Goal: Task Accomplishment & Management: Manage account settings

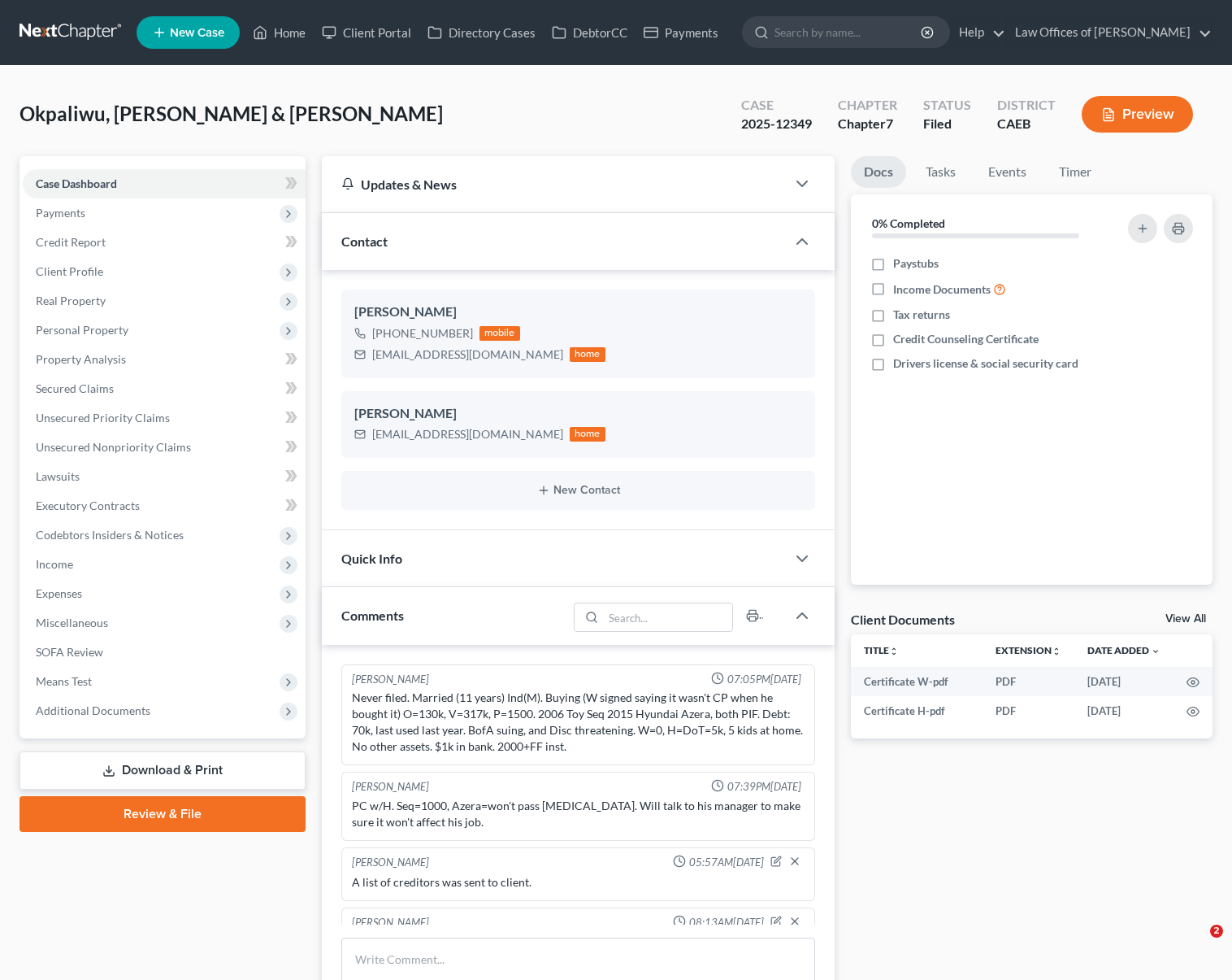
select select "0"
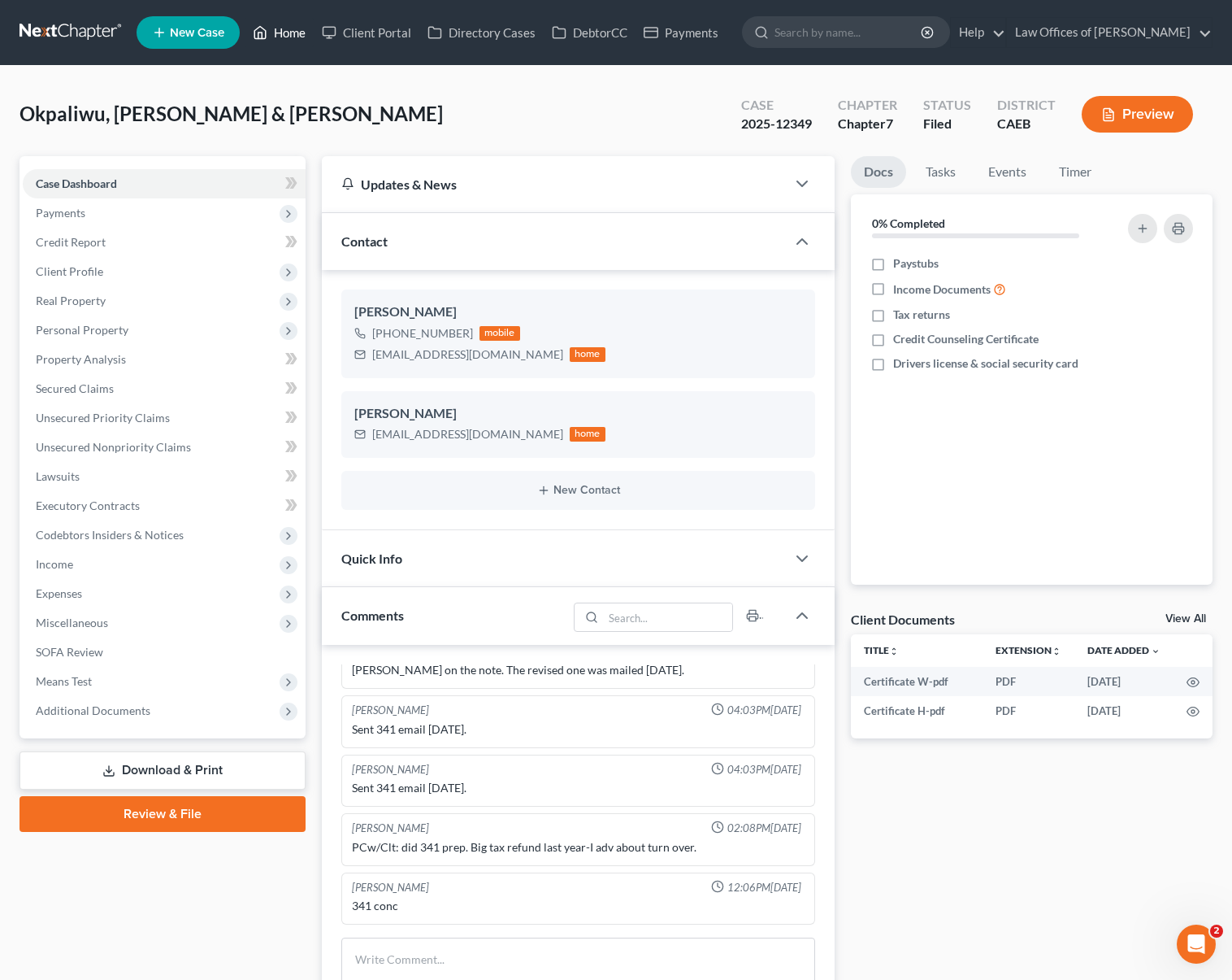
click at [291, 29] on link "Home" at bounding box center [279, 32] width 69 height 29
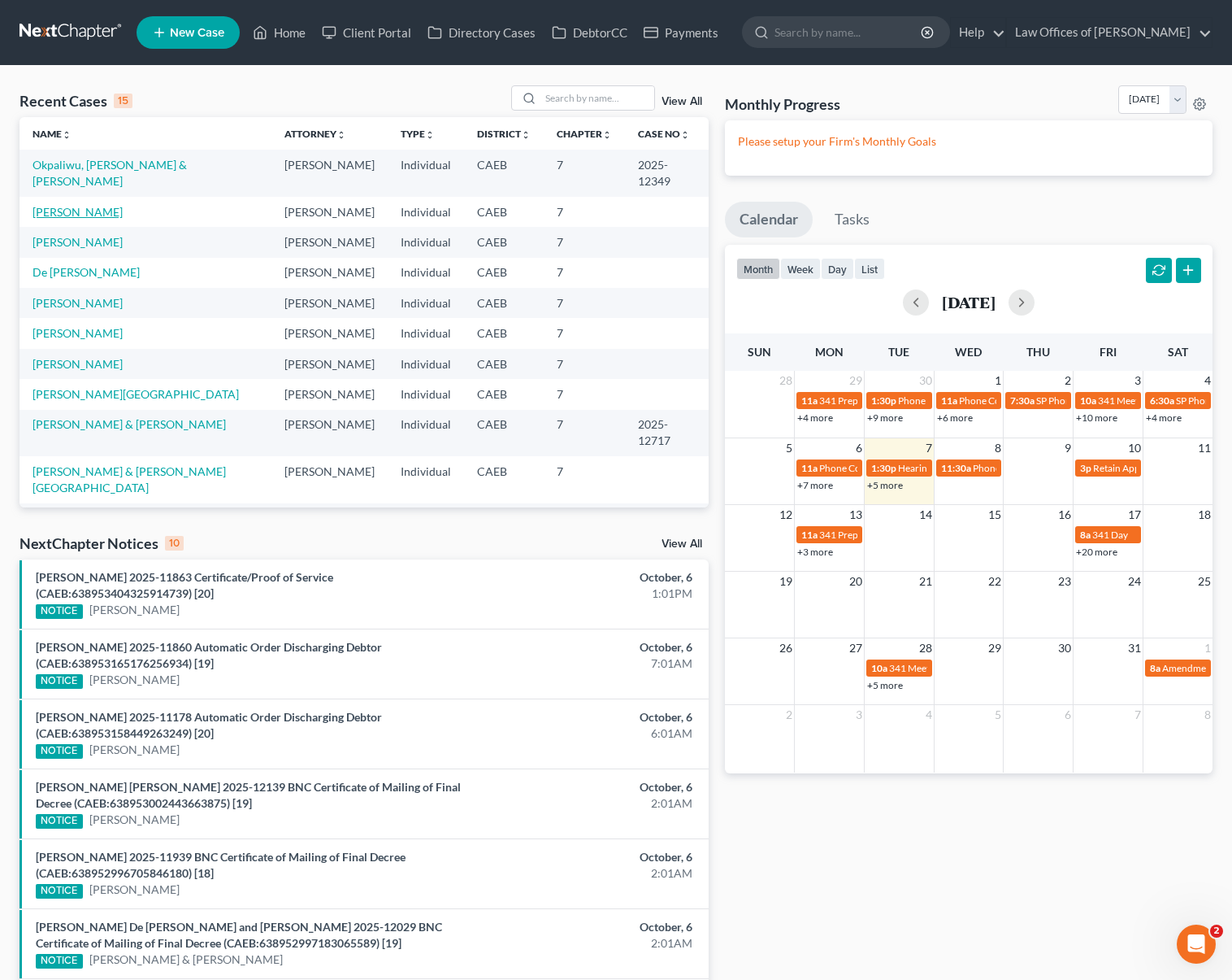
click at [123, 217] on link "[PERSON_NAME]" at bounding box center [78, 211] width 90 height 14
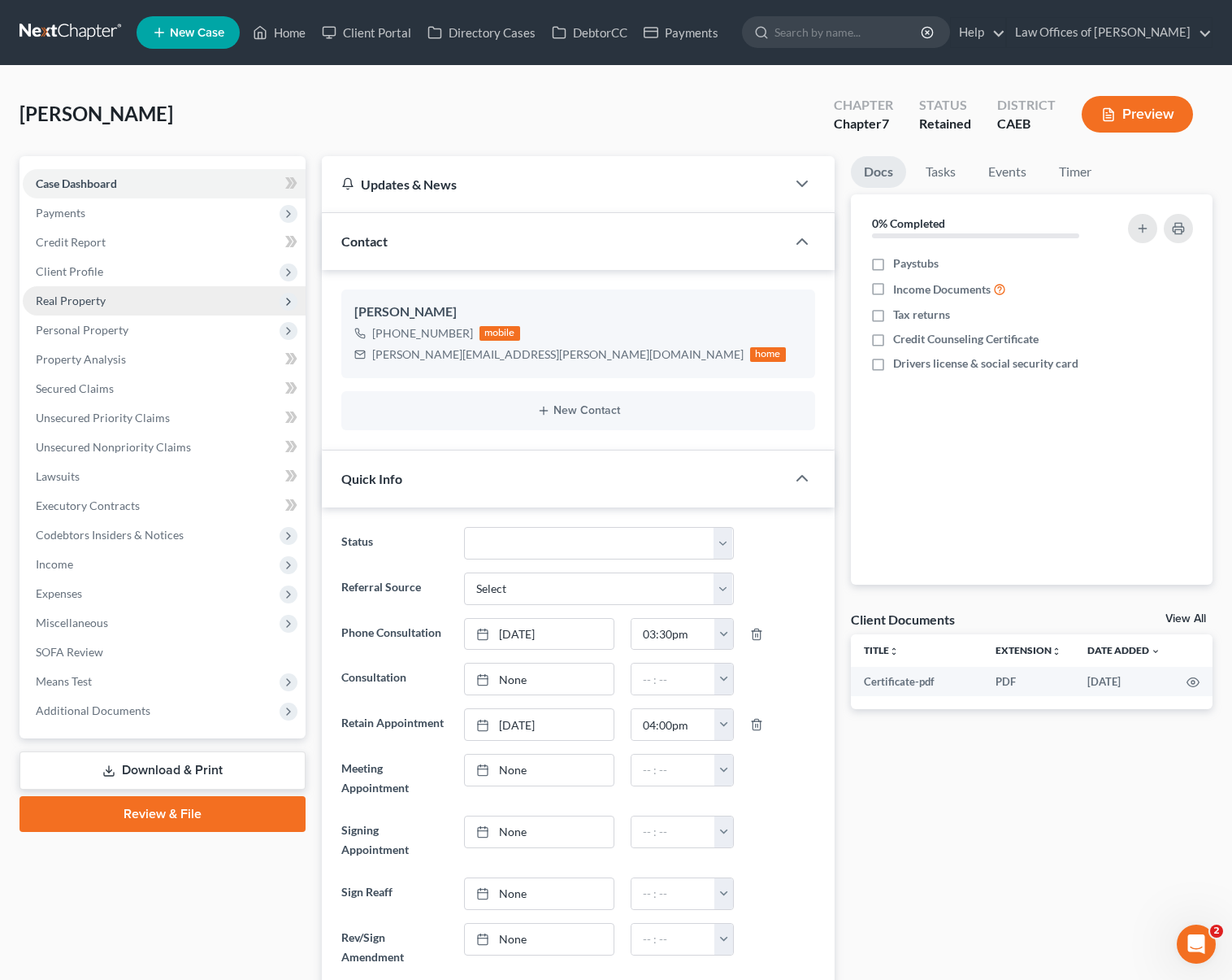
click at [131, 308] on span "Real Property" at bounding box center [164, 301] width 283 height 29
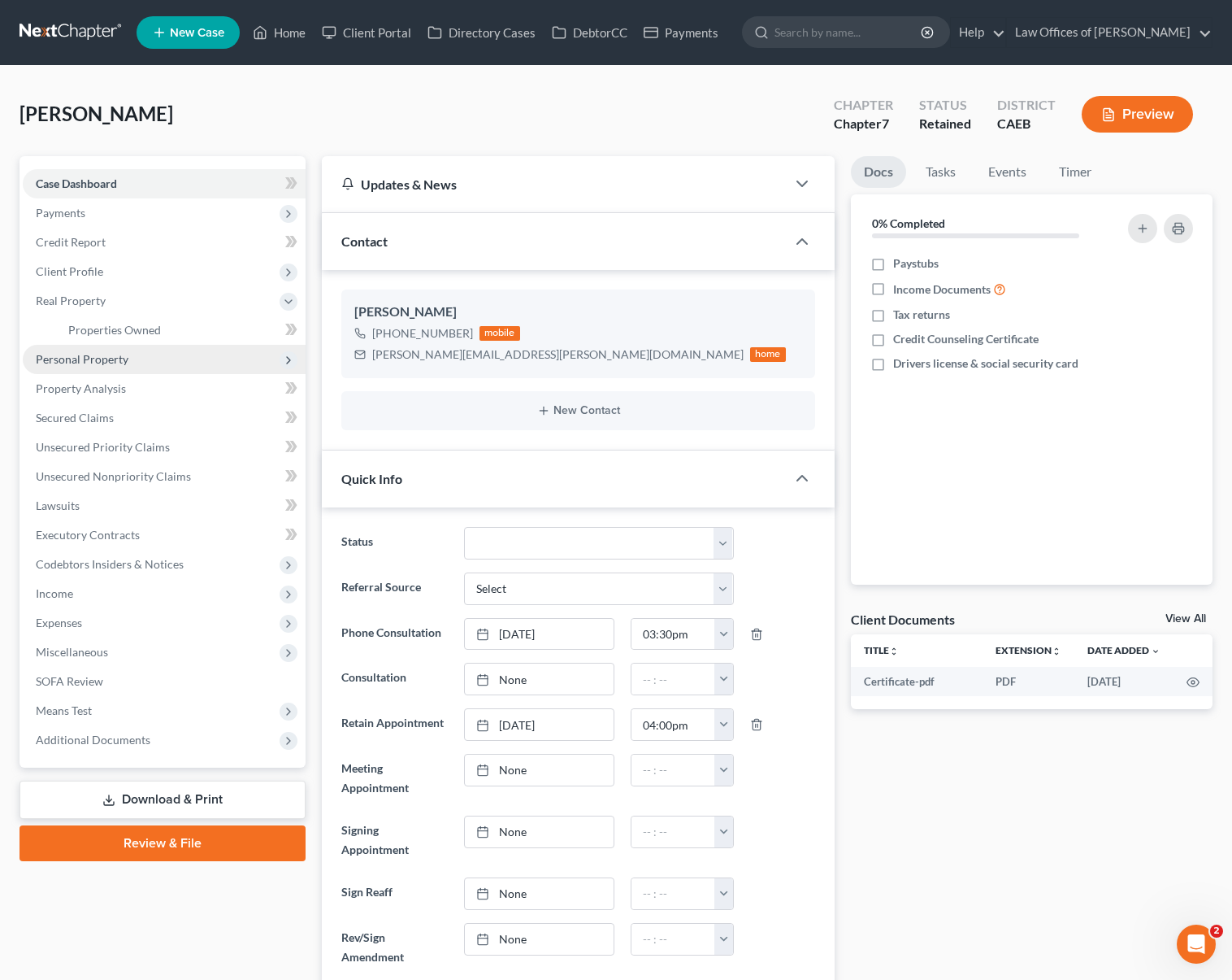
click at [127, 364] on span "Personal Property" at bounding box center [164, 360] width 283 height 29
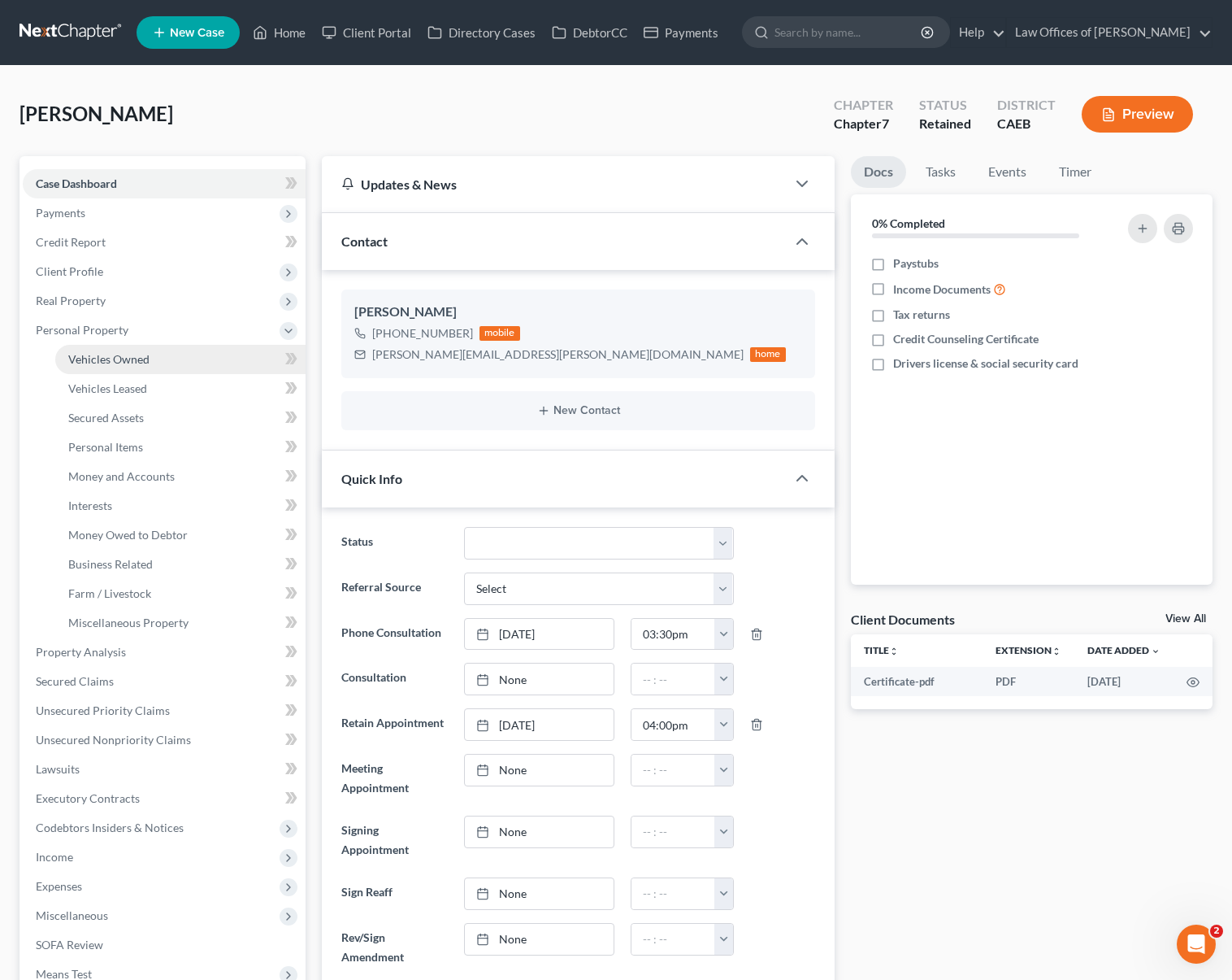
click at [146, 365] on link "Vehicles Owned" at bounding box center [180, 360] width 251 height 29
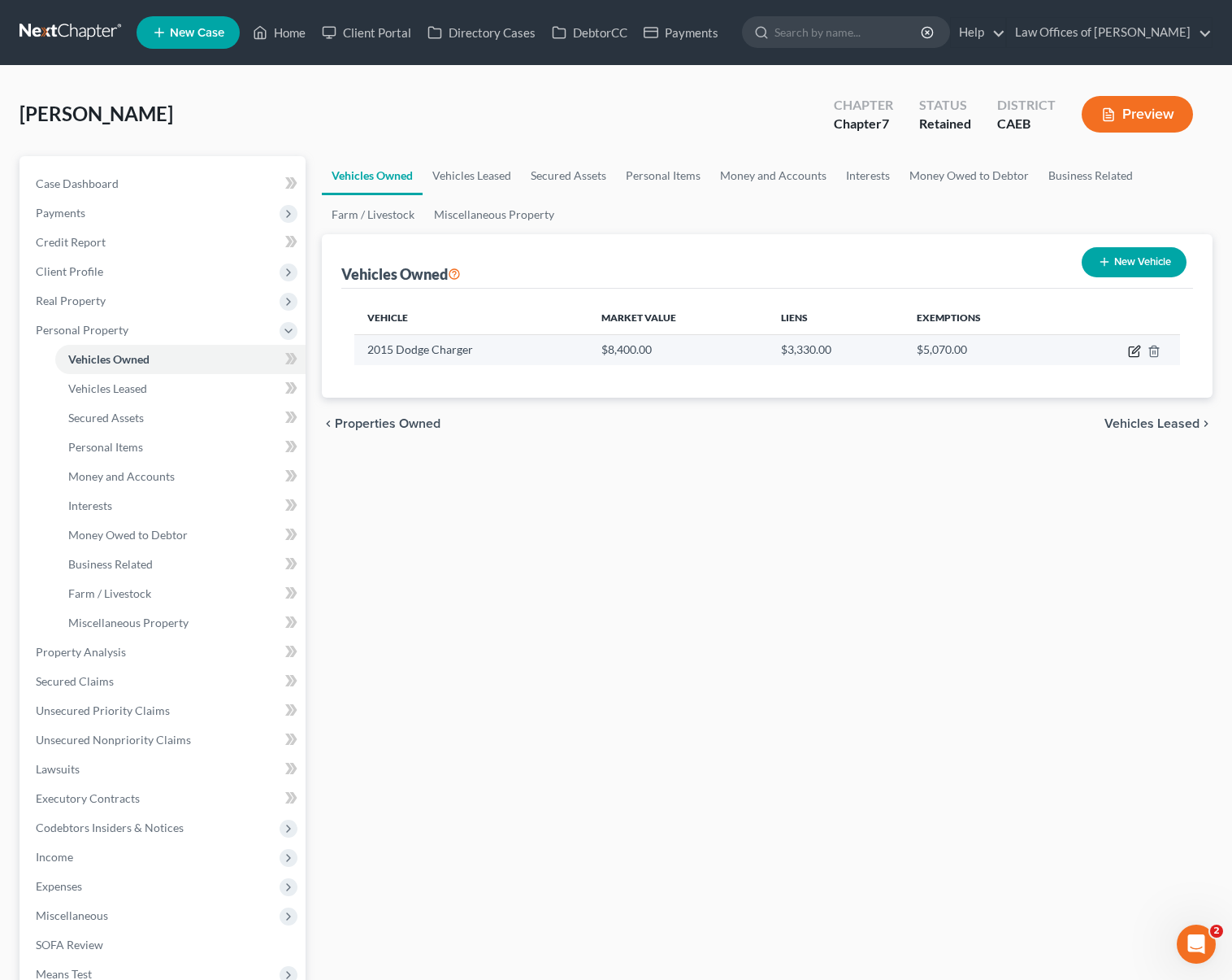
click at [1133, 352] on icon "button" at bounding box center [1135, 349] width 7 height 7
select select "0"
select select "11"
select select "0"
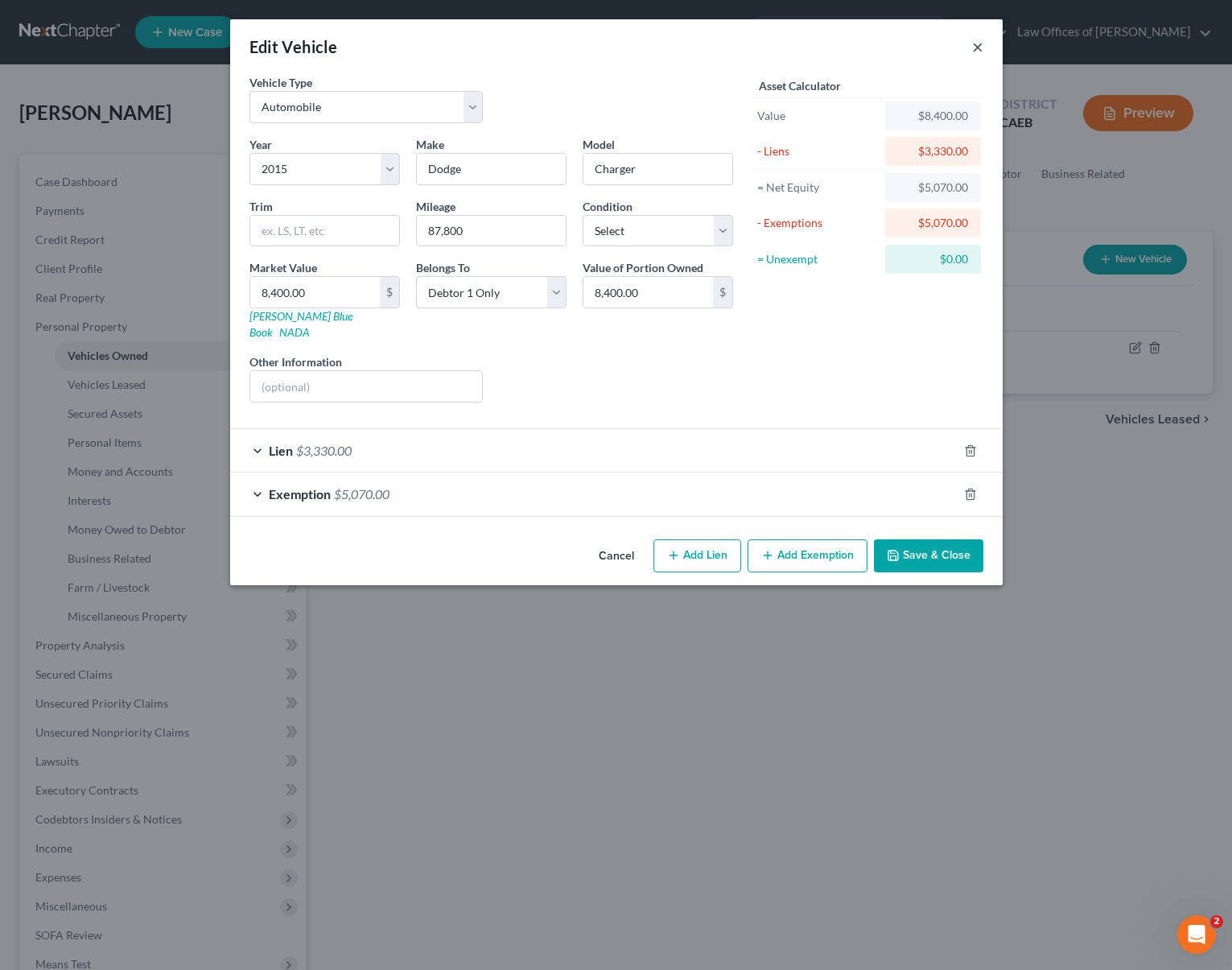
click at [976, 48] on button "×" at bounding box center [978, 47] width 12 height 19
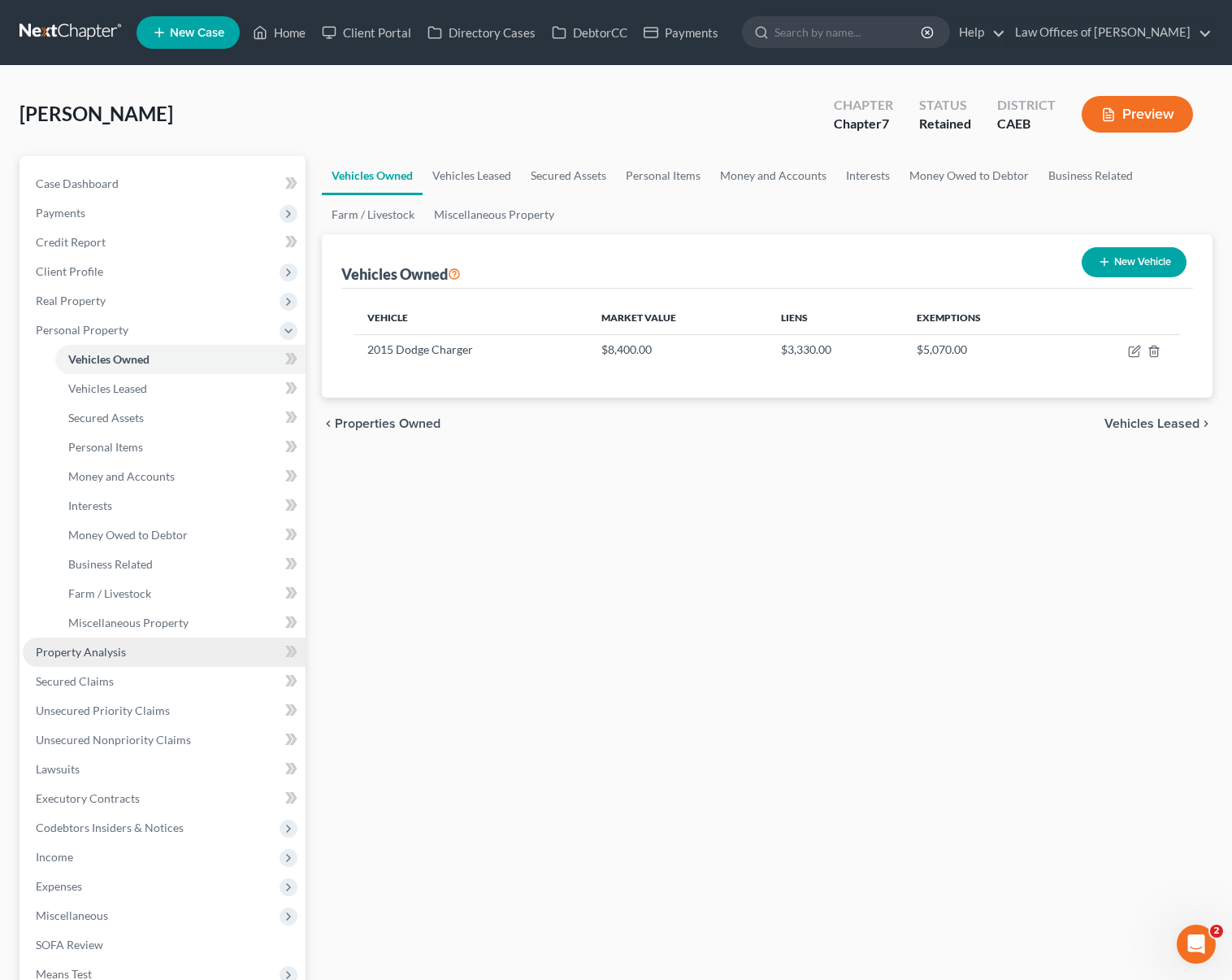
click at [164, 647] on link "Property Analysis" at bounding box center [164, 652] width 283 height 29
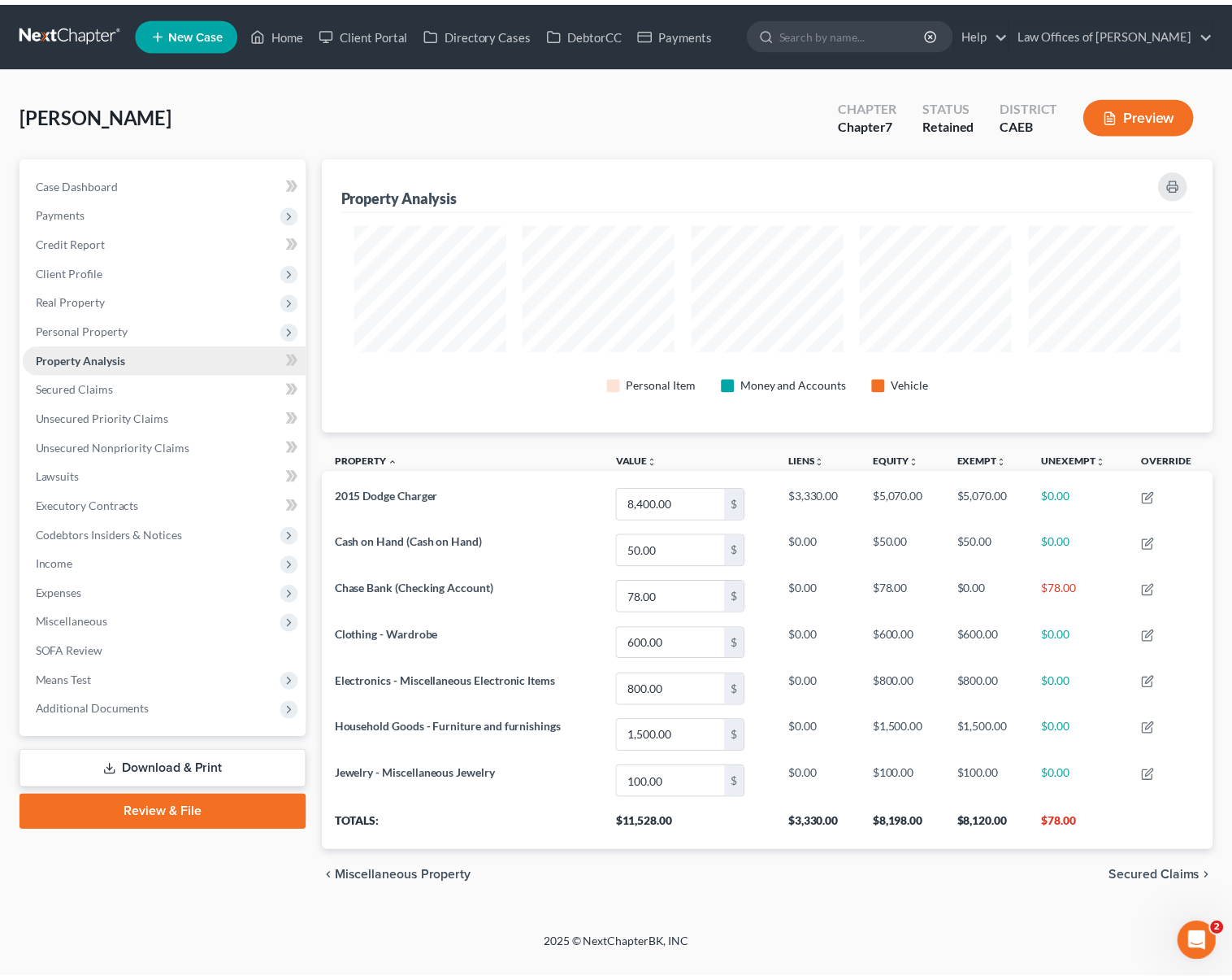
scroll to position [275, 900]
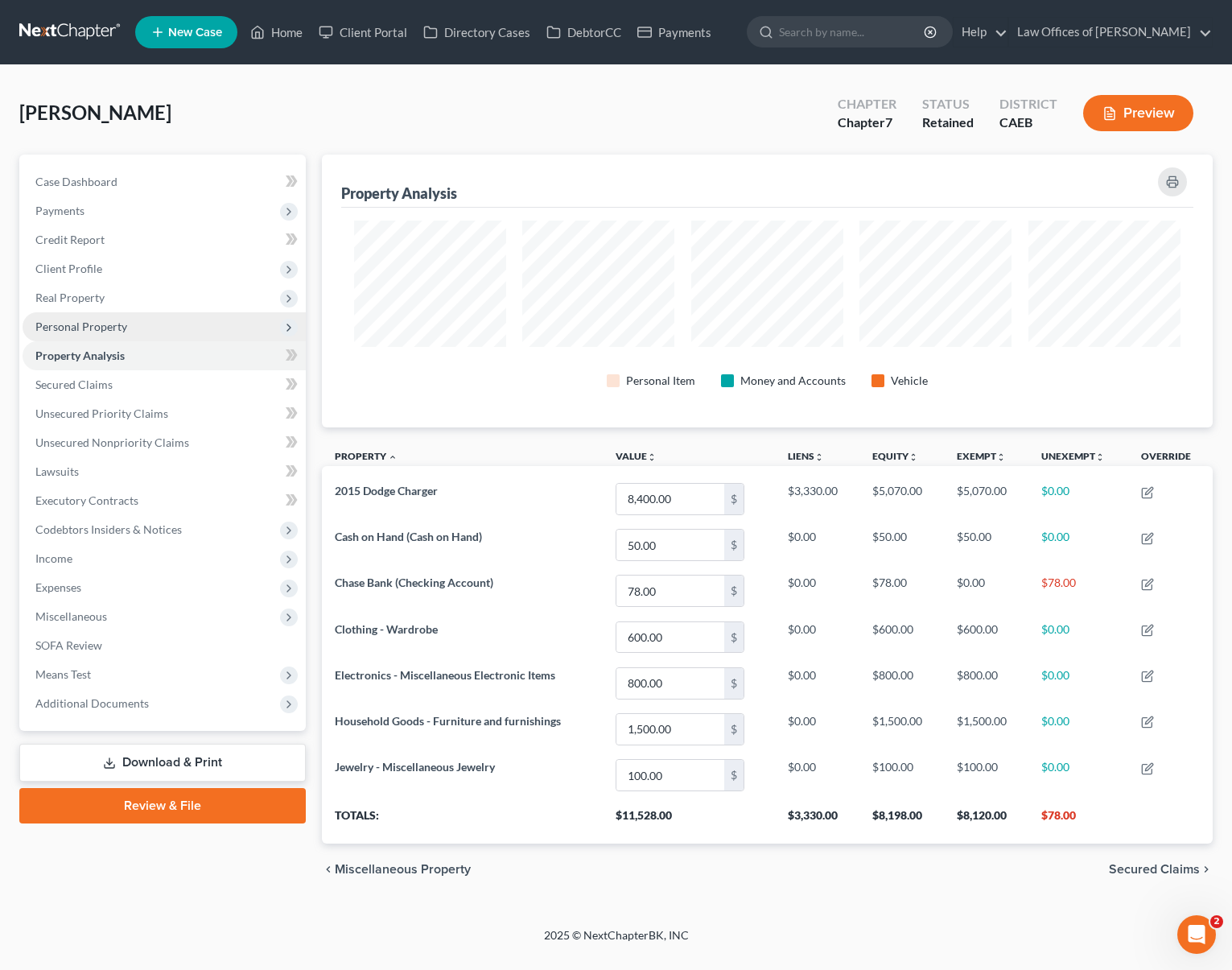
click at [131, 329] on span "Personal Property" at bounding box center [163, 327] width 283 height 29
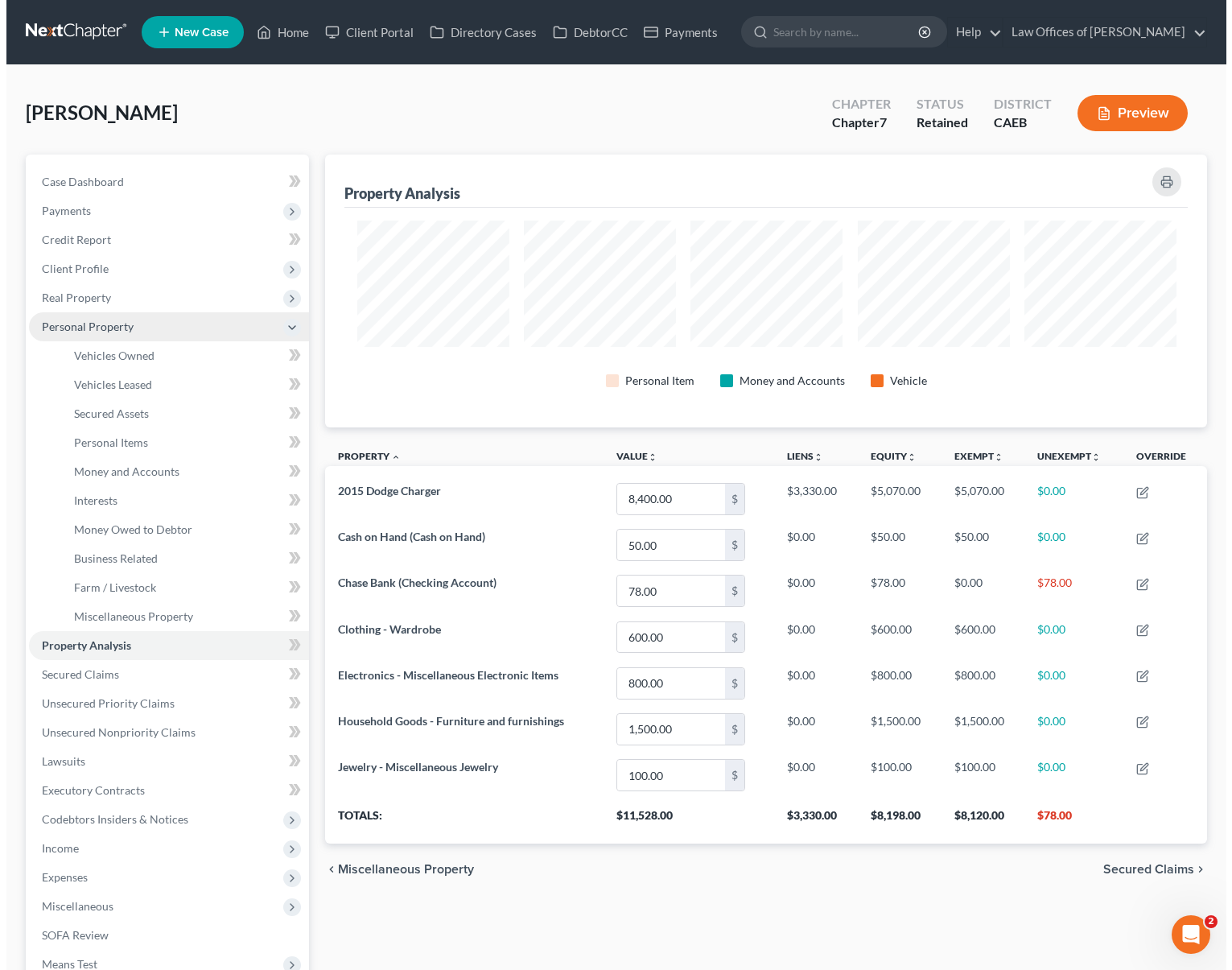
scroll to position [804447, 804022]
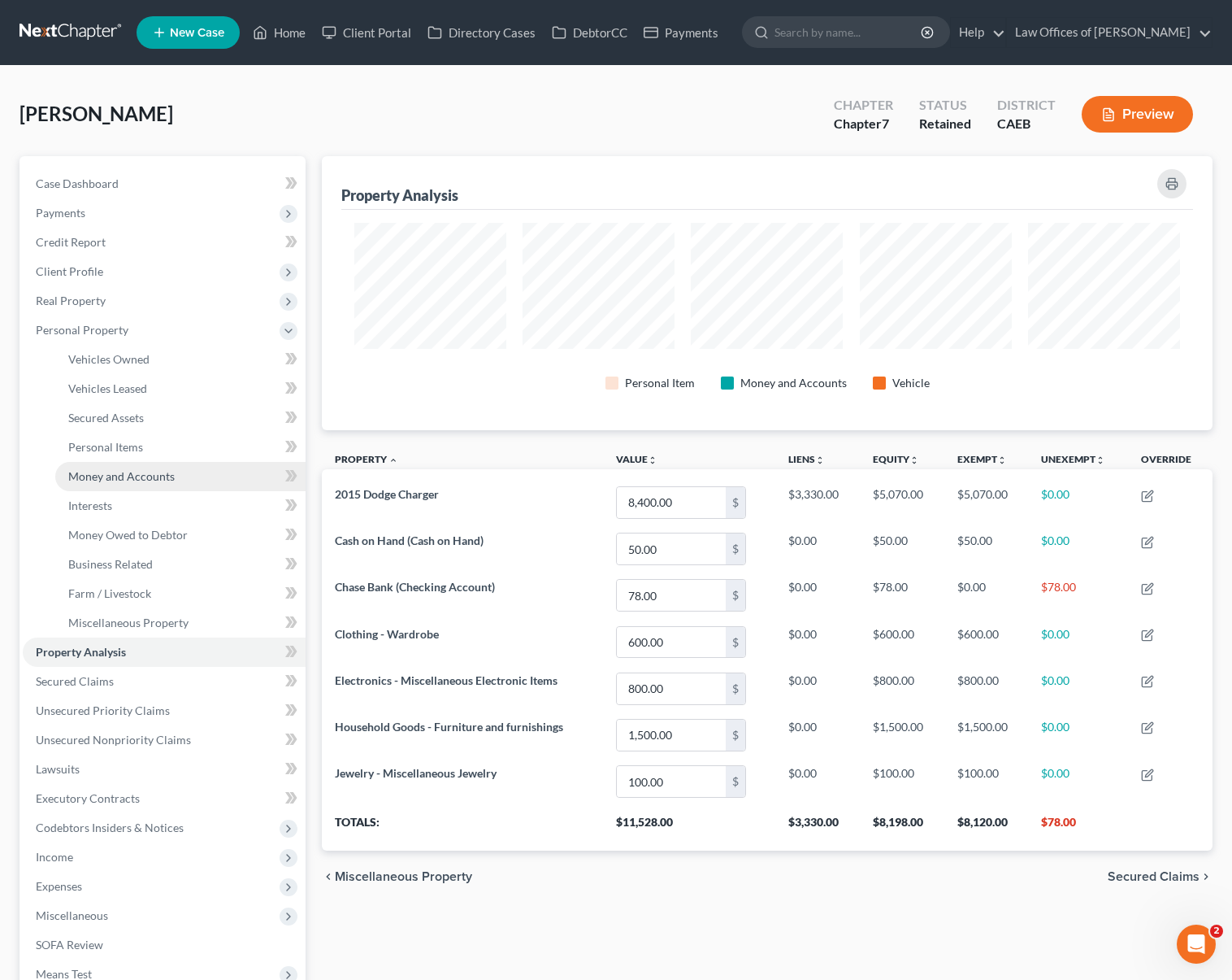
click at [181, 471] on link "Money and Accounts" at bounding box center [180, 477] width 251 height 29
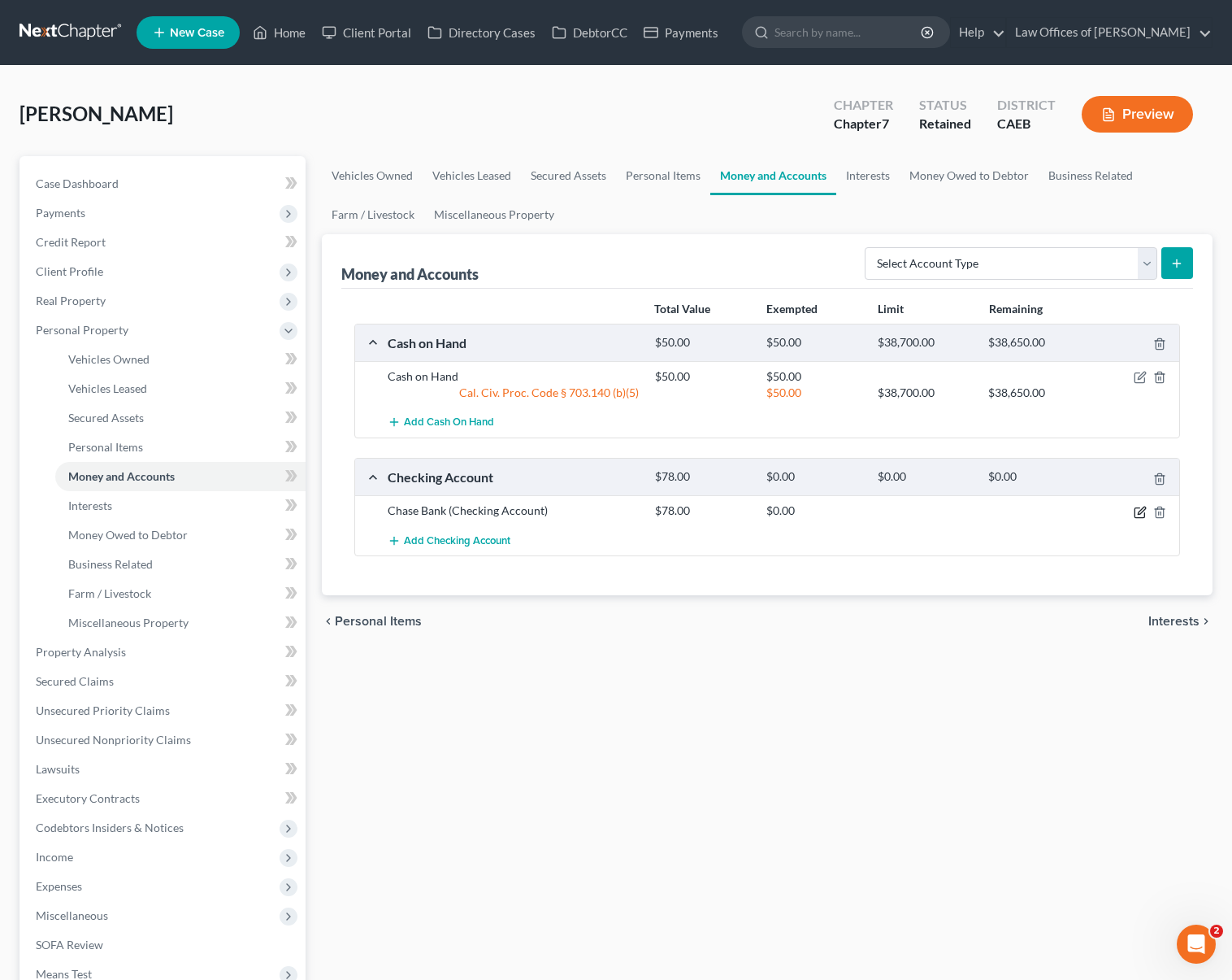
click at [1142, 510] on icon "button" at bounding box center [1141, 509] width 7 height 7
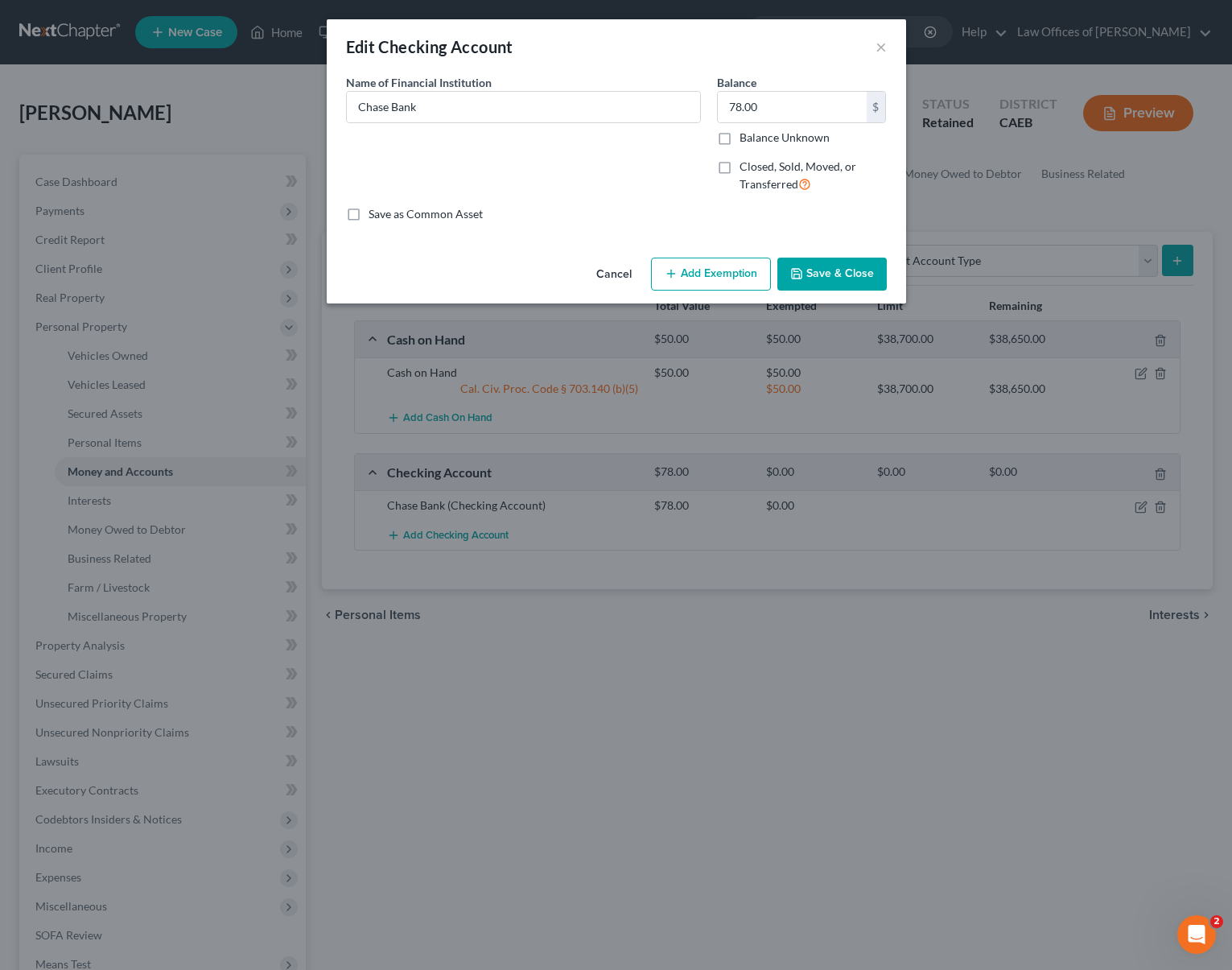
click at [686, 278] on button "Add Exemption" at bounding box center [710, 274] width 120 height 34
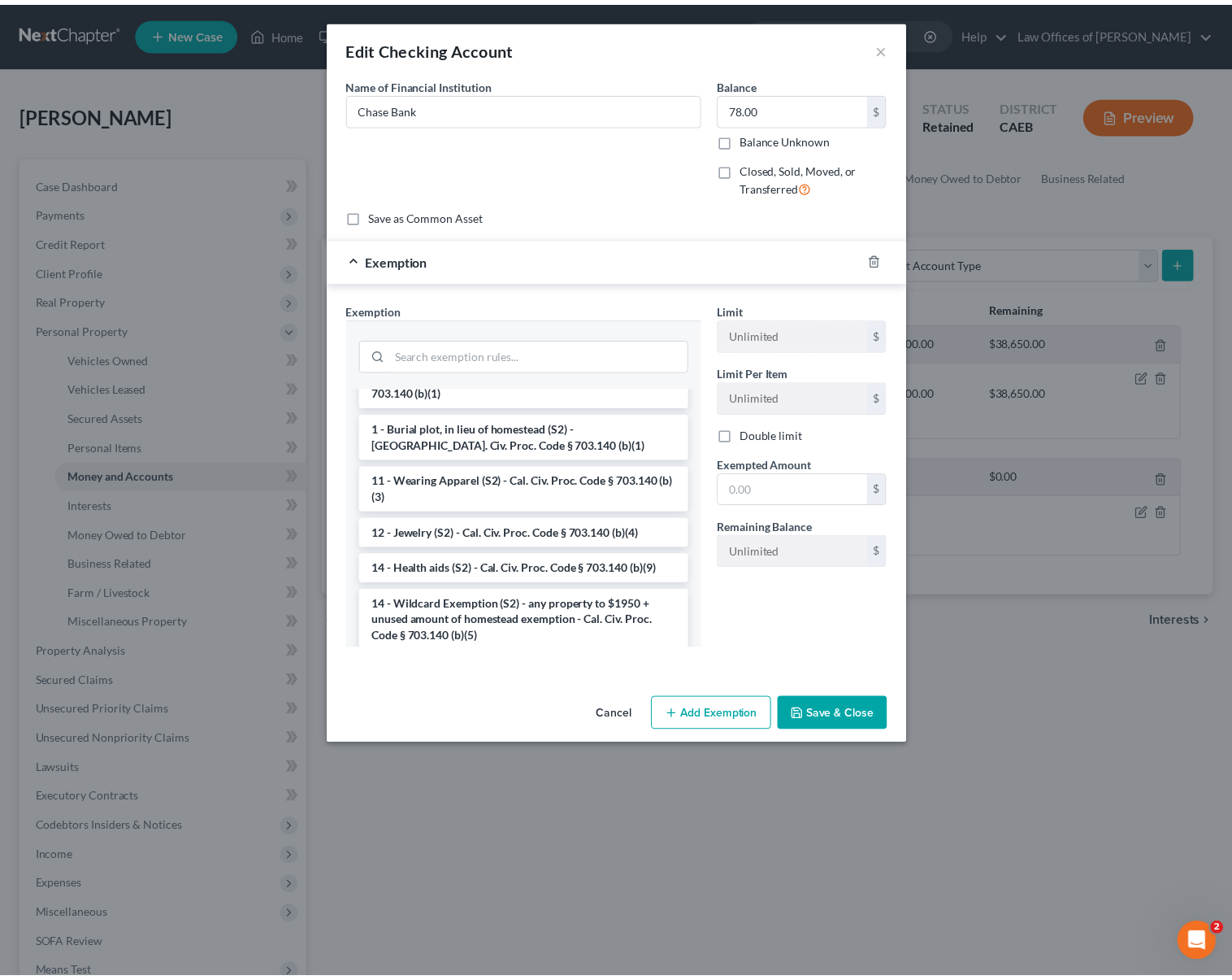
scroll to position [168, 0]
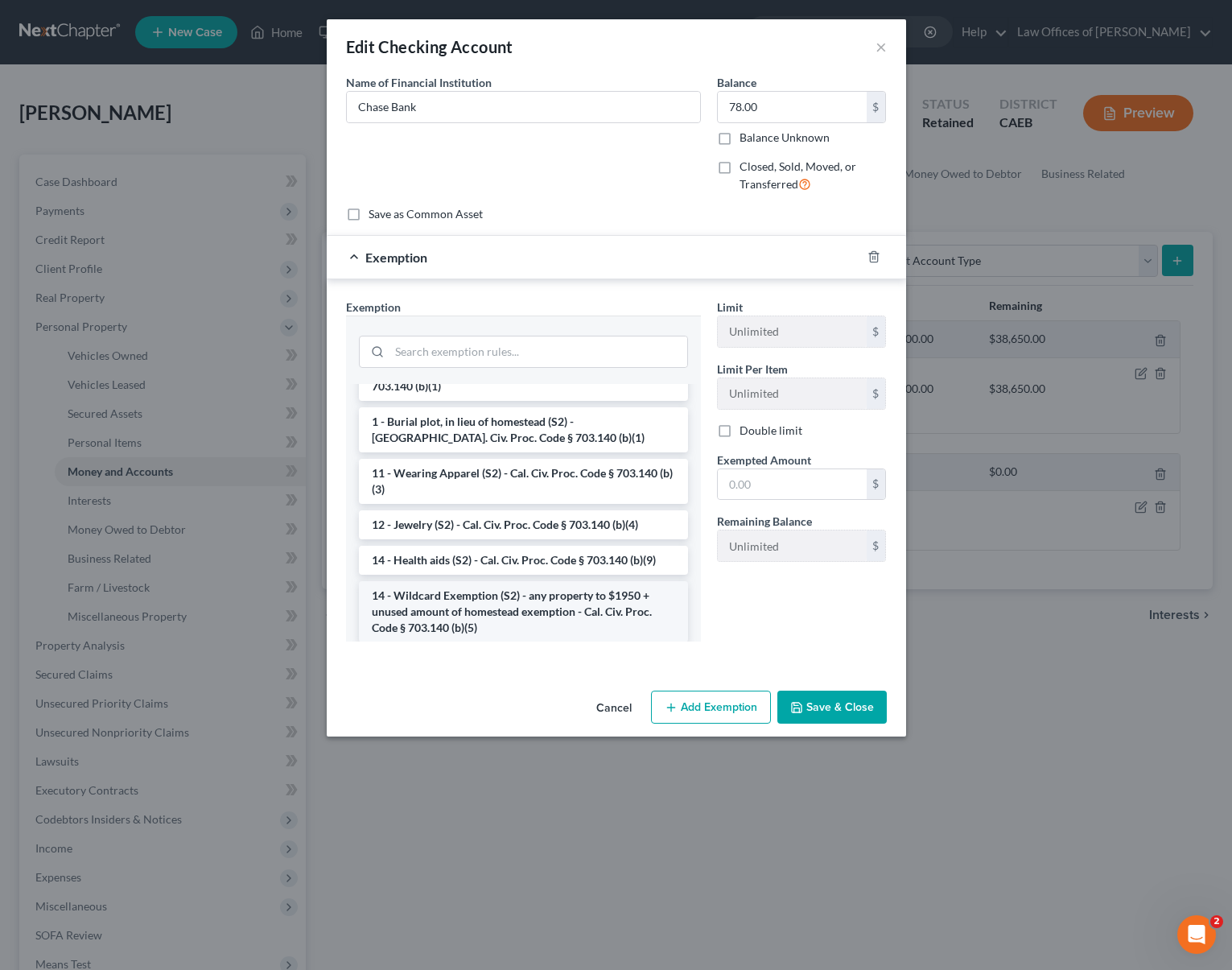
click at [536, 599] on li "14 - Wildcard Exemption (S2) - any property to $1950 + unused amount of homeste…" at bounding box center [524, 611] width 329 height 61
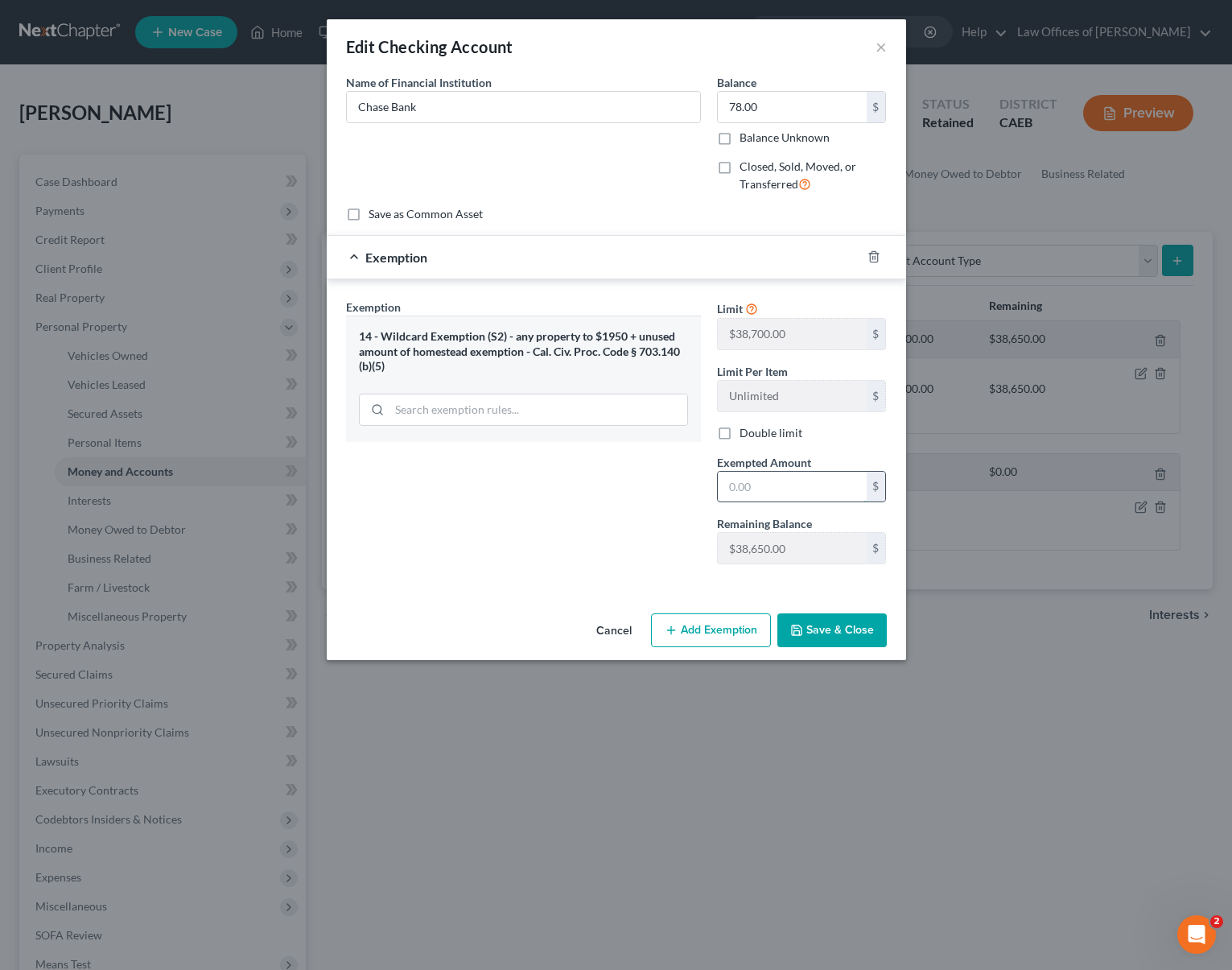
drag, startPoint x: 790, startPoint y: 484, endPoint x: 824, endPoint y: 481, distance: 34.1
click at [795, 484] on input "text" at bounding box center [792, 486] width 149 height 30
type input "78."
click at [817, 640] on button "Save & Close" at bounding box center [832, 629] width 109 height 34
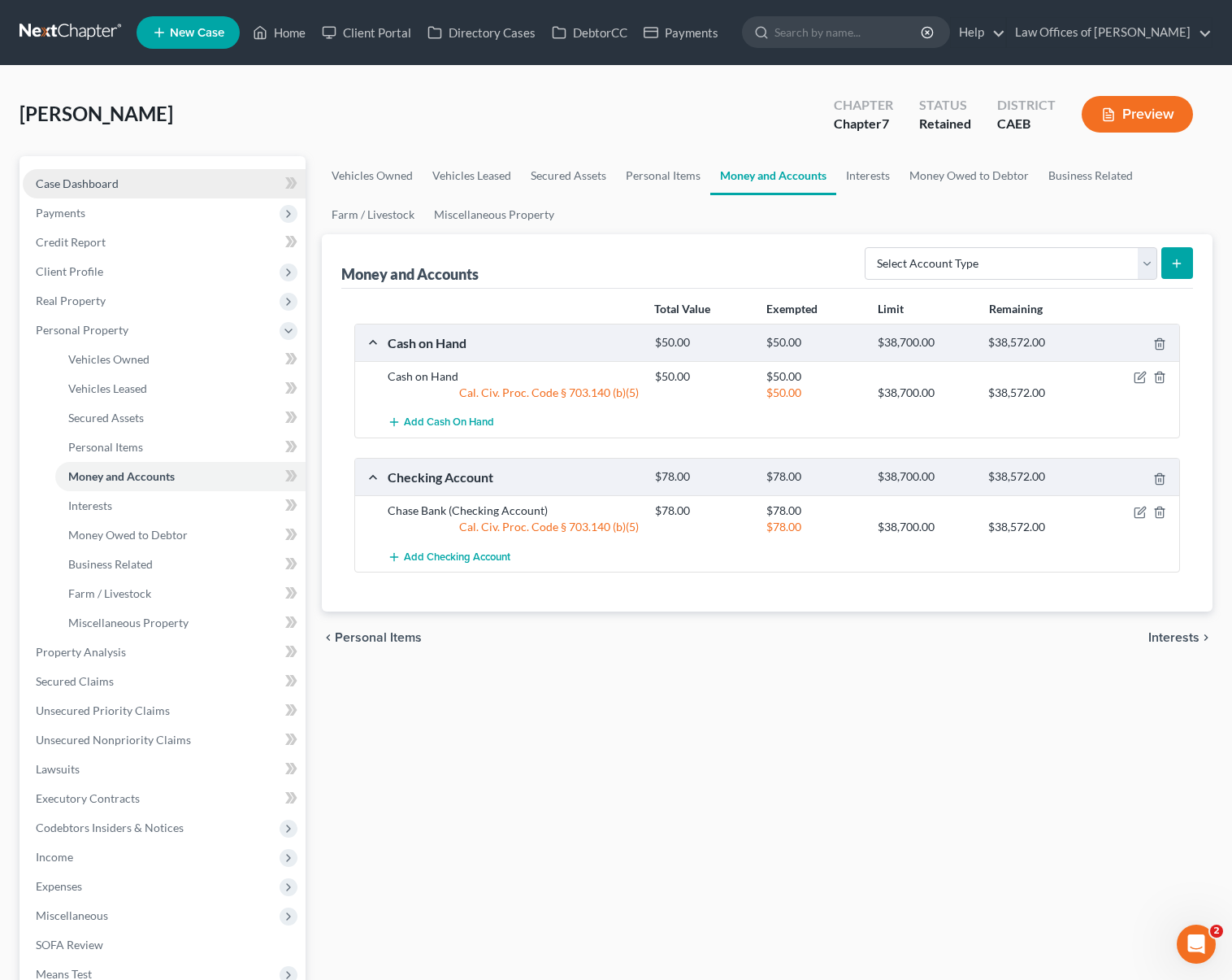
click at [154, 185] on link "Case Dashboard" at bounding box center [164, 184] width 283 height 29
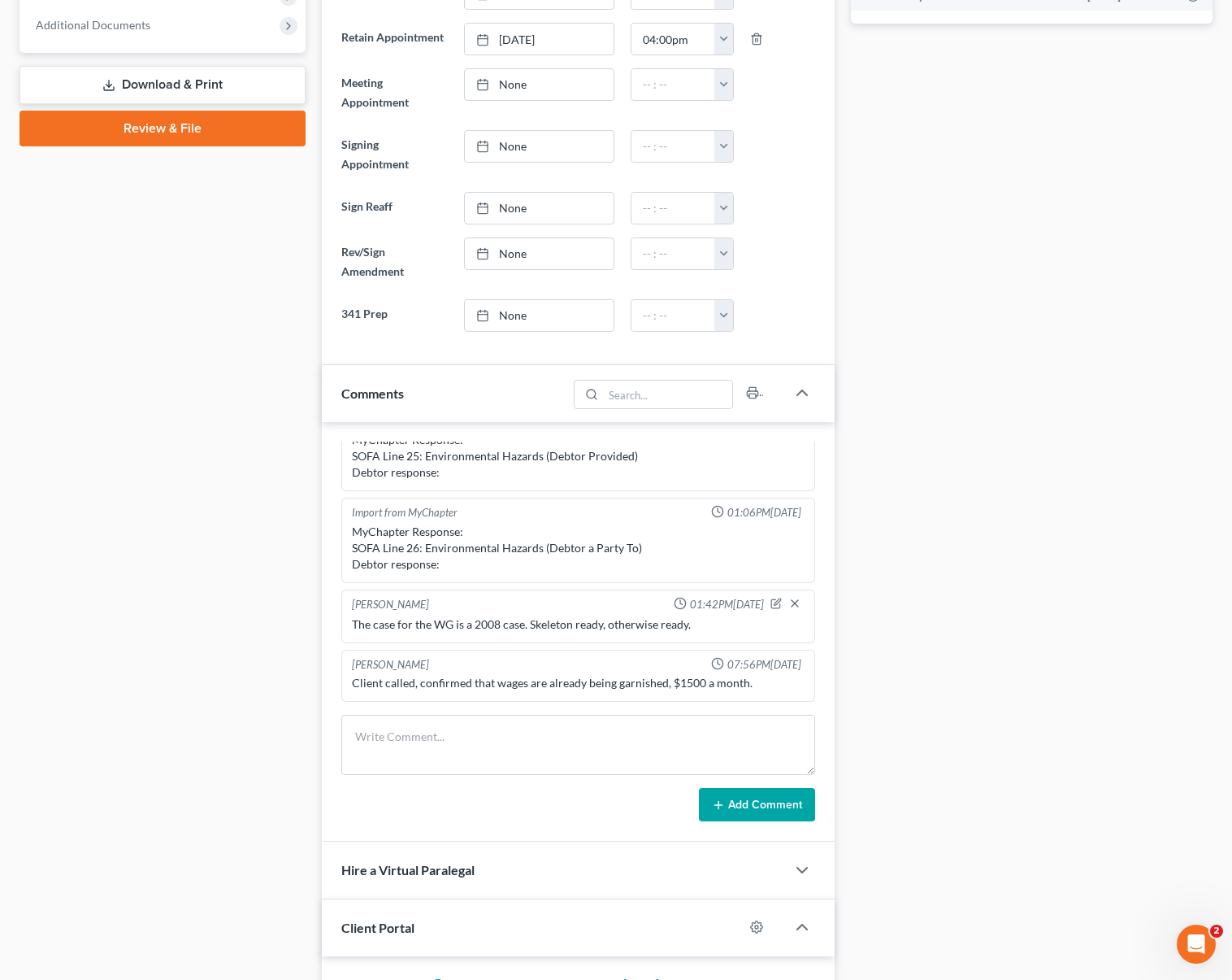
scroll to position [683, 0]
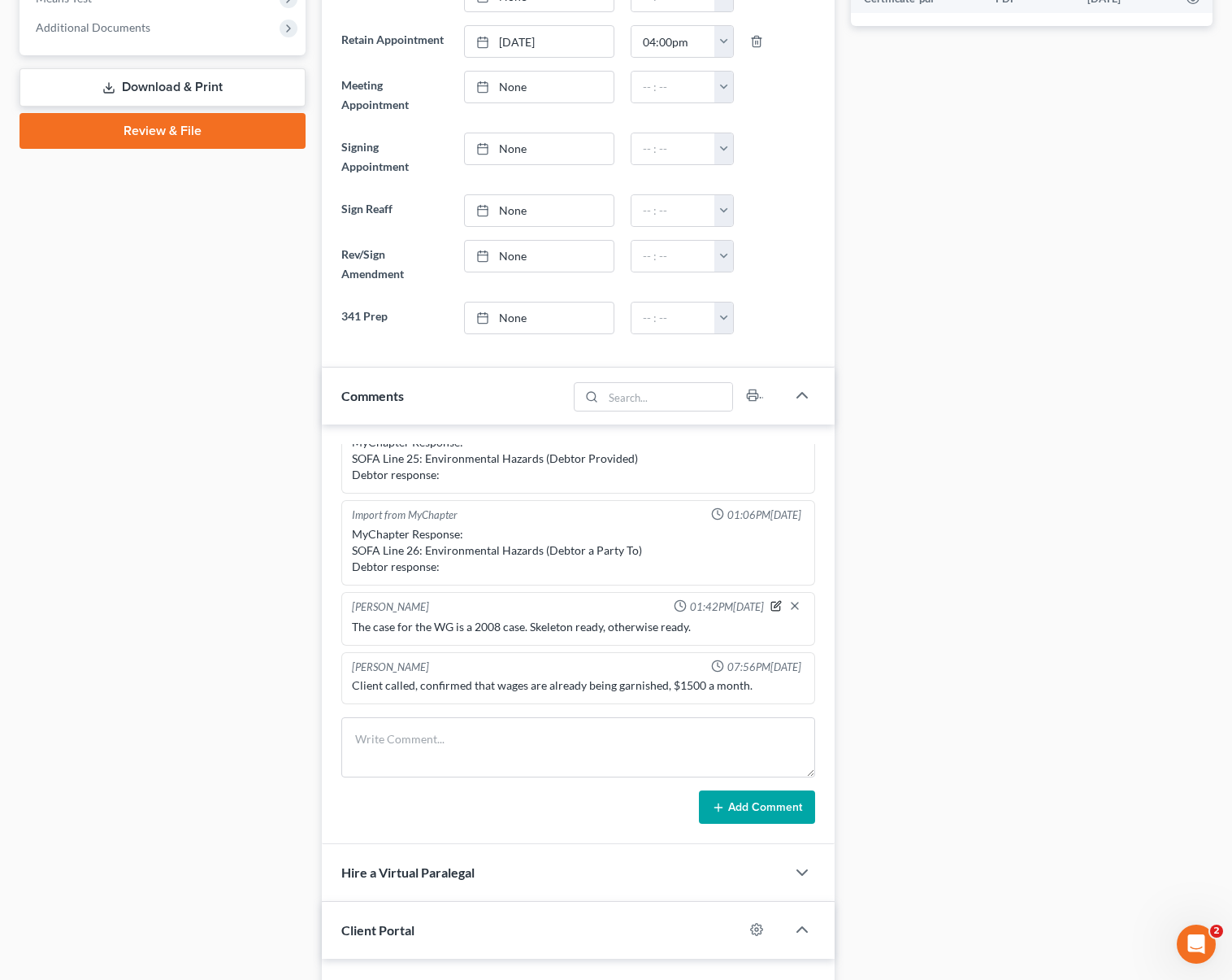
click at [774, 604] on icon "button" at bounding box center [777, 604] width 7 height 7
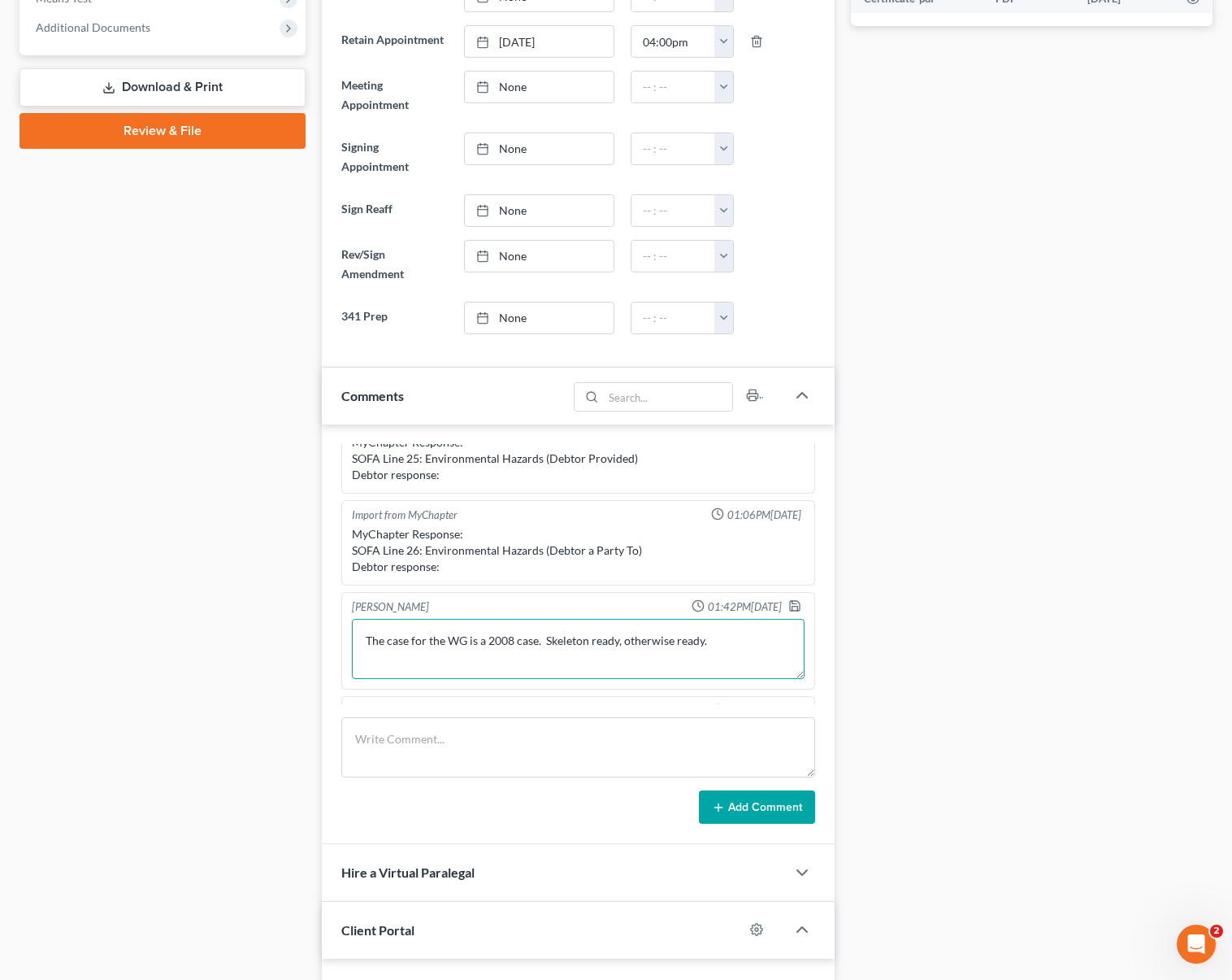
click at [626, 646] on textarea "The case for the WG is a 2008 case. Skeleton ready, otherwise ready." at bounding box center [578, 648] width 453 height 60
click at [741, 654] on textarea "The case for the WG is a 2008 case. Skeleton pending, otherwise ready." at bounding box center [578, 648] width 453 height 60
type textarea "The case for the WG is a 2008 case. Skeleton pending, otherwise ready."
click at [790, 601] on icon "button" at bounding box center [795, 605] width 10 height 10
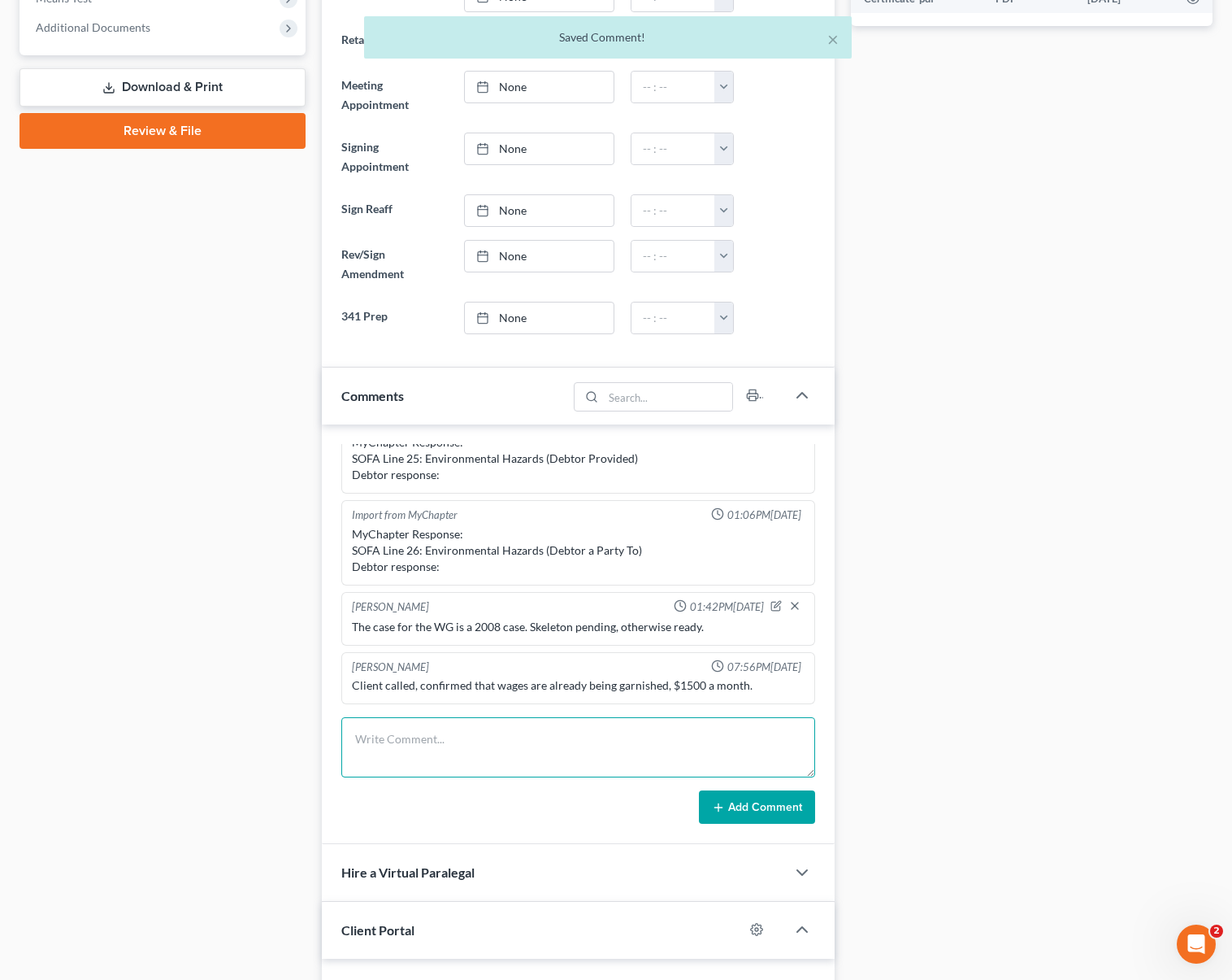
click at [475, 746] on textarea at bounding box center [578, 747] width 474 height 60
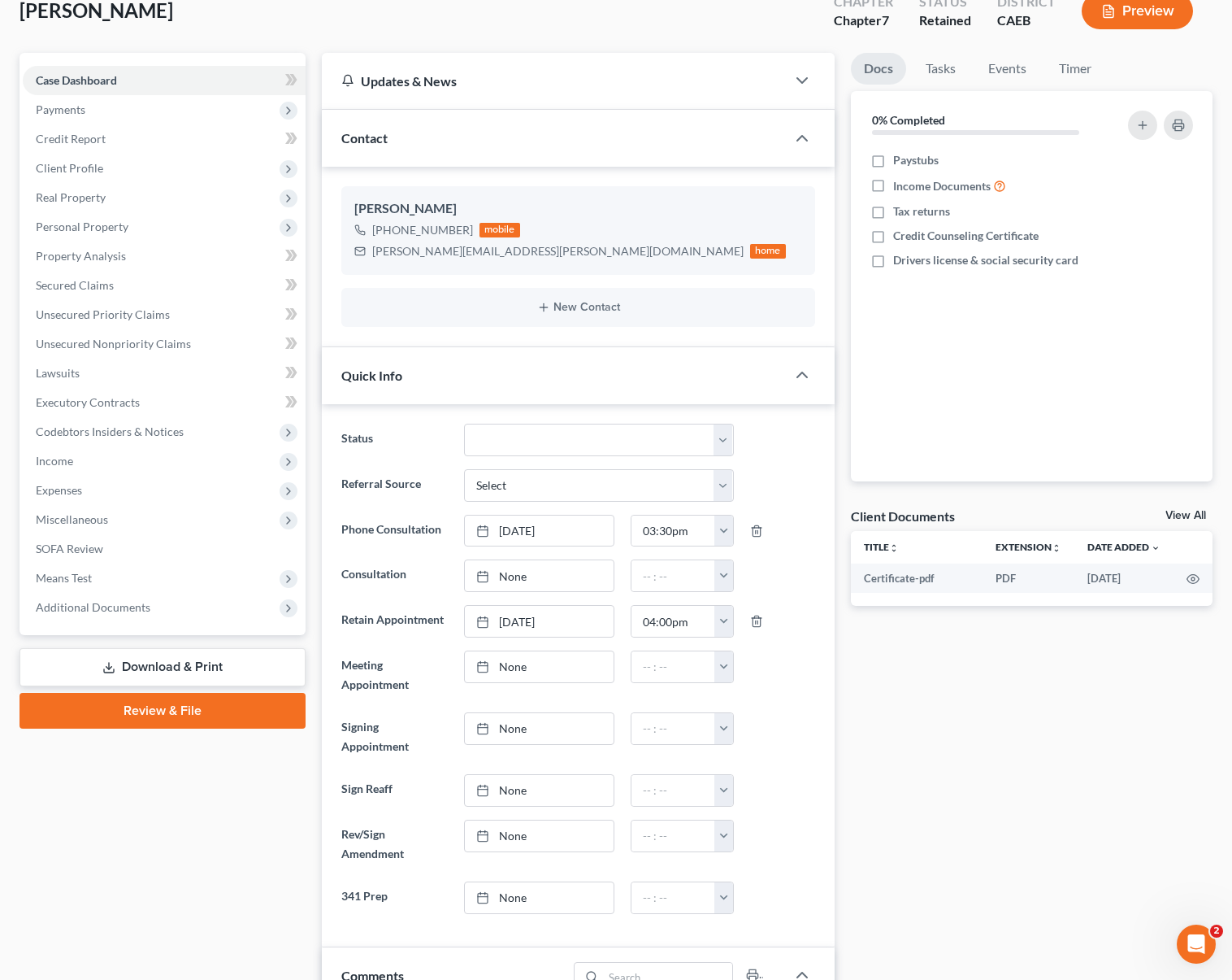
scroll to position [0, 0]
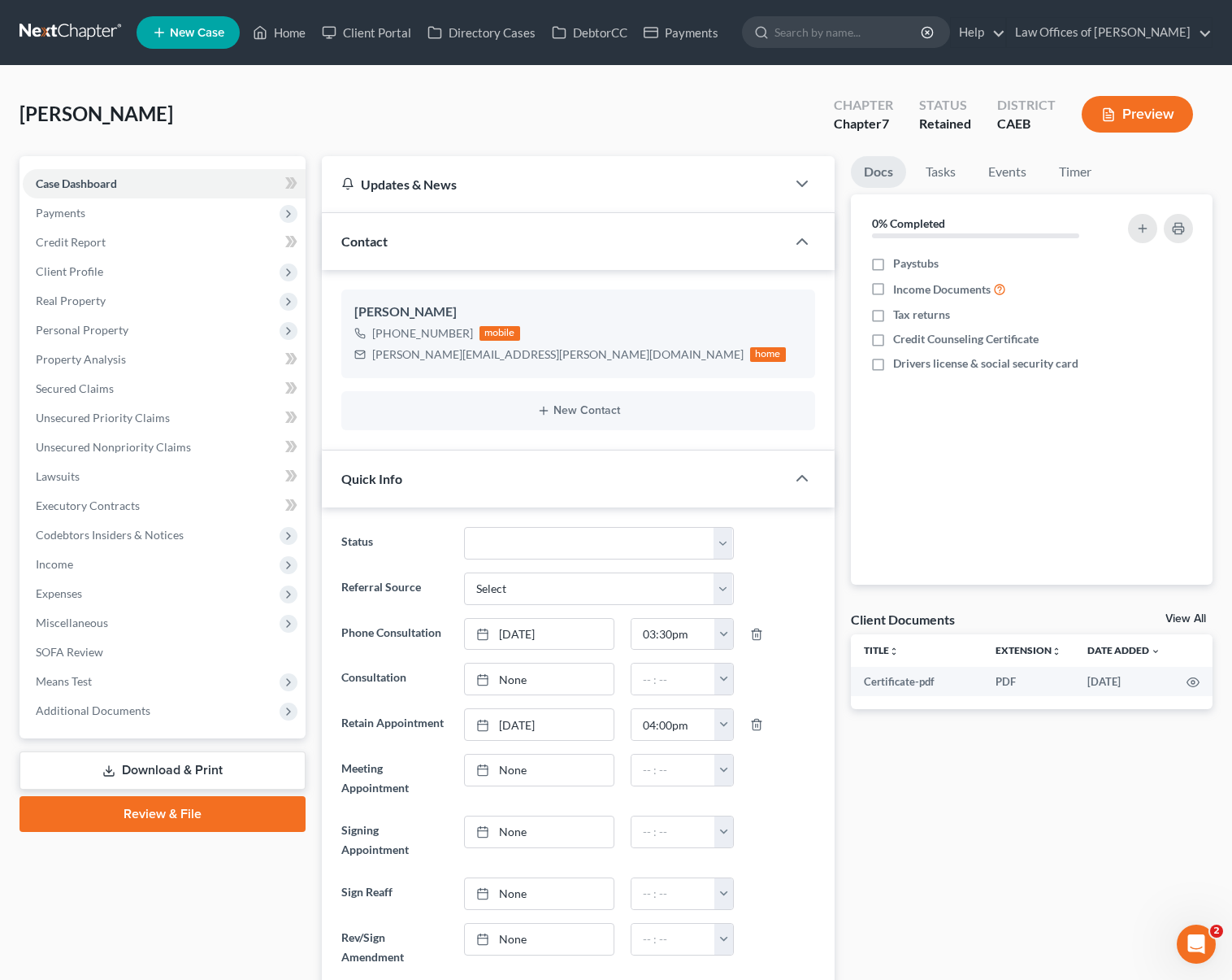
click at [234, 767] on link "Download & Print" at bounding box center [162, 770] width 286 height 38
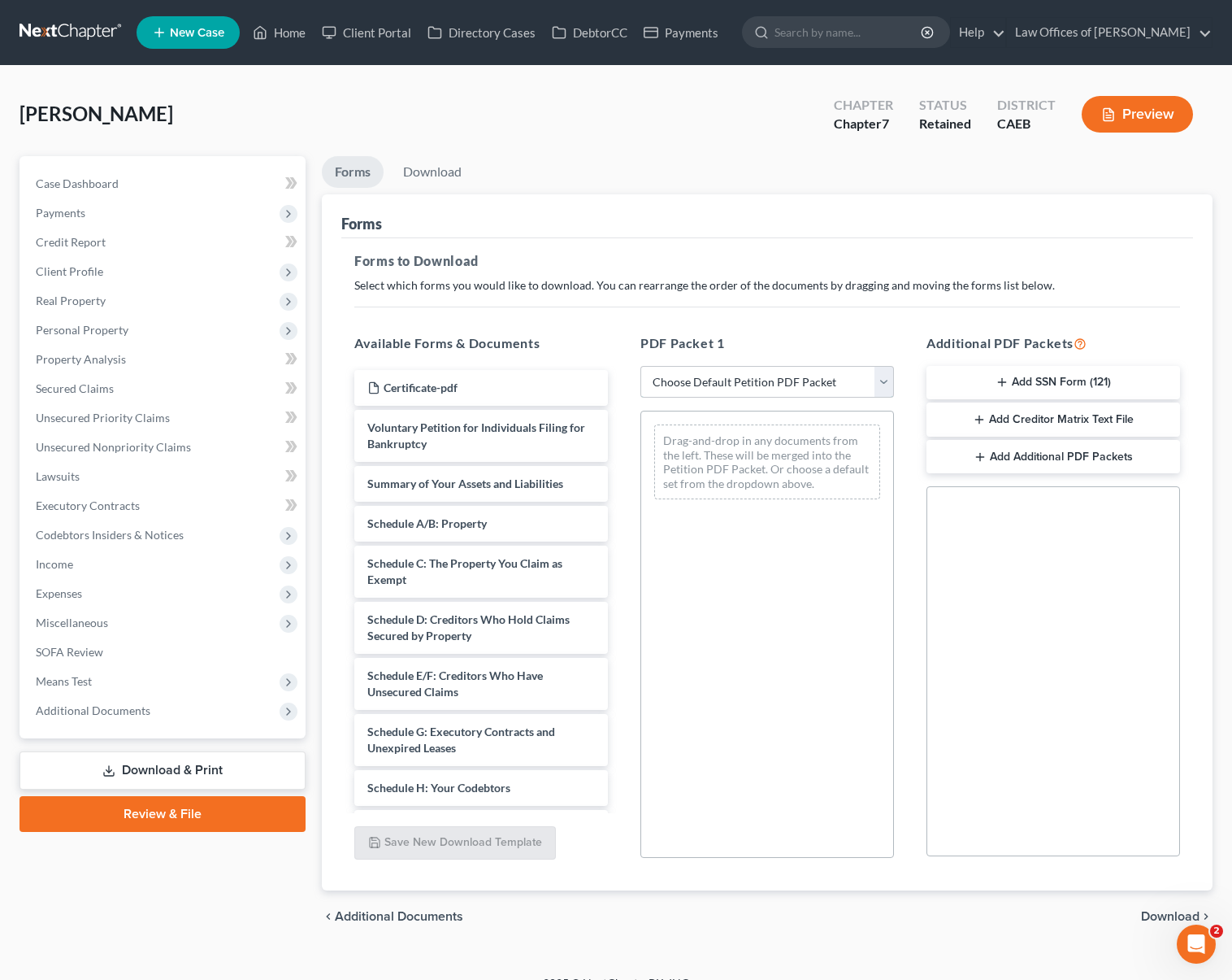
click at [884, 376] on select "Choose Default Petition PDF Packet Complete Bankruptcy Petition (all forms and …" at bounding box center [767, 381] width 253 height 32
select select "4"
click at [641, 366] on select "Choose Default Petition PDF Packet Complete Bankruptcy Petition (all forms and …" at bounding box center [767, 381] width 253 height 32
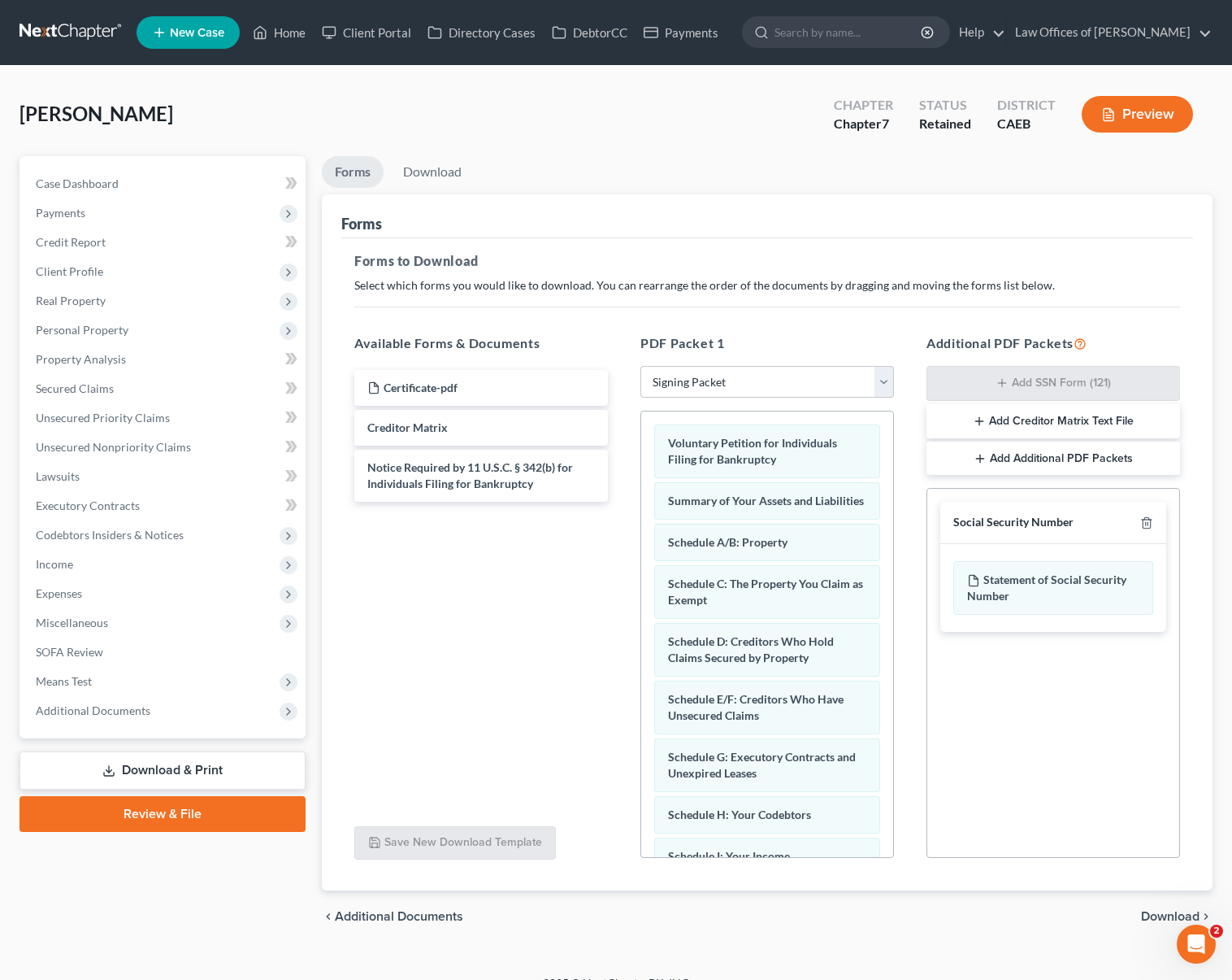
click at [1166, 913] on span "Download" at bounding box center [1170, 916] width 59 height 13
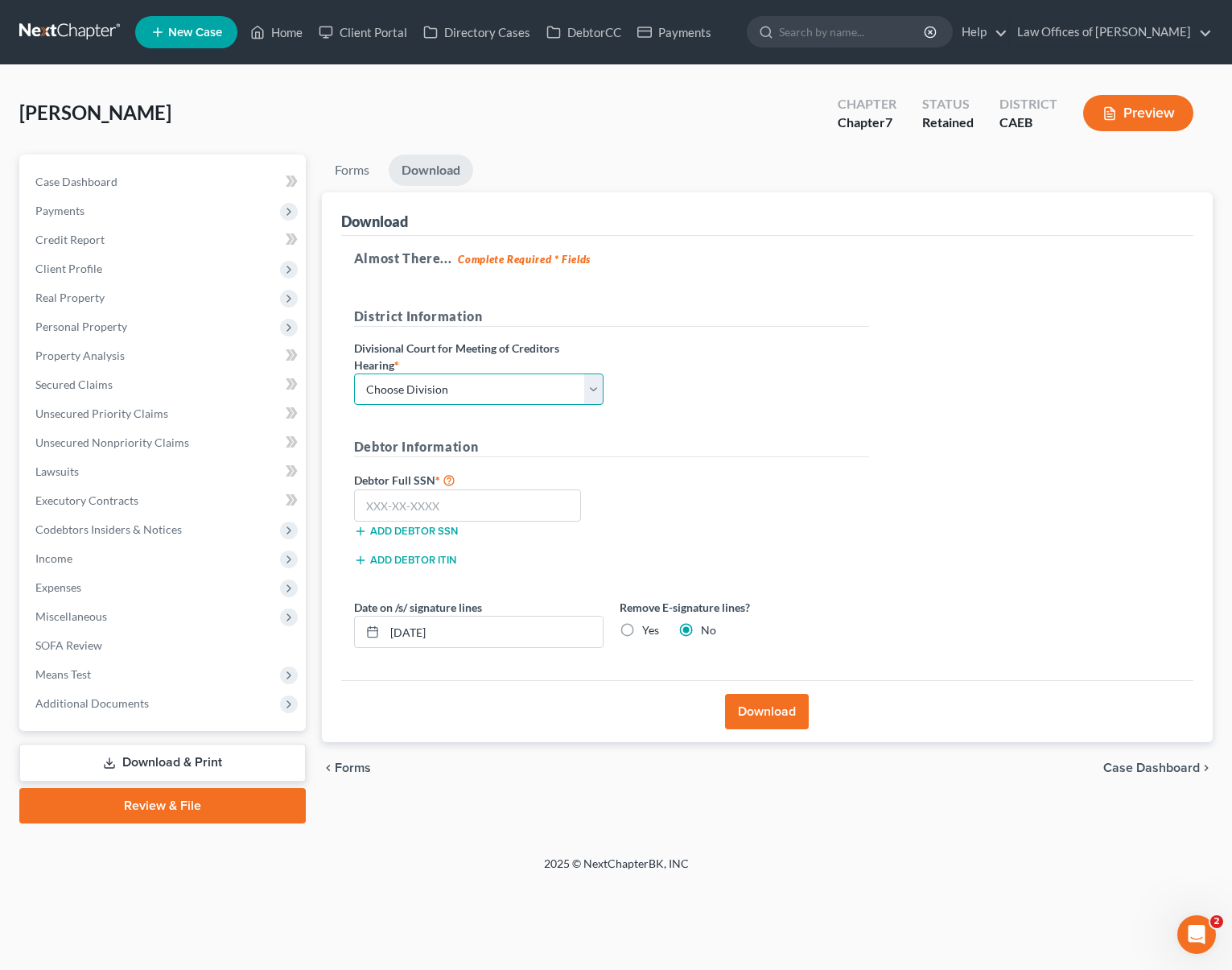
click at [592, 386] on select "Choose Division Fresno Modesto [GEOGRAPHIC_DATA]" at bounding box center [479, 389] width 249 height 32
select select "0"
click at [354, 374] on select "Choose Division Fresno Modesto [GEOGRAPHIC_DATA]" at bounding box center [479, 389] width 249 height 32
click at [521, 507] on input "text" at bounding box center [468, 505] width 228 height 32
type input "556-49-6465"
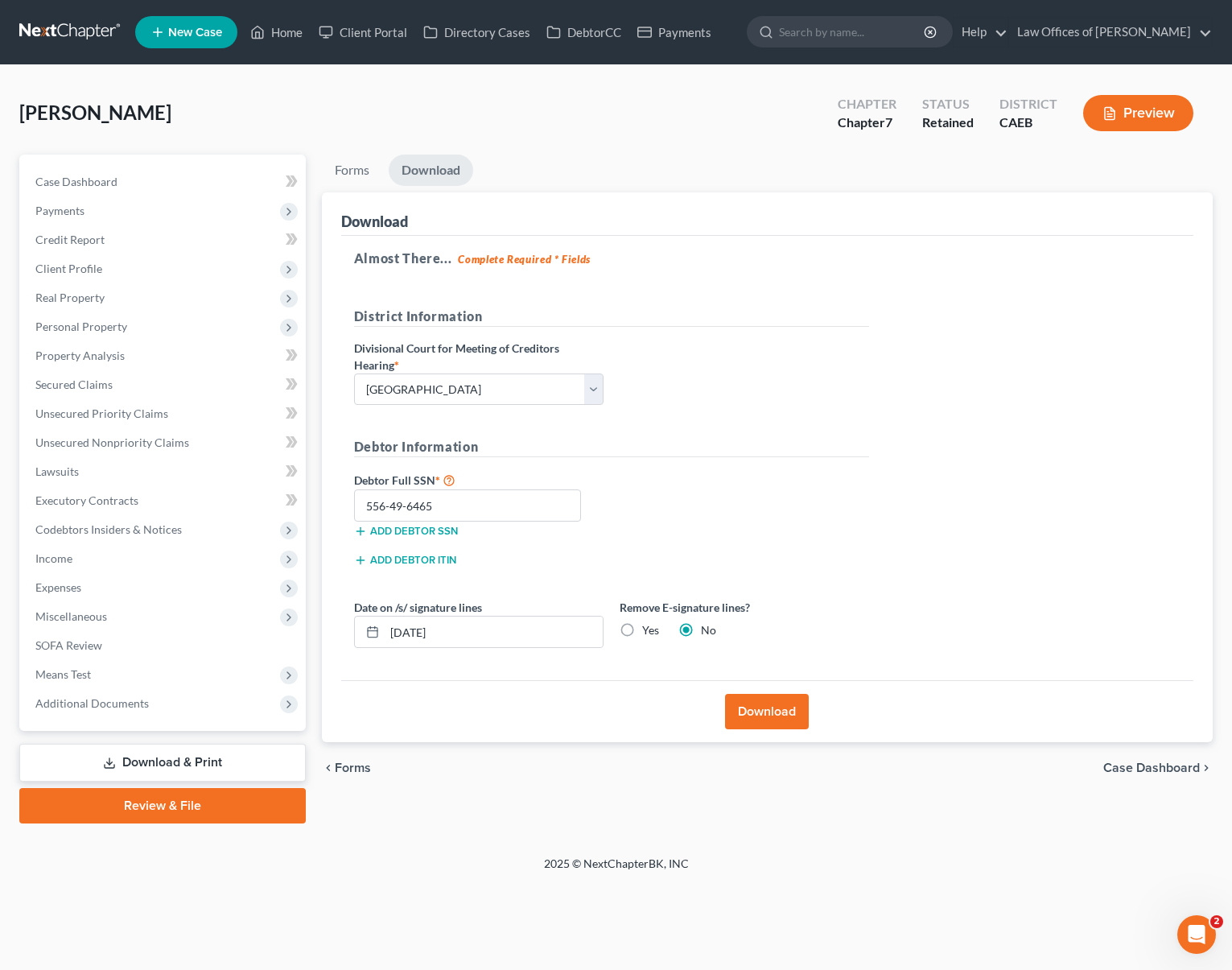
click at [749, 716] on button "Download" at bounding box center [767, 711] width 84 height 35
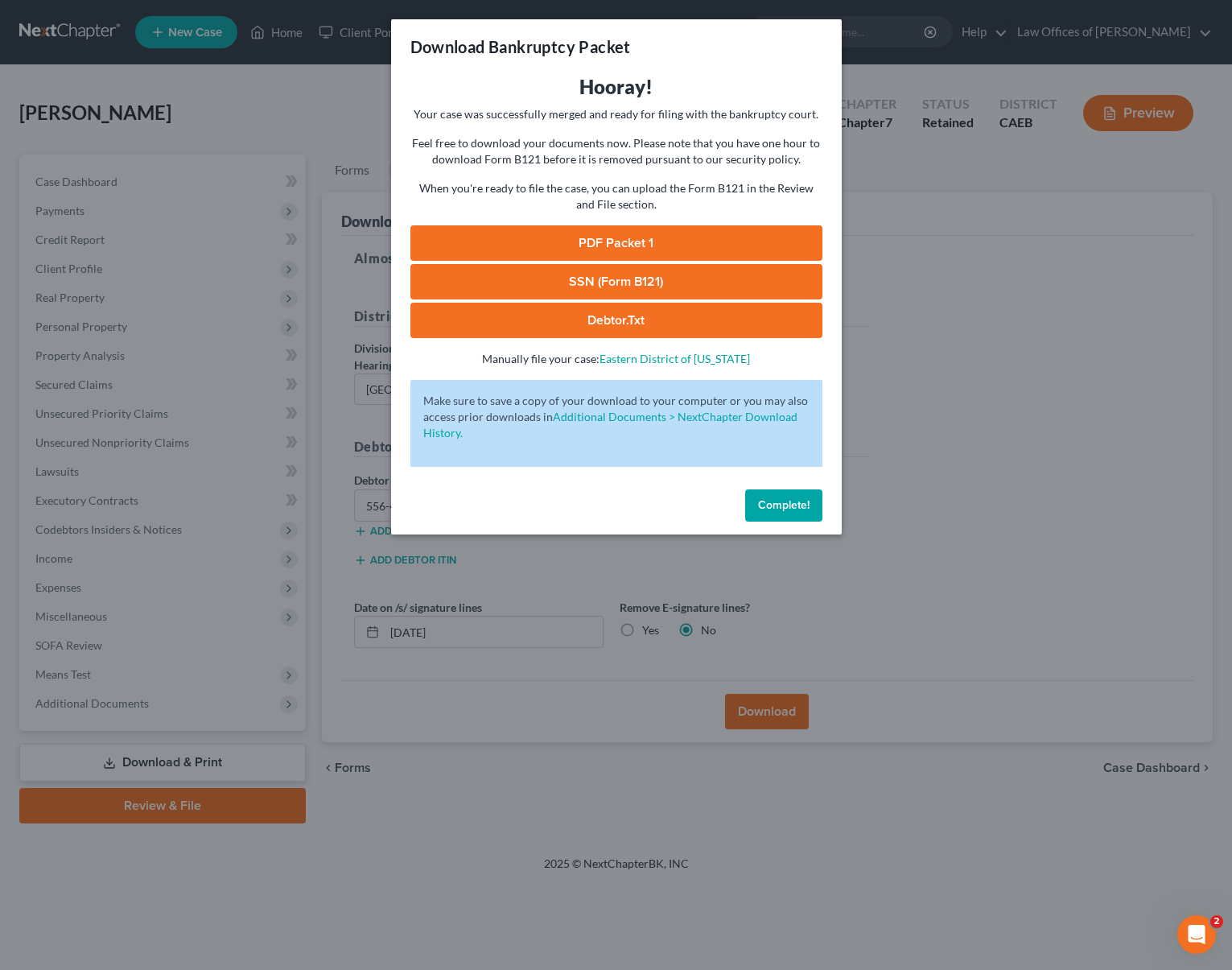
click at [646, 283] on link "SSN (Form B121)" at bounding box center [616, 281] width 412 height 35
click at [668, 244] on link "PDF Packet 1" at bounding box center [616, 243] width 412 height 35
click at [784, 496] on button "Complete!" at bounding box center [783, 505] width 77 height 32
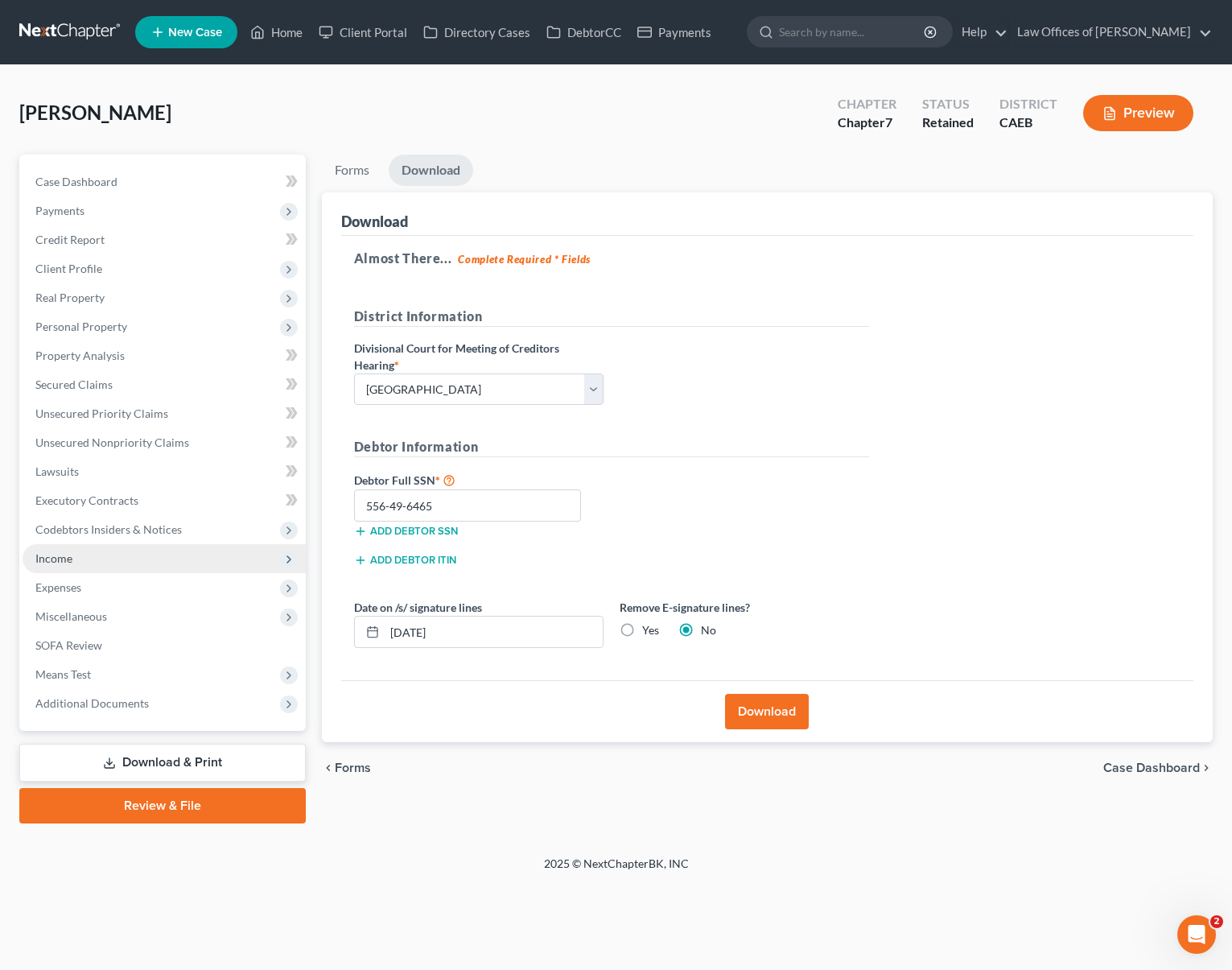
click at [91, 565] on span "Income" at bounding box center [163, 558] width 283 height 29
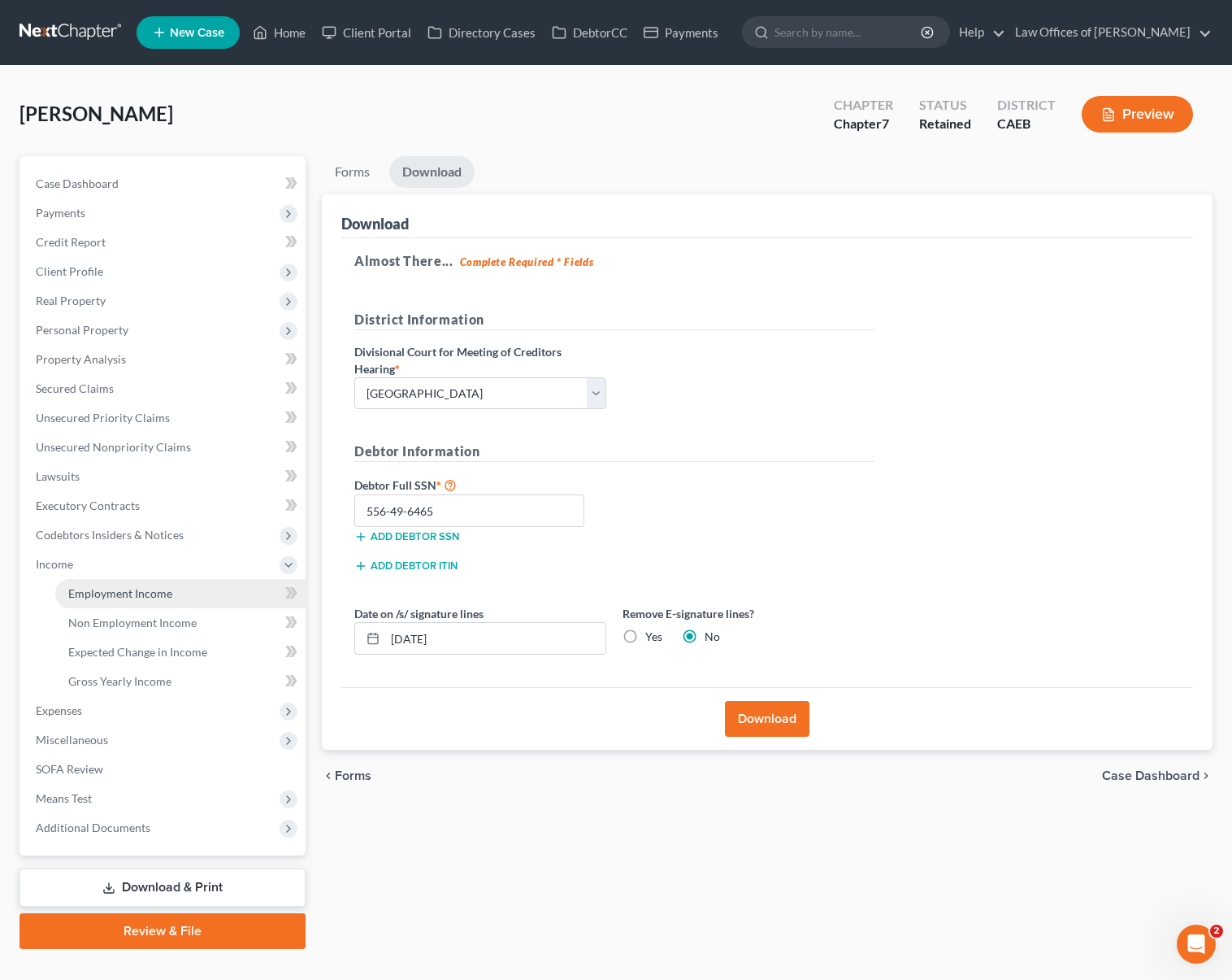
click at [147, 586] on span "Employment Income" at bounding box center [120, 593] width 104 height 14
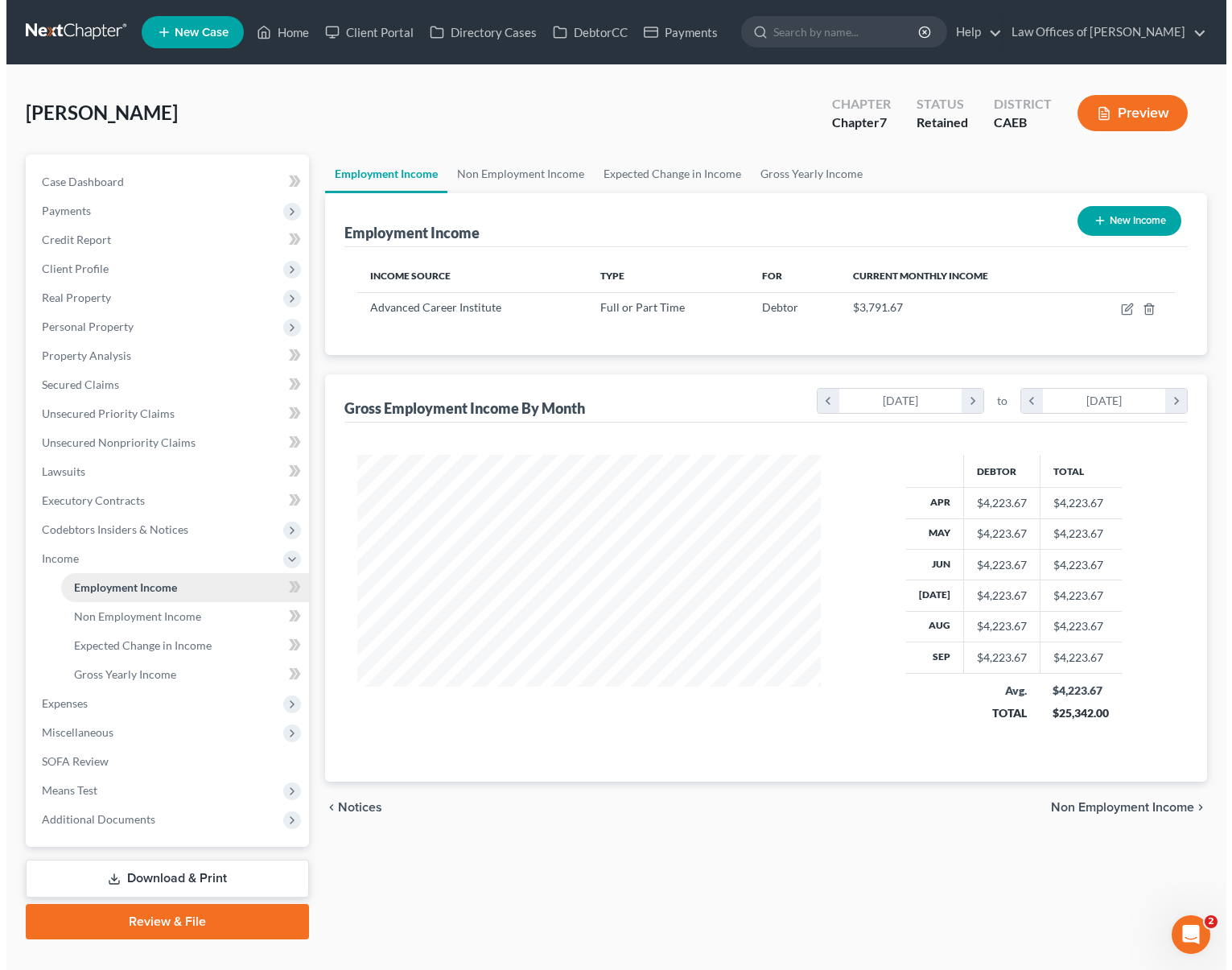
scroll to position [288, 496]
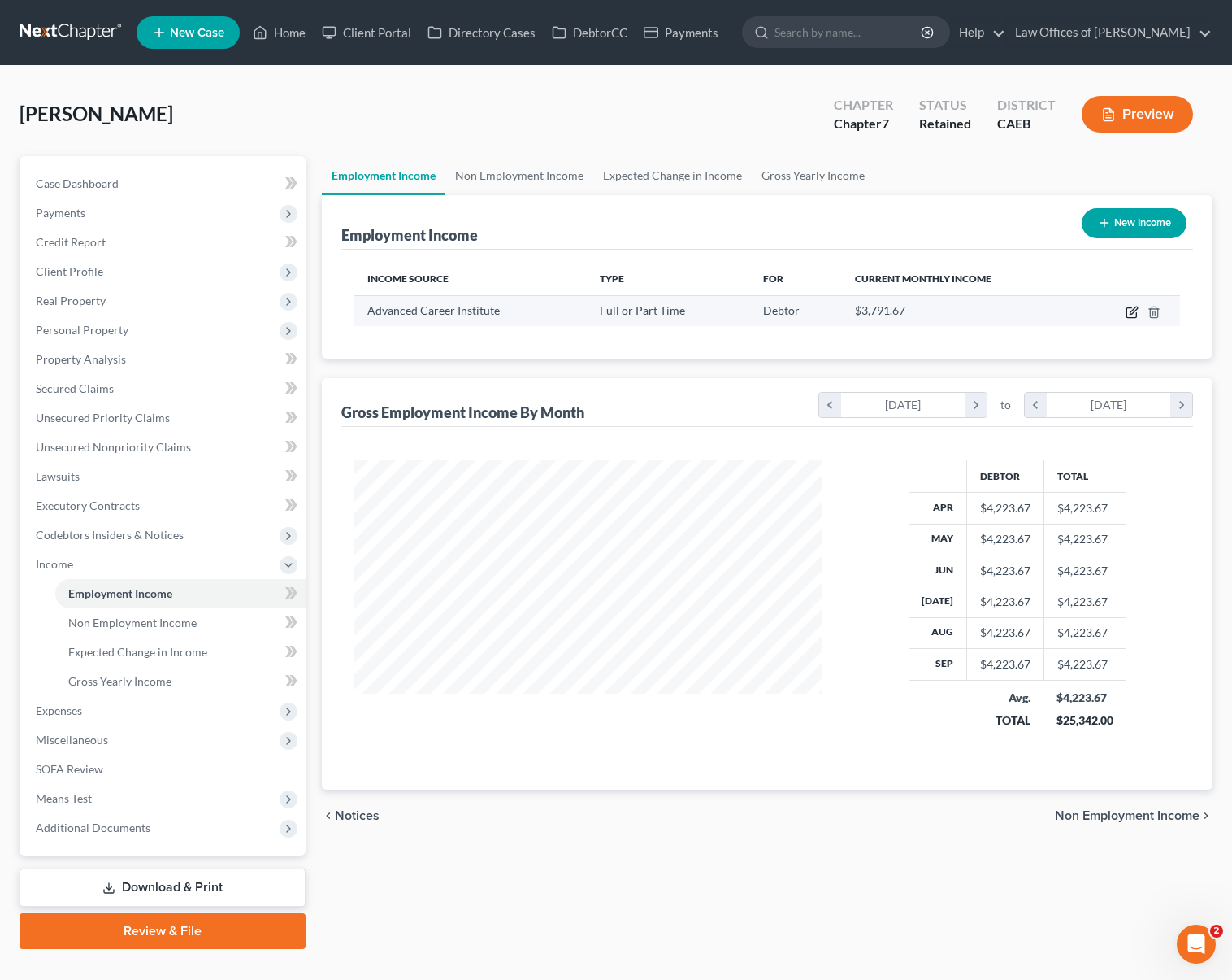
click at [1131, 316] on icon "button" at bounding box center [1132, 312] width 13 height 13
select select "0"
select select "4"
select select "2"
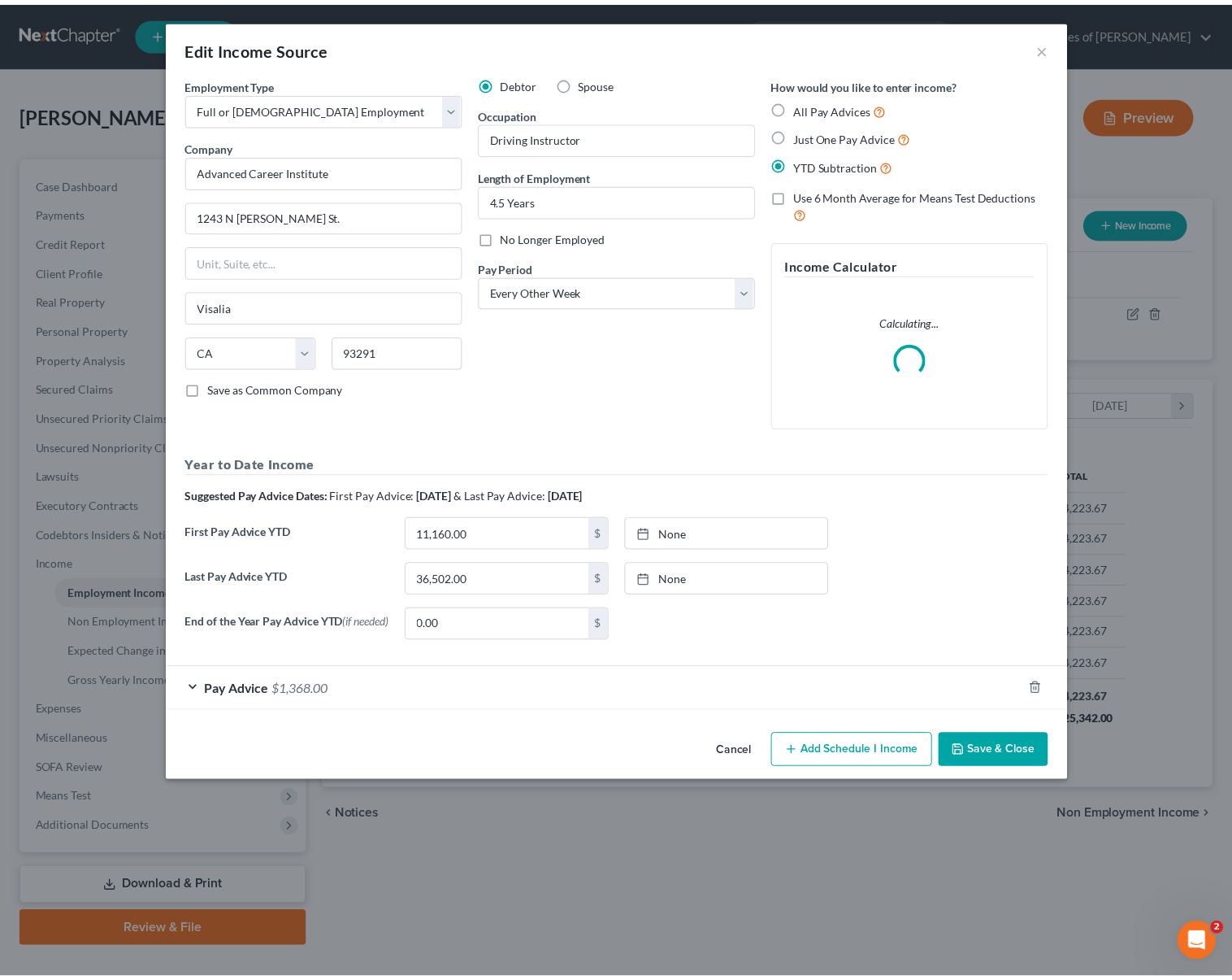
scroll to position [291, 505]
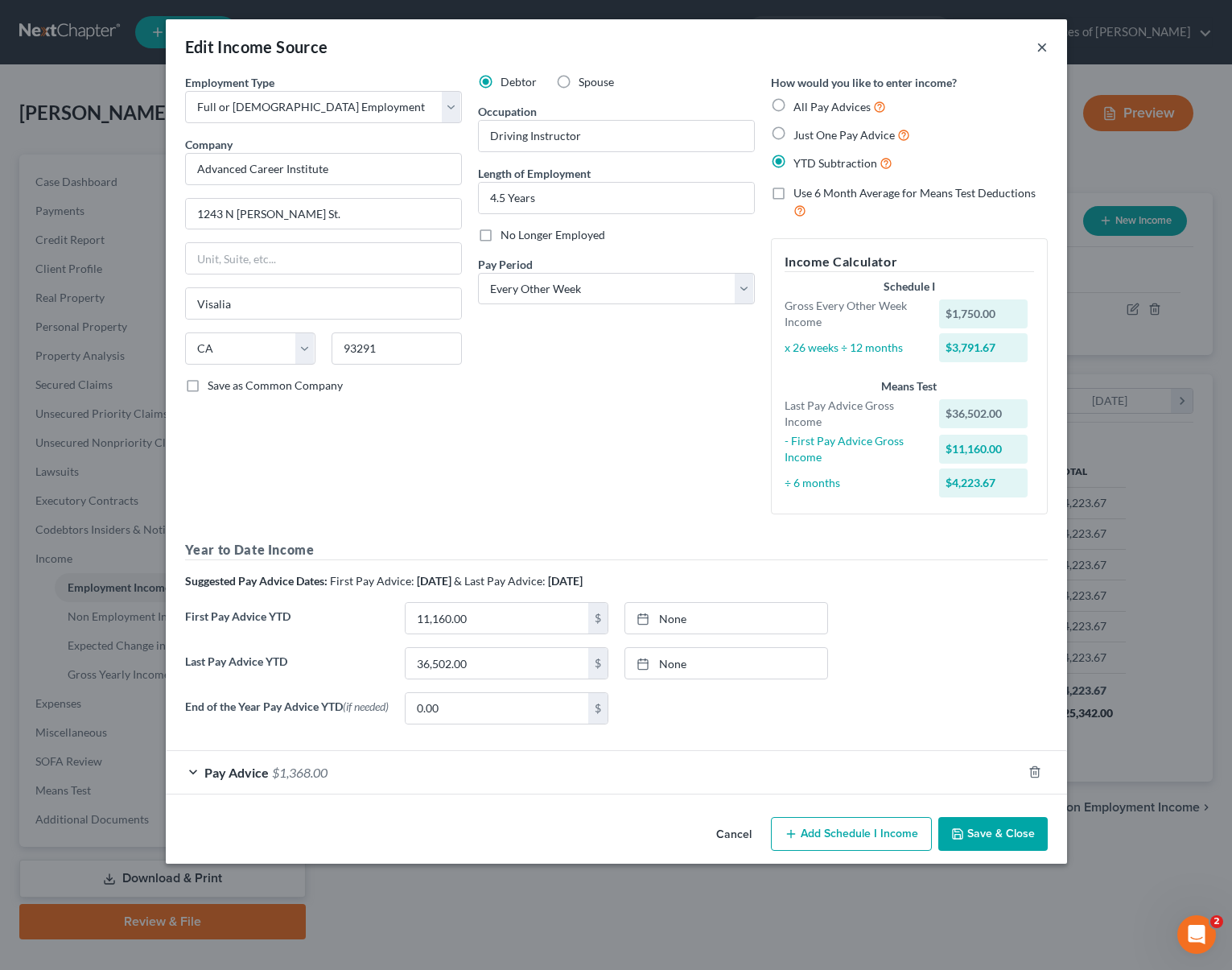
click at [1040, 44] on button "×" at bounding box center [1042, 47] width 12 height 19
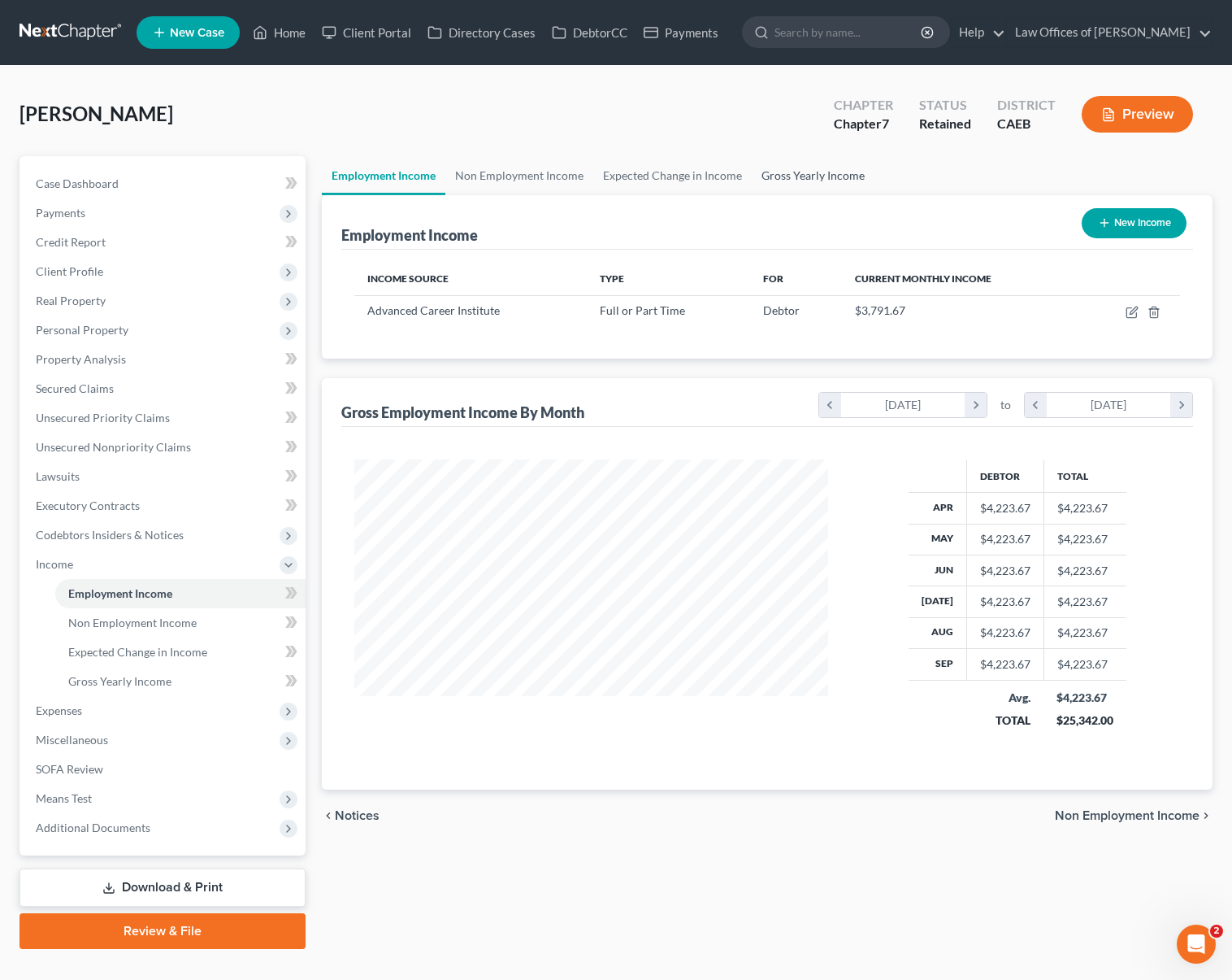
scroll to position [812723, 812106]
click at [150, 615] on span "Non Employment Income" at bounding box center [132, 622] width 129 height 14
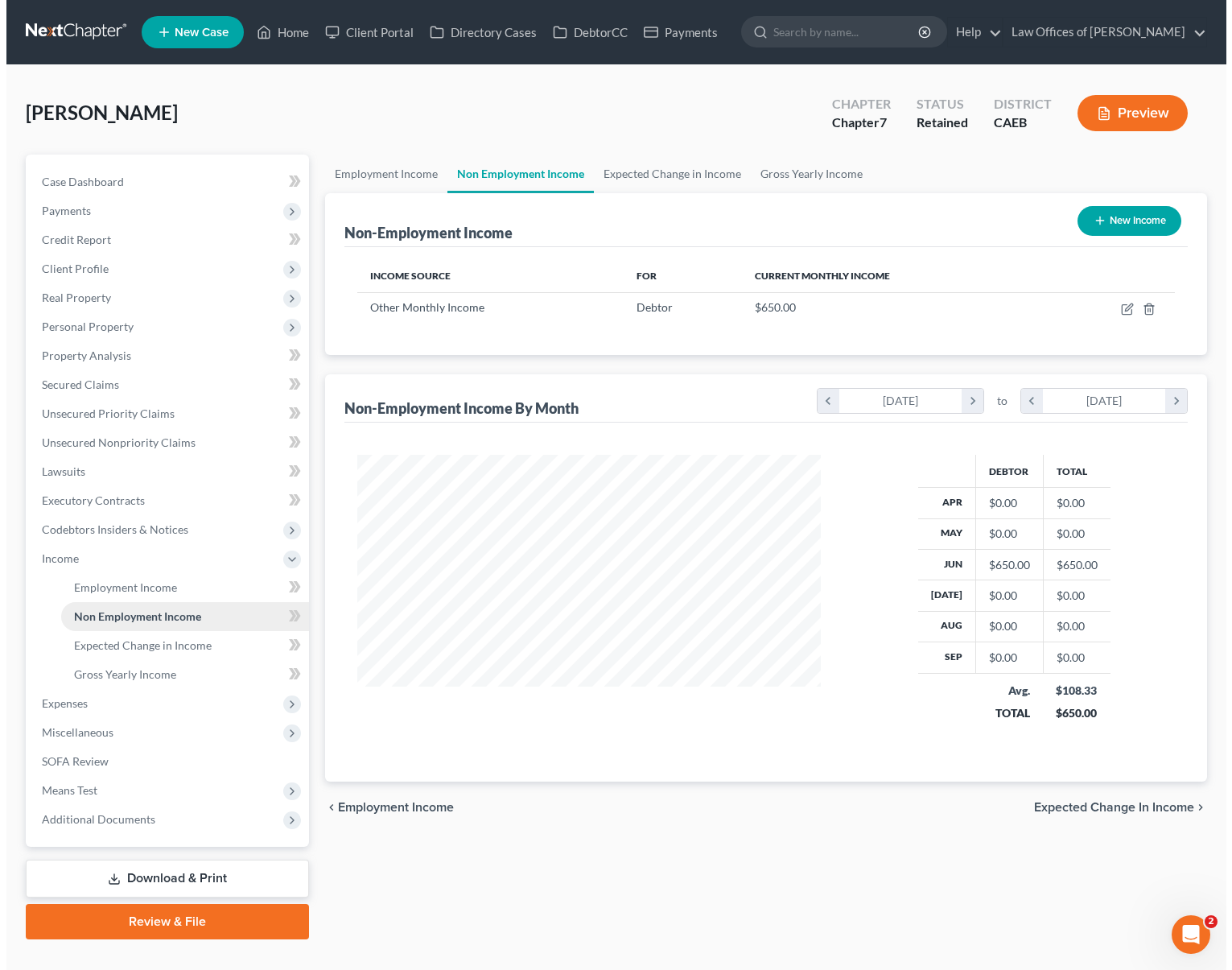
scroll to position [288, 496]
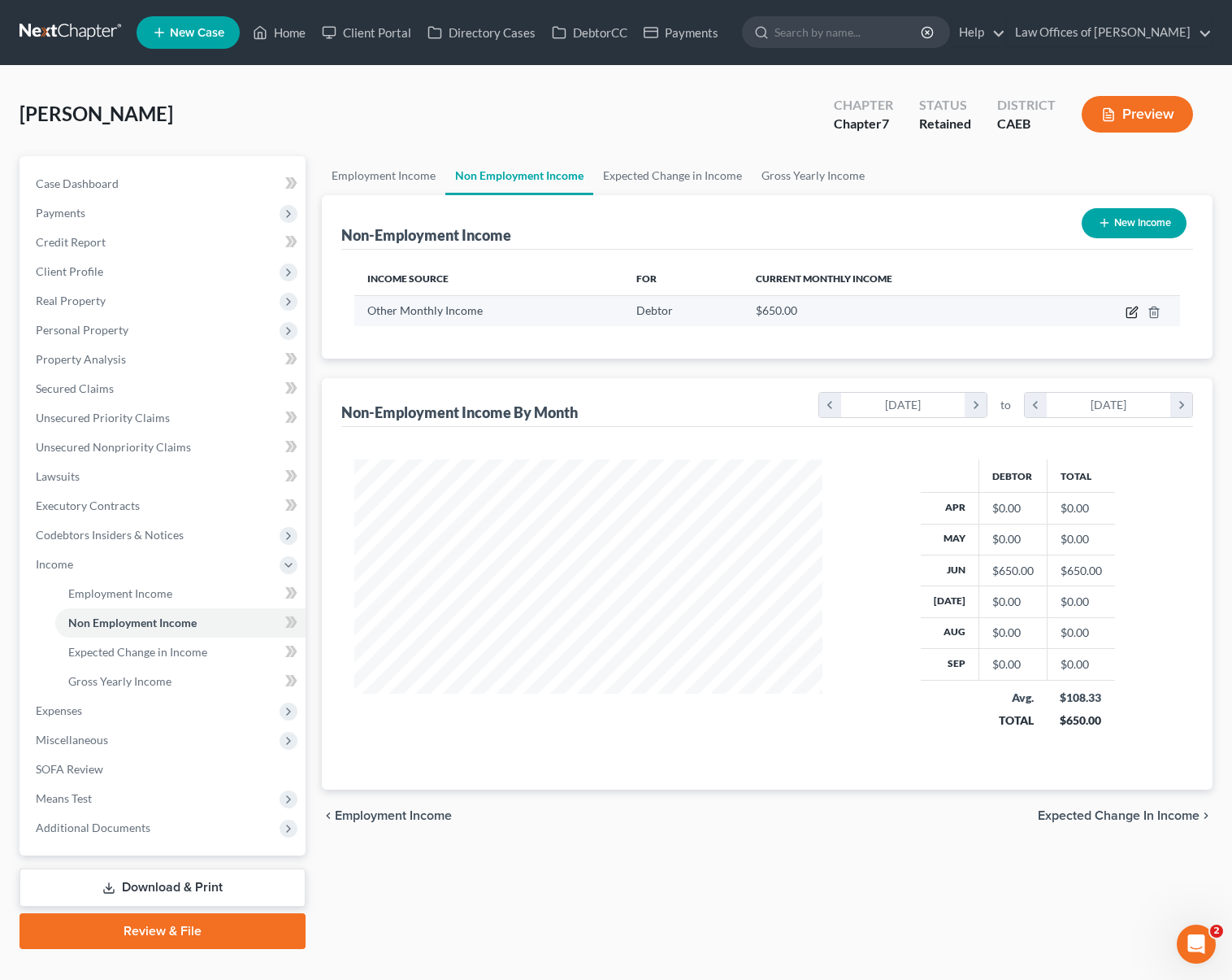
click at [1131, 311] on icon "button" at bounding box center [1133, 310] width 7 height 7
select select "13"
select select "0"
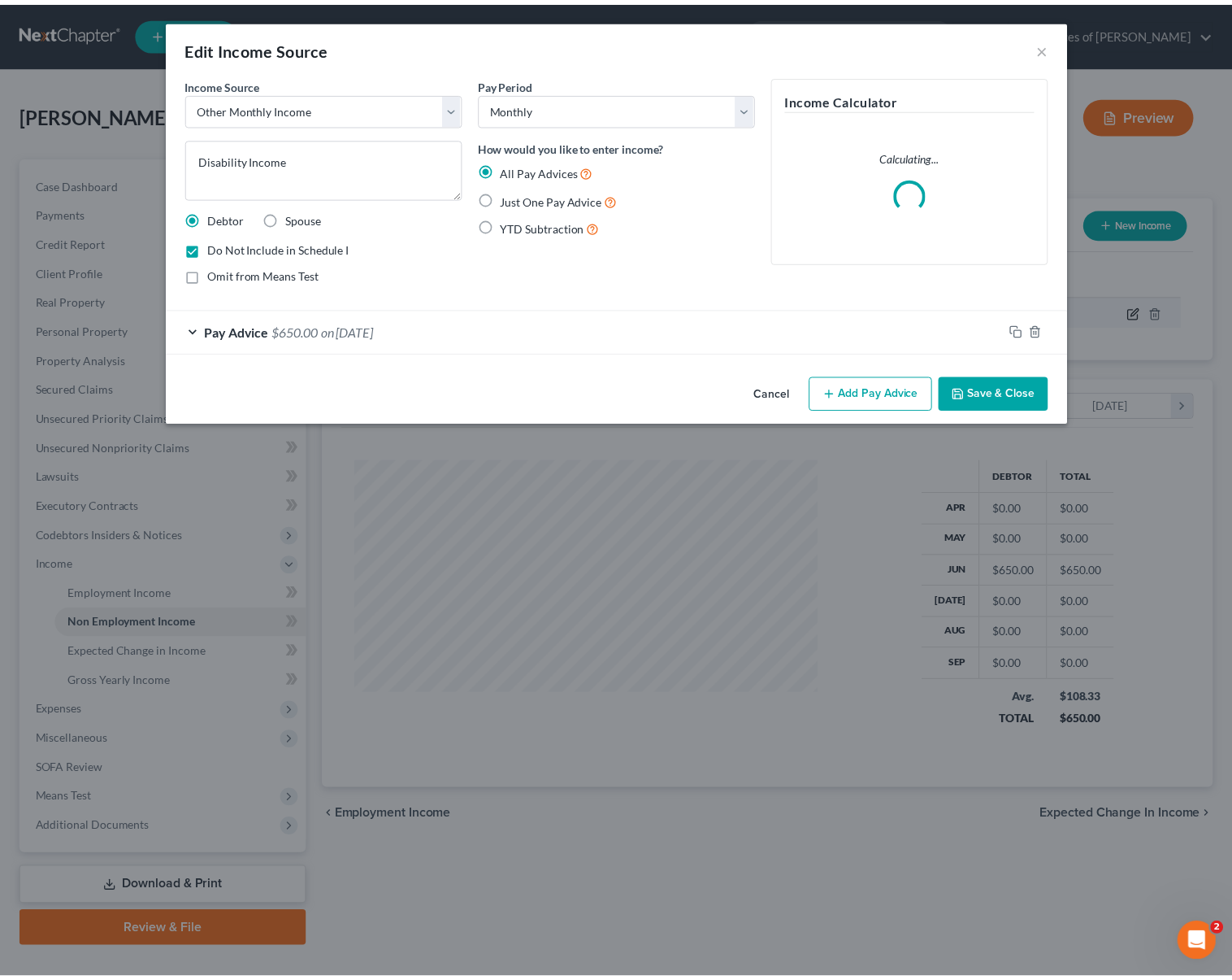
scroll to position [291, 505]
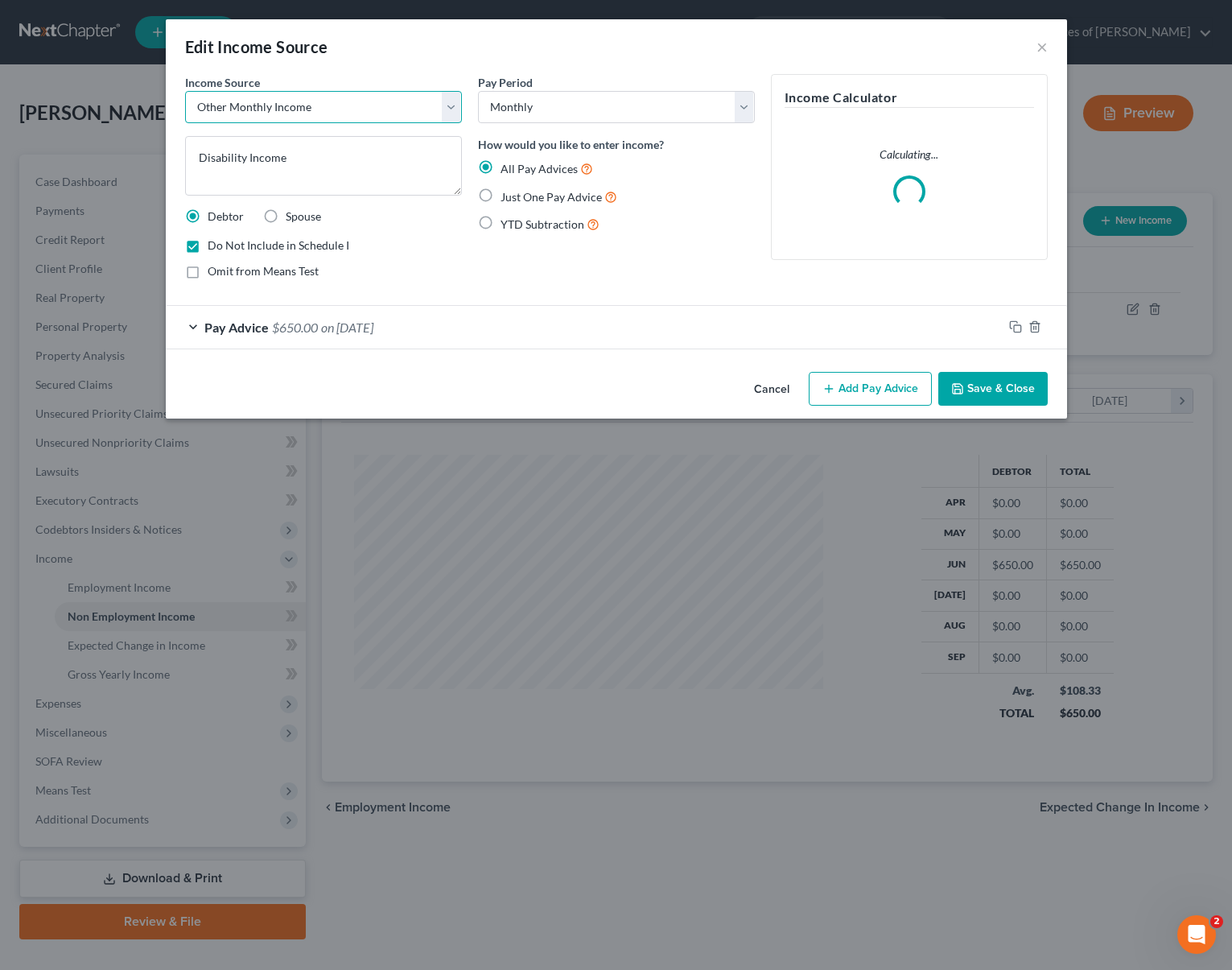
click at [453, 109] on select "Select Unemployment Disability (from employer) Pension Retirement Social Securi…" at bounding box center [323, 106] width 277 height 32
select select "4"
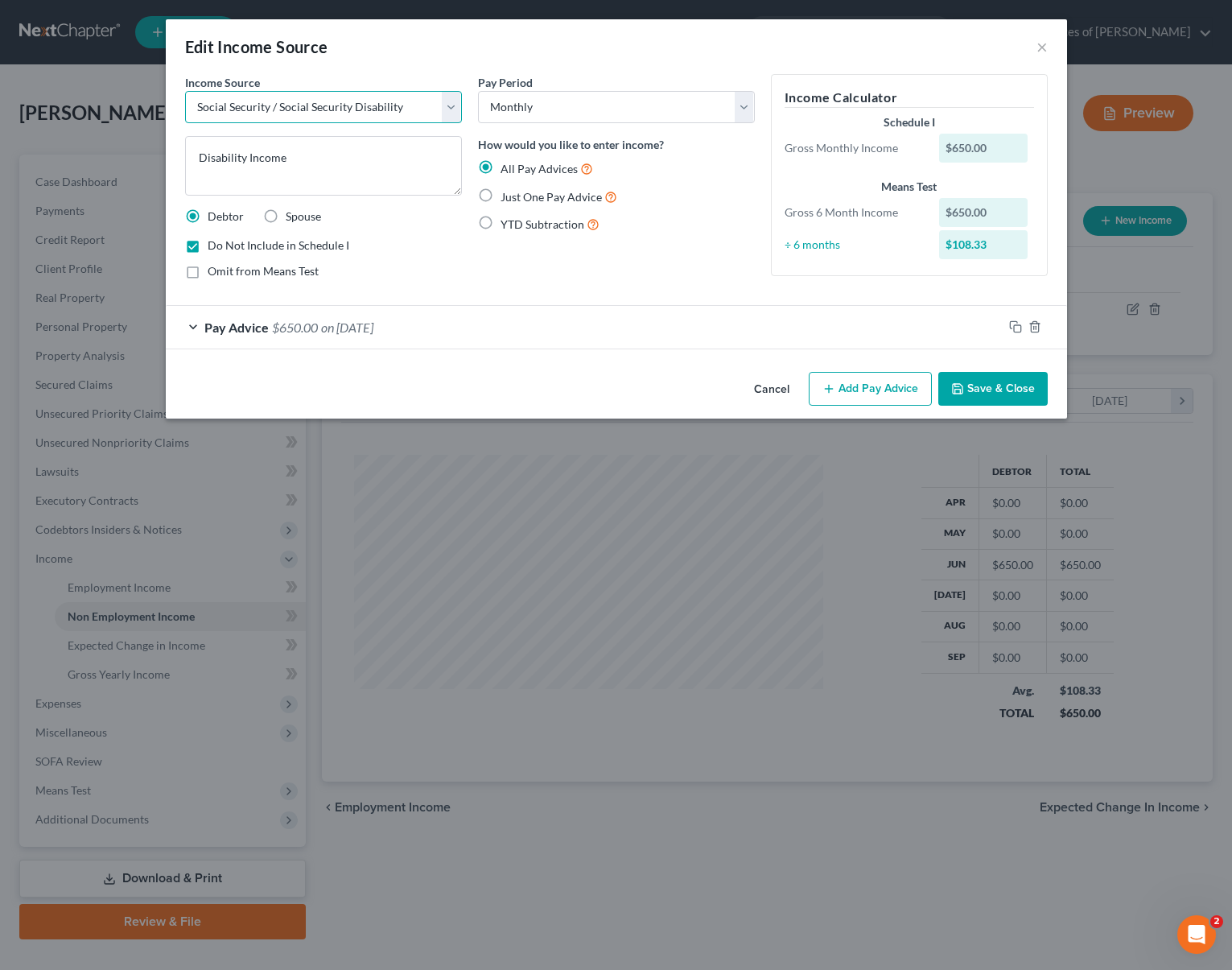
click at [185, 90] on select "Select Unemployment Disability (from employer) Pension Retirement Social Securi…" at bounding box center [323, 106] width 277 height 32
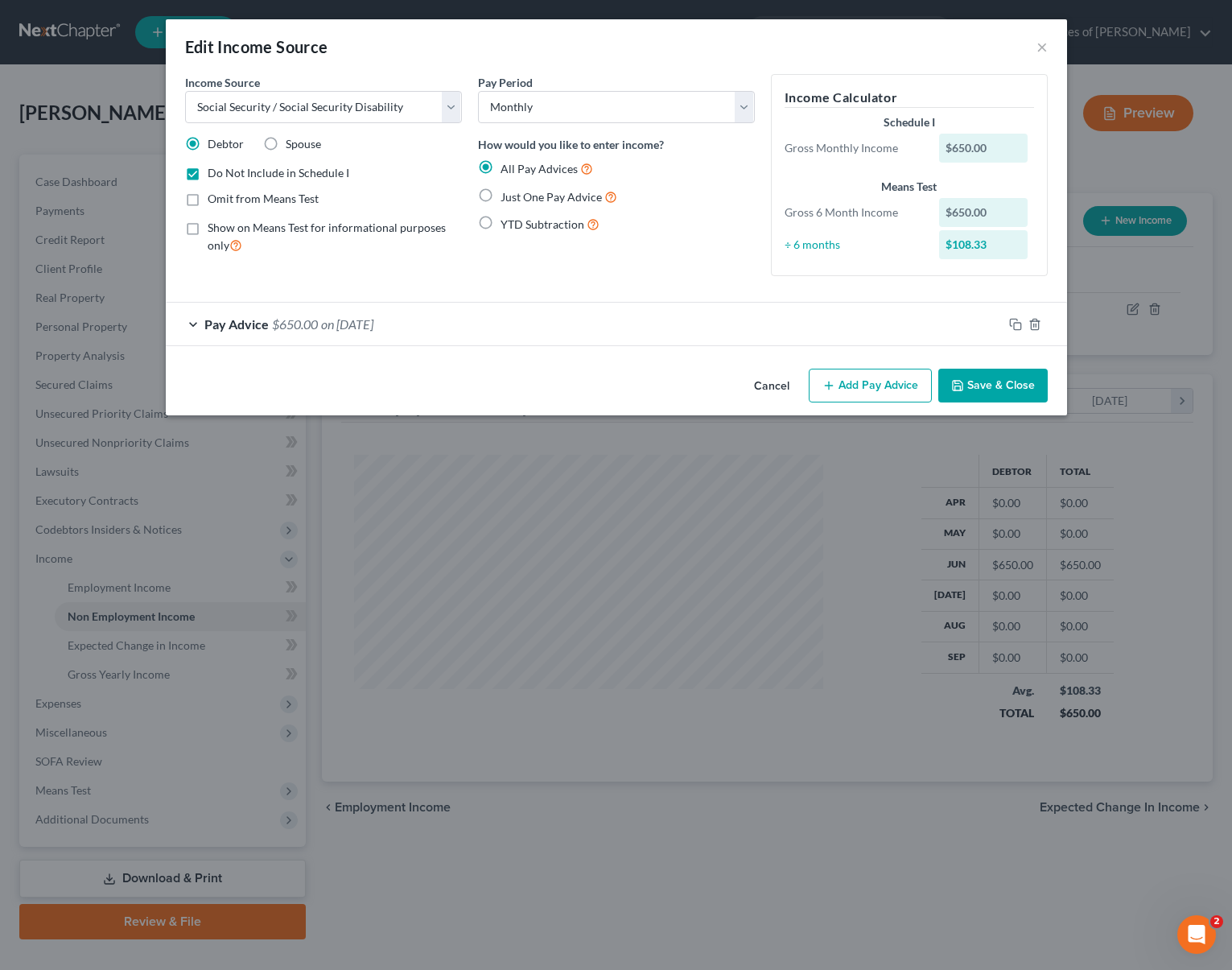
click at [997, 379] on button "Save & Close" at bounding box center [993, 385] width 109 height 34
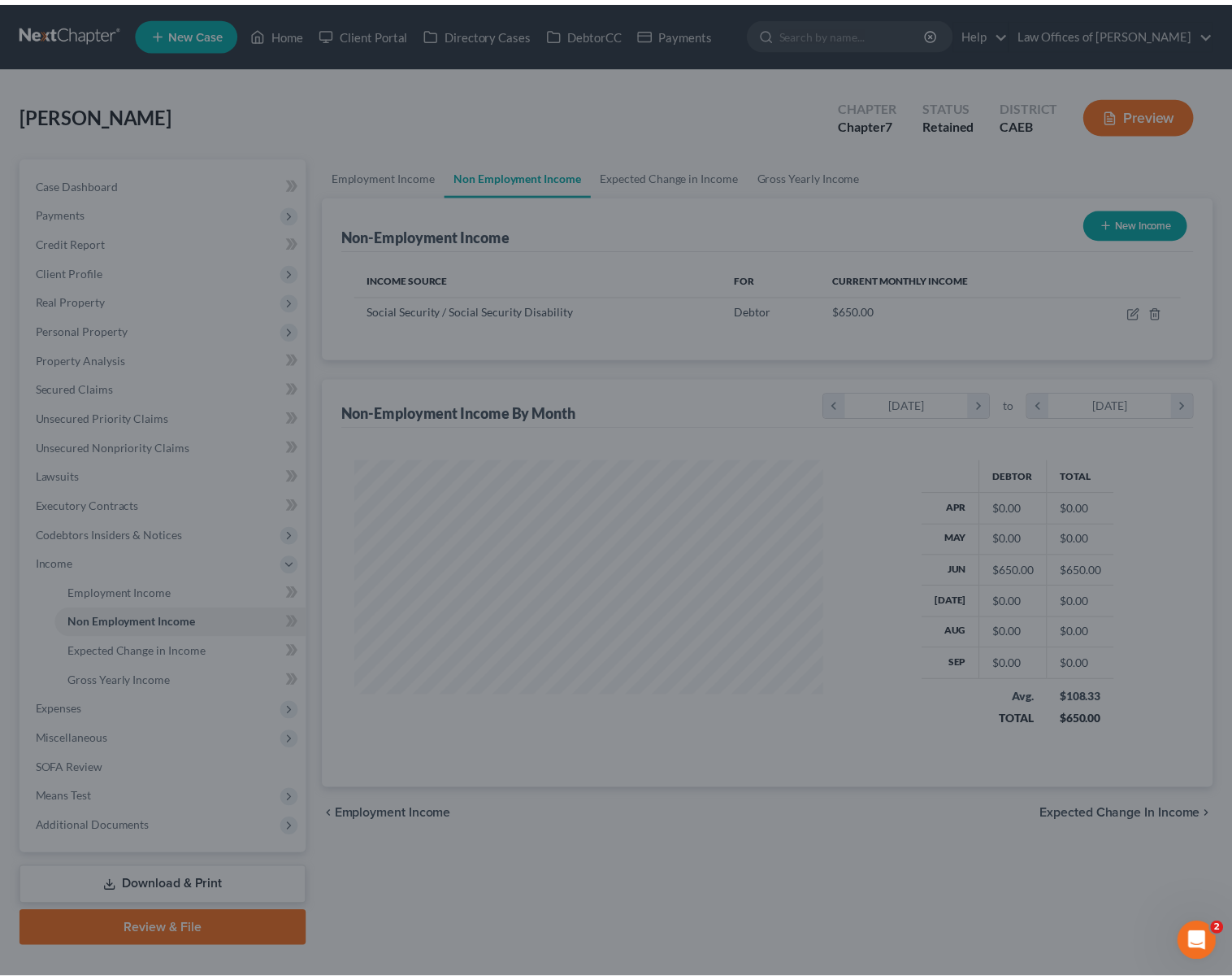
scroll to position [812723, 812106]
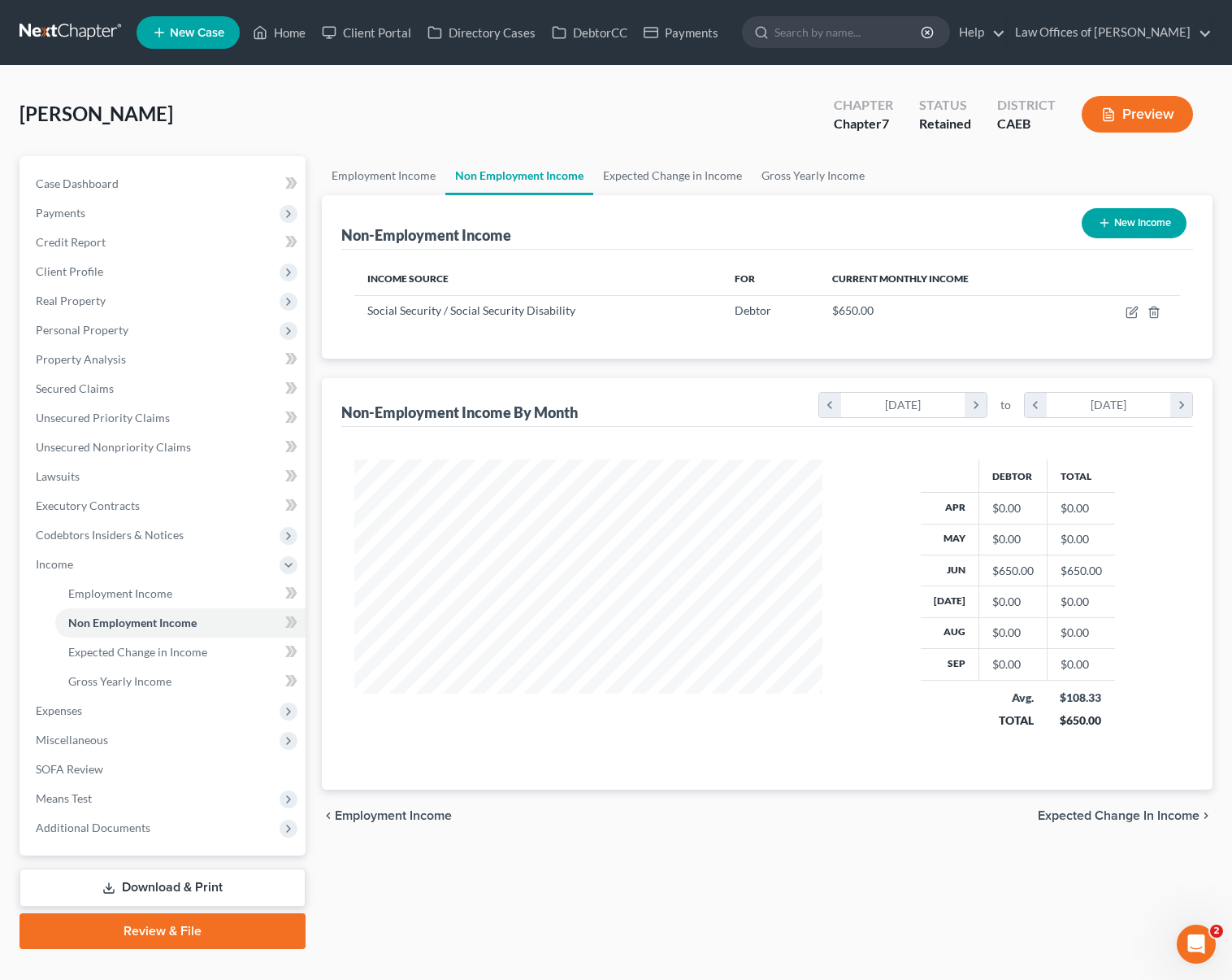
click at [215, 884] on link "Download & Print" at bounding box center [162, 887] width 286 height 38
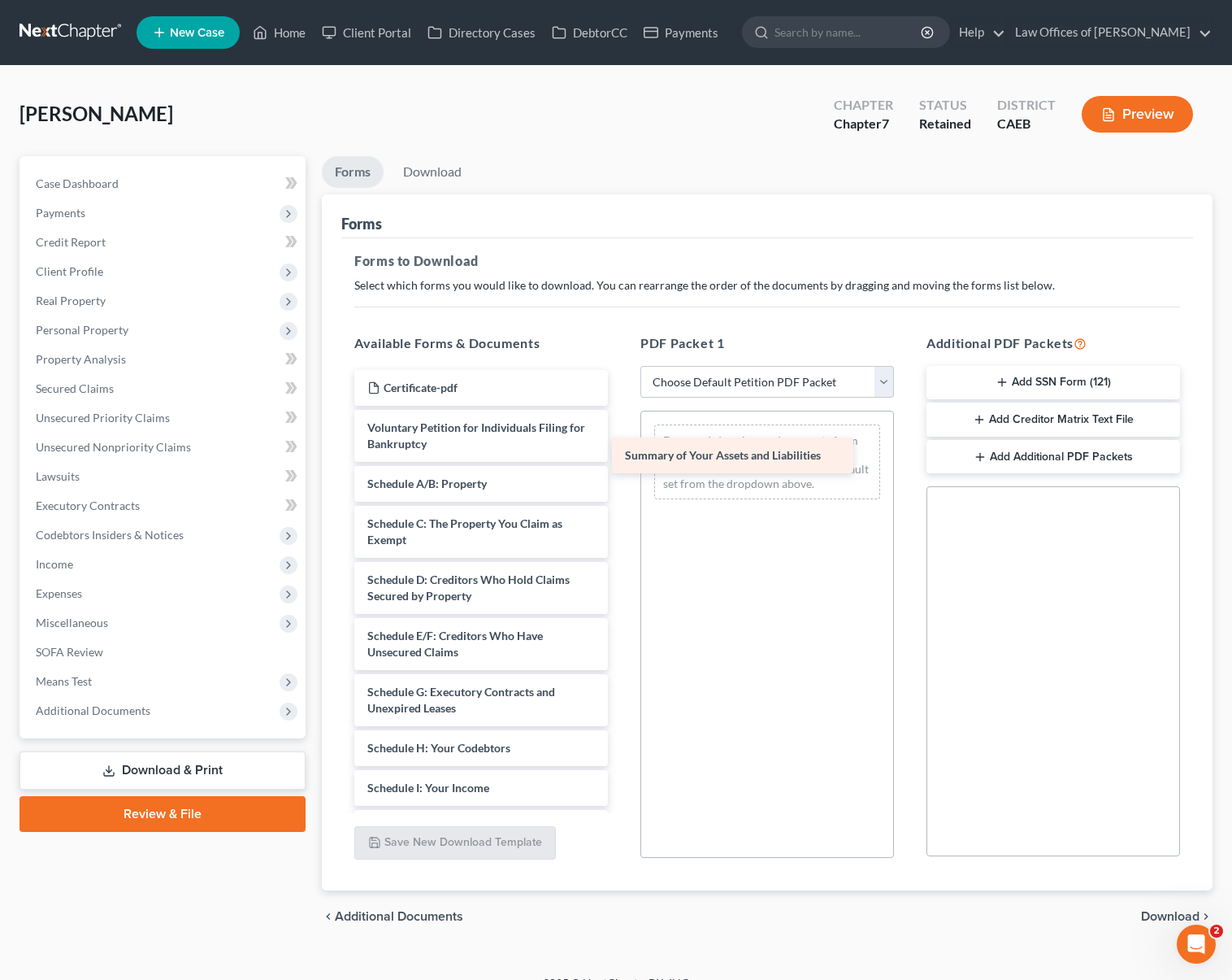
drag, startPoint x: 434, startPoint y: 488, endPoint x: 692, endPoint y: 460, distance: 259.5
click at [621, 460] on div "Summary of Your Assets and Liabilities Certificate-pdf Voluntary Petition for I…" at bounding box center [480, 807] width 280 height 876
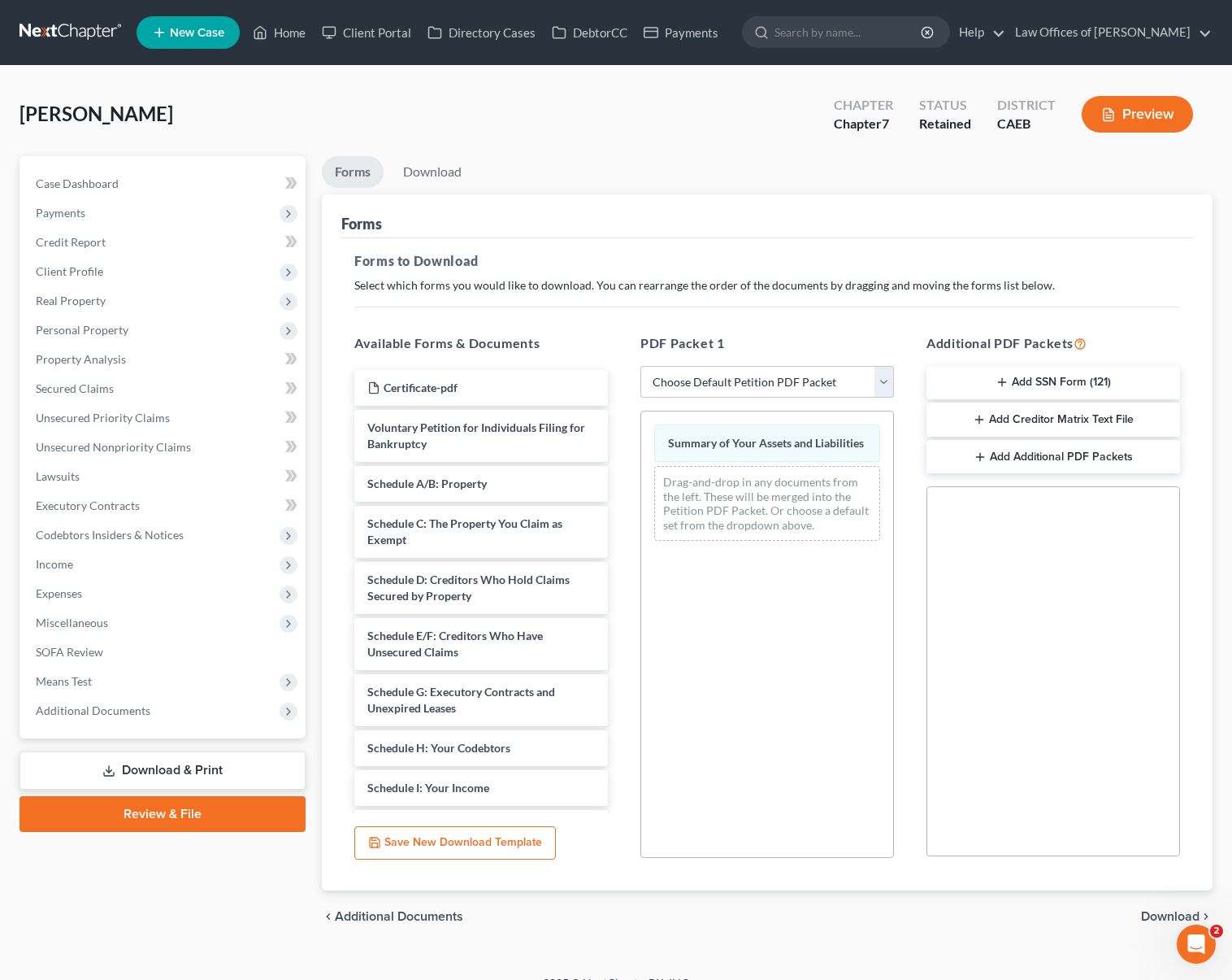
click at [1168, 910] on span "Download" at bounding box center [1170, 916] width 59 height 13
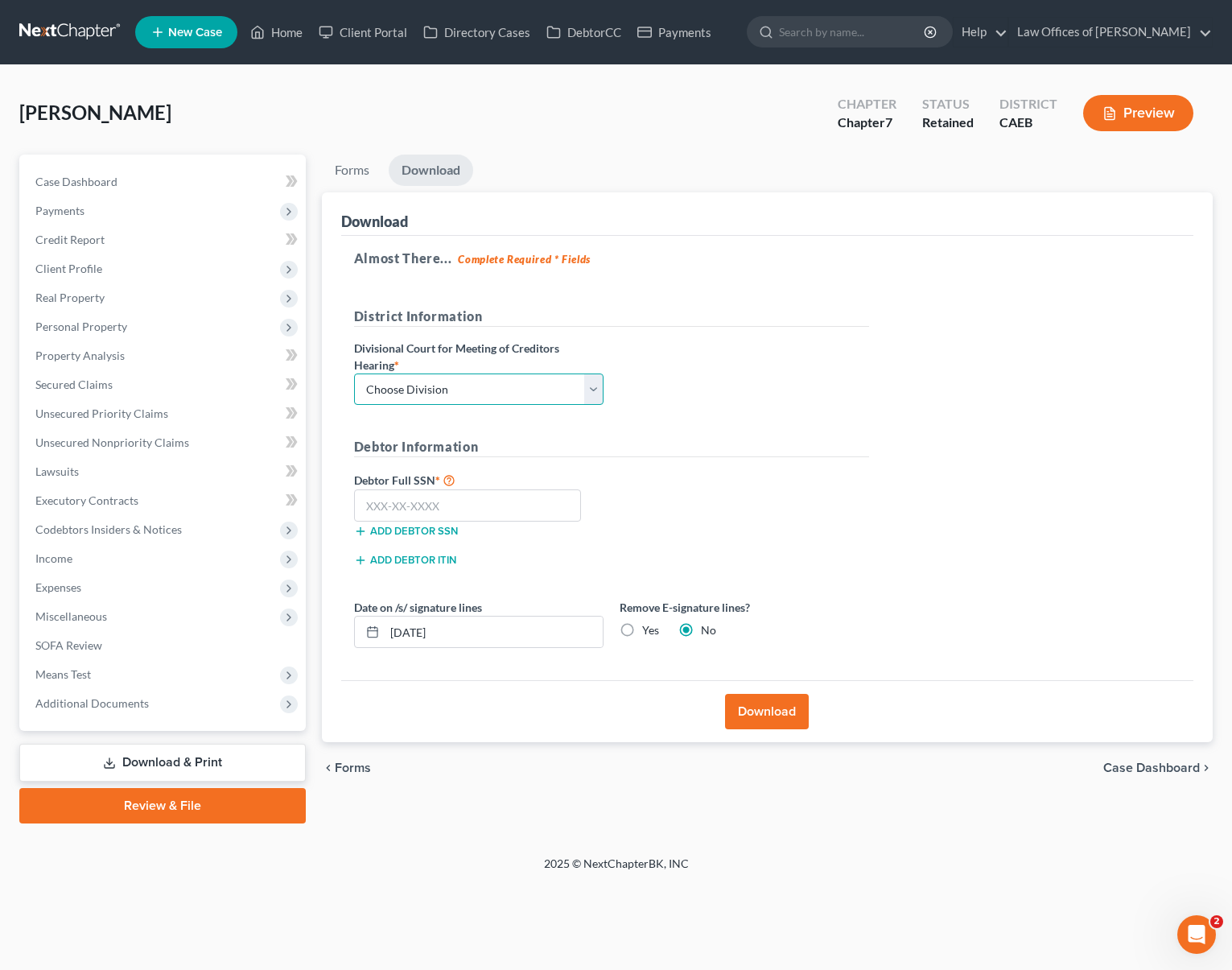
click at [589, 378] on select "Choose Division Fresno Modesto [GEOGRAPHIC_DATA]" at bounding box center [479, 389] width 249 height 32
select select "0"
click at [354, 374] on select "Choose Division Fresno Modesto [GEOGRAPHIC_DATA]" at bounding box center [479, 389] width 249 height 32
click at [510, 503] on input "text" at bounding box center [468, 505] width 228 height 32
type input "111-11-1111"
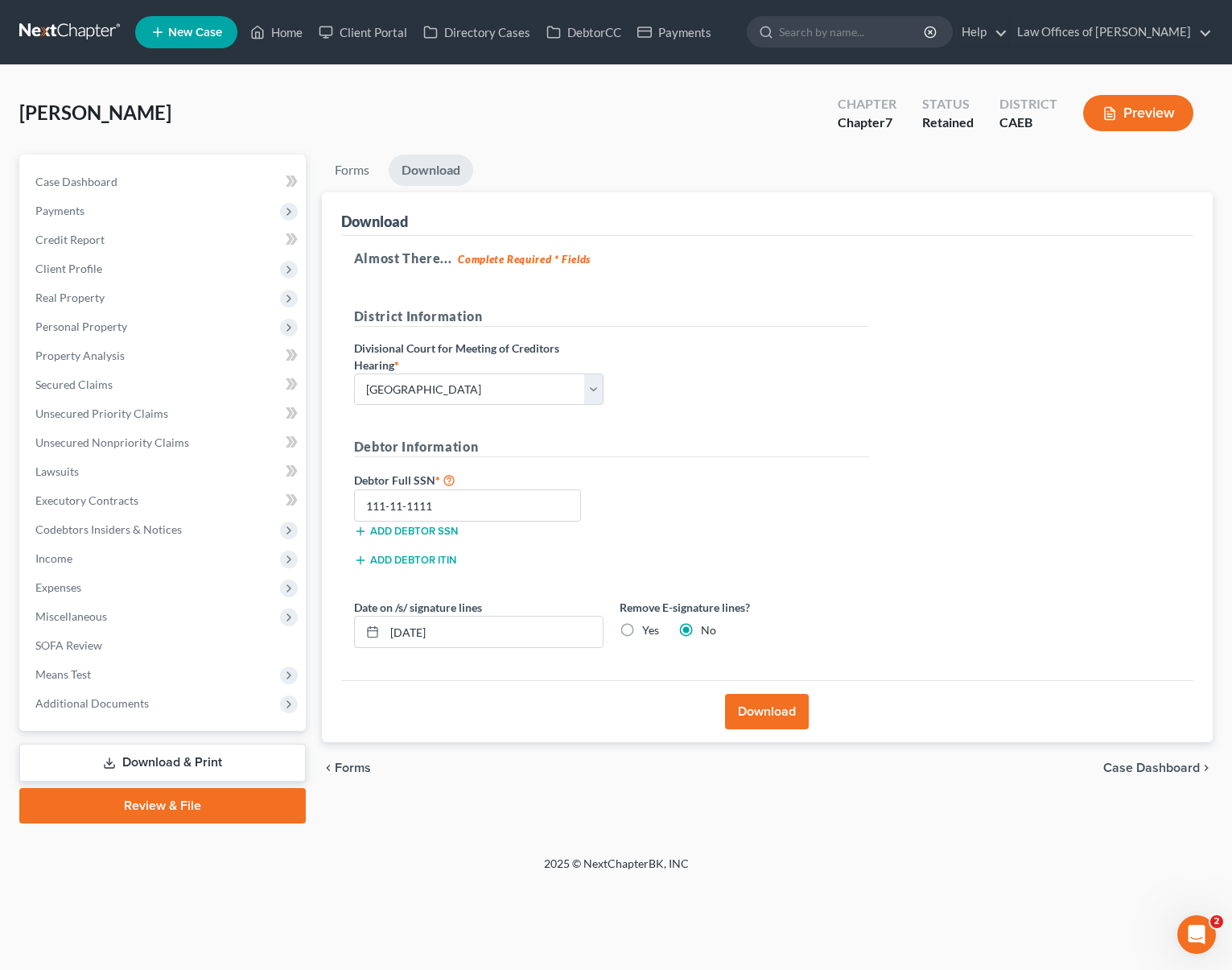
click at [752, 719] on button "Download" at bounding box center [767, 711] width 84 height 35
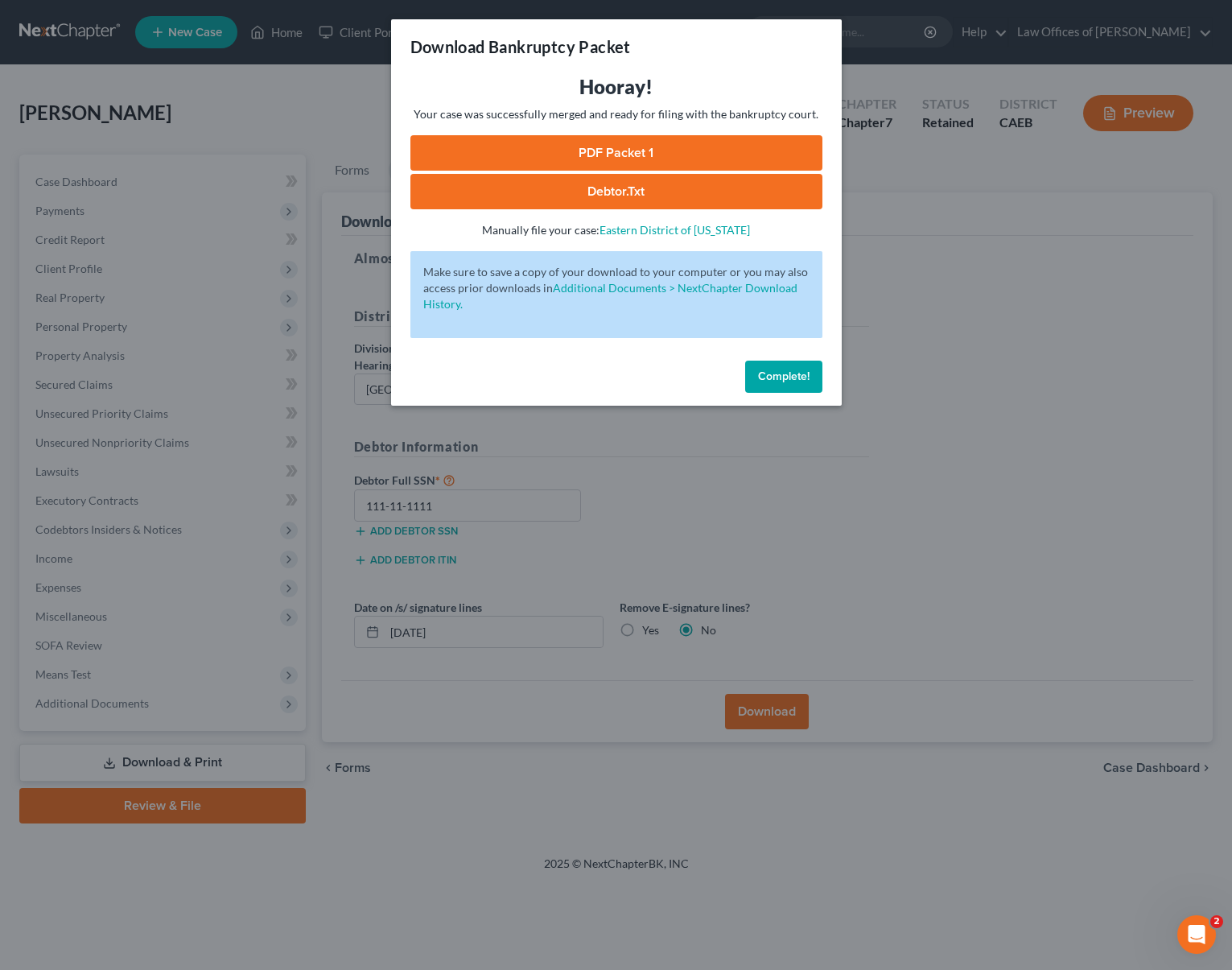
click at [634, 138] on link "PDF Packet 1" at bounding box center [616, 153] width 412 height 35
click at [769, 377] on span "Complete!" at bounding box center [783, 377] width 52 height 14
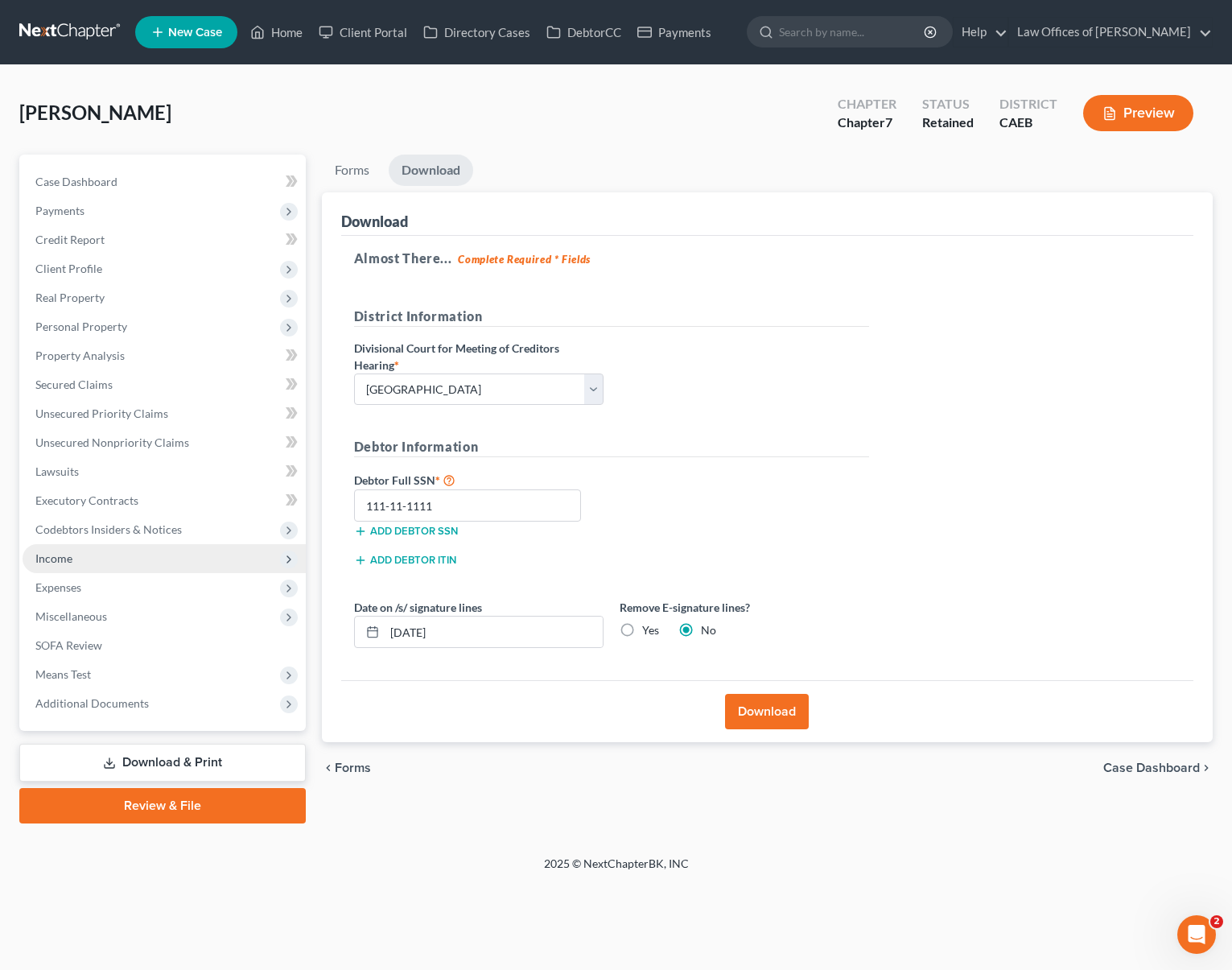
click at [156, 553] on span "Income" at bounding box center [163, 558] width 283 height 29
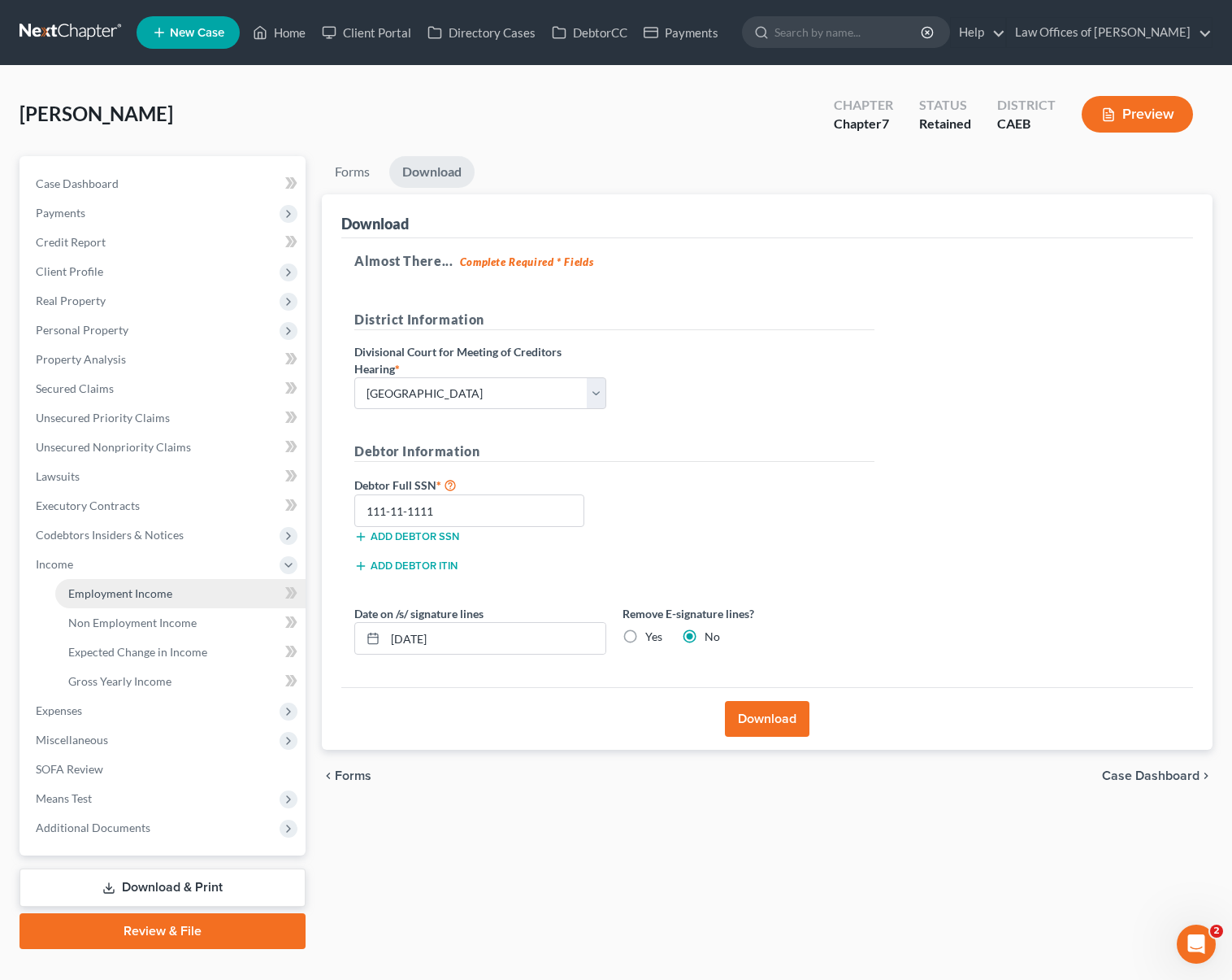
click at [166, 586] on span "Employment Income" at bounding box center [120, 593] width 104 height 14
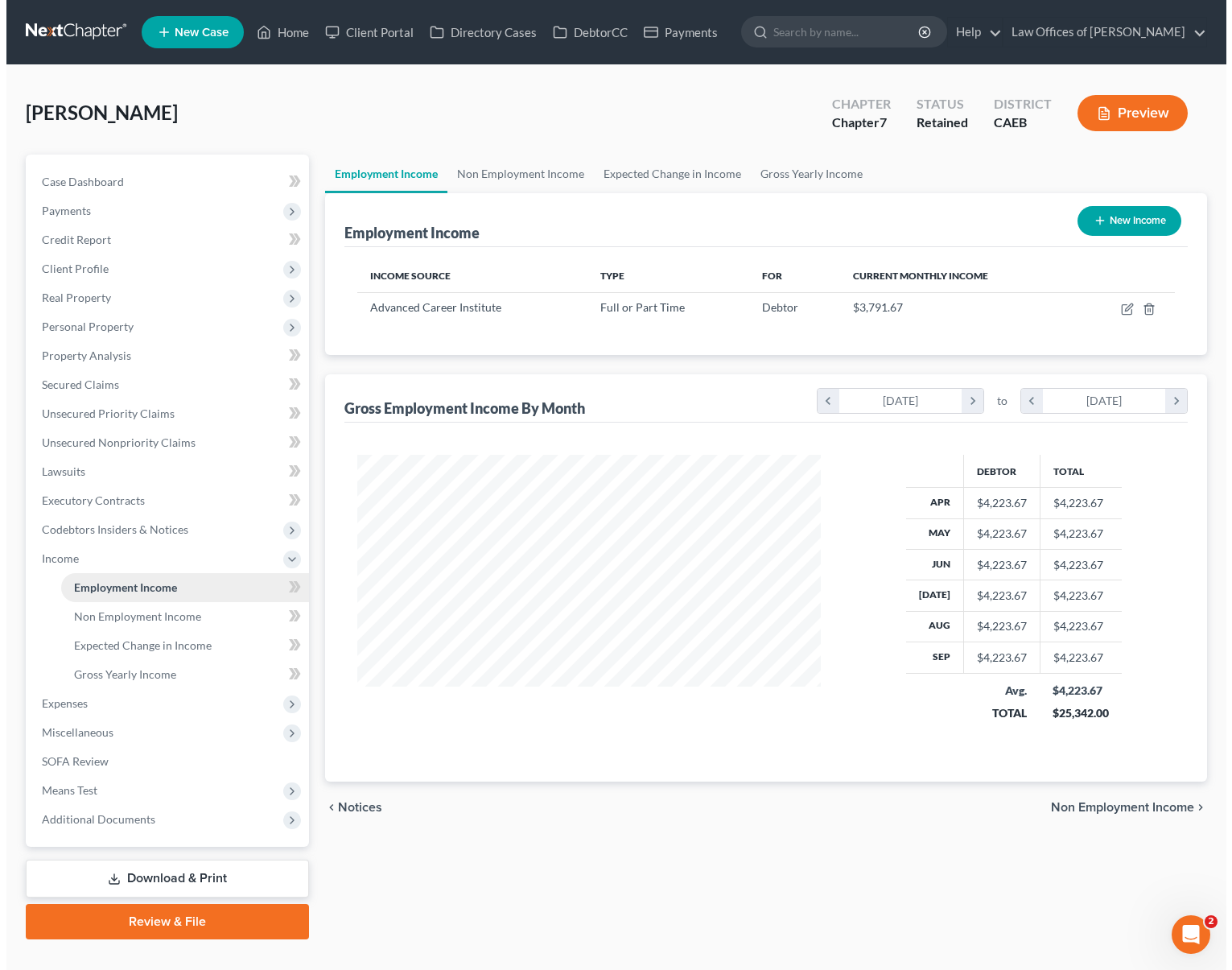
scroll to position [288, 496]
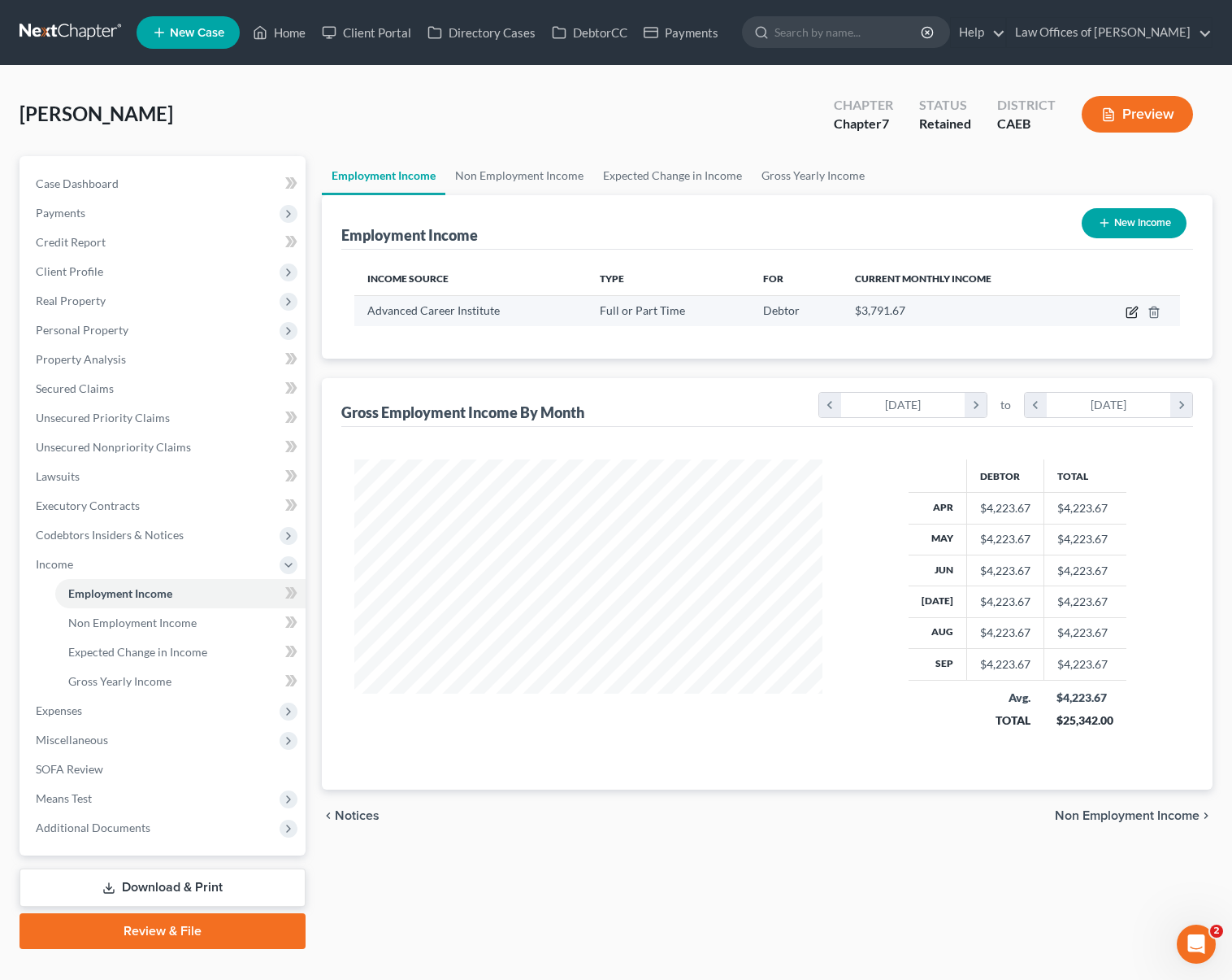
click at [1128, 308] on icon "button" at bounding box center [1132, 312] width 13 height 13
select select "0"
select select "4"
select select "2"
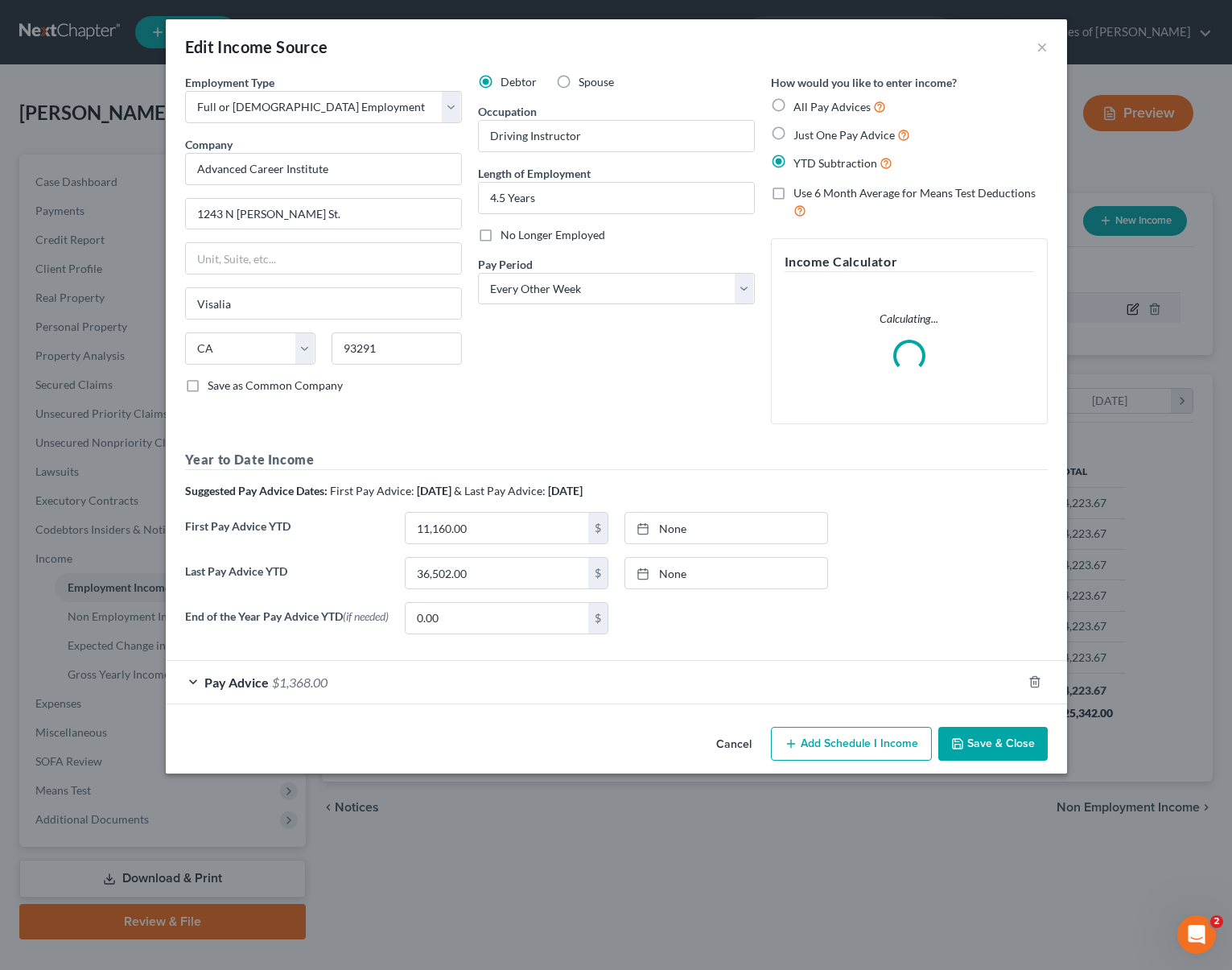
scroll to position [288, 500]
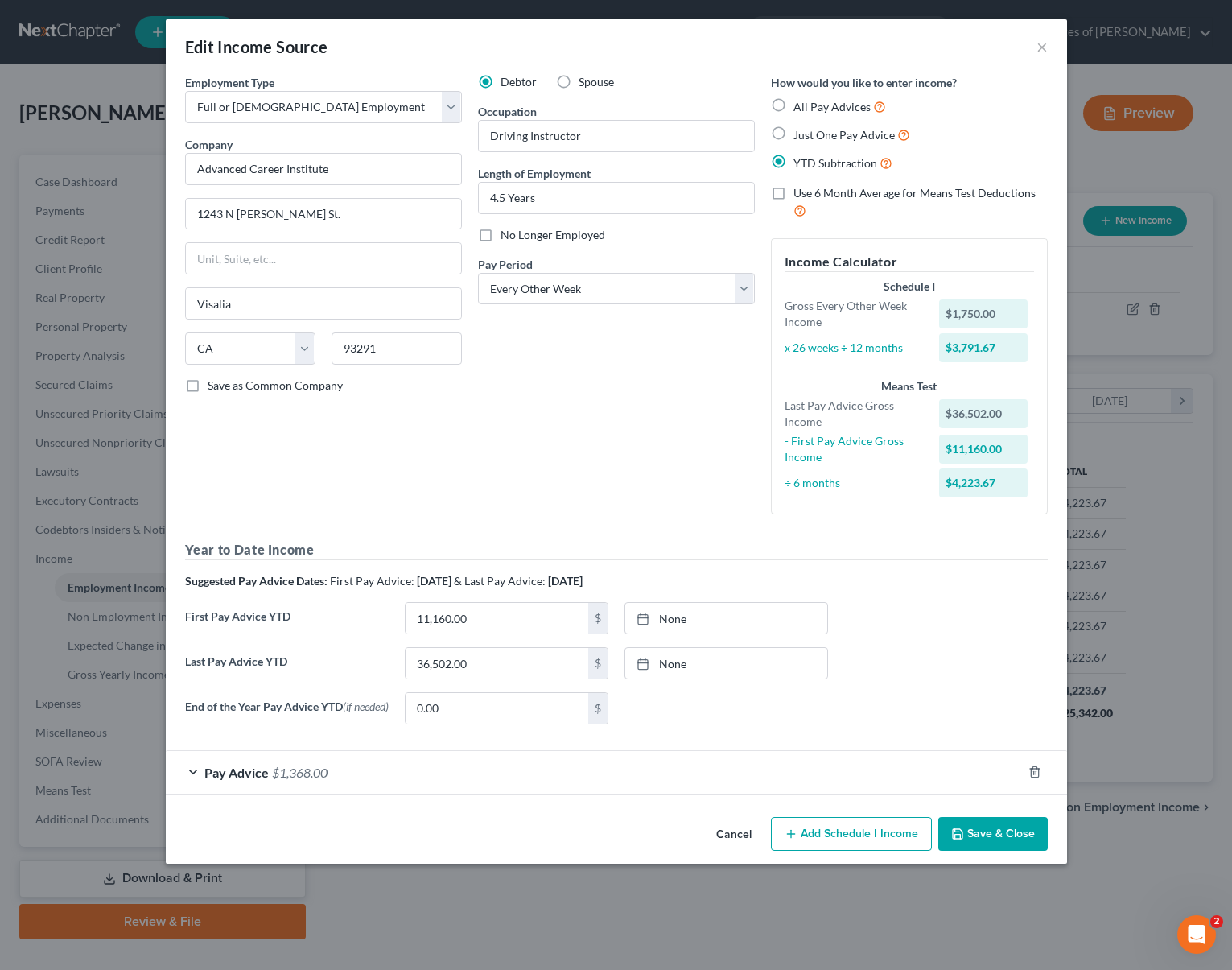
click at [289, 767] on span "$1,368.00" at bounding box center [300, 772] width 55 height 16
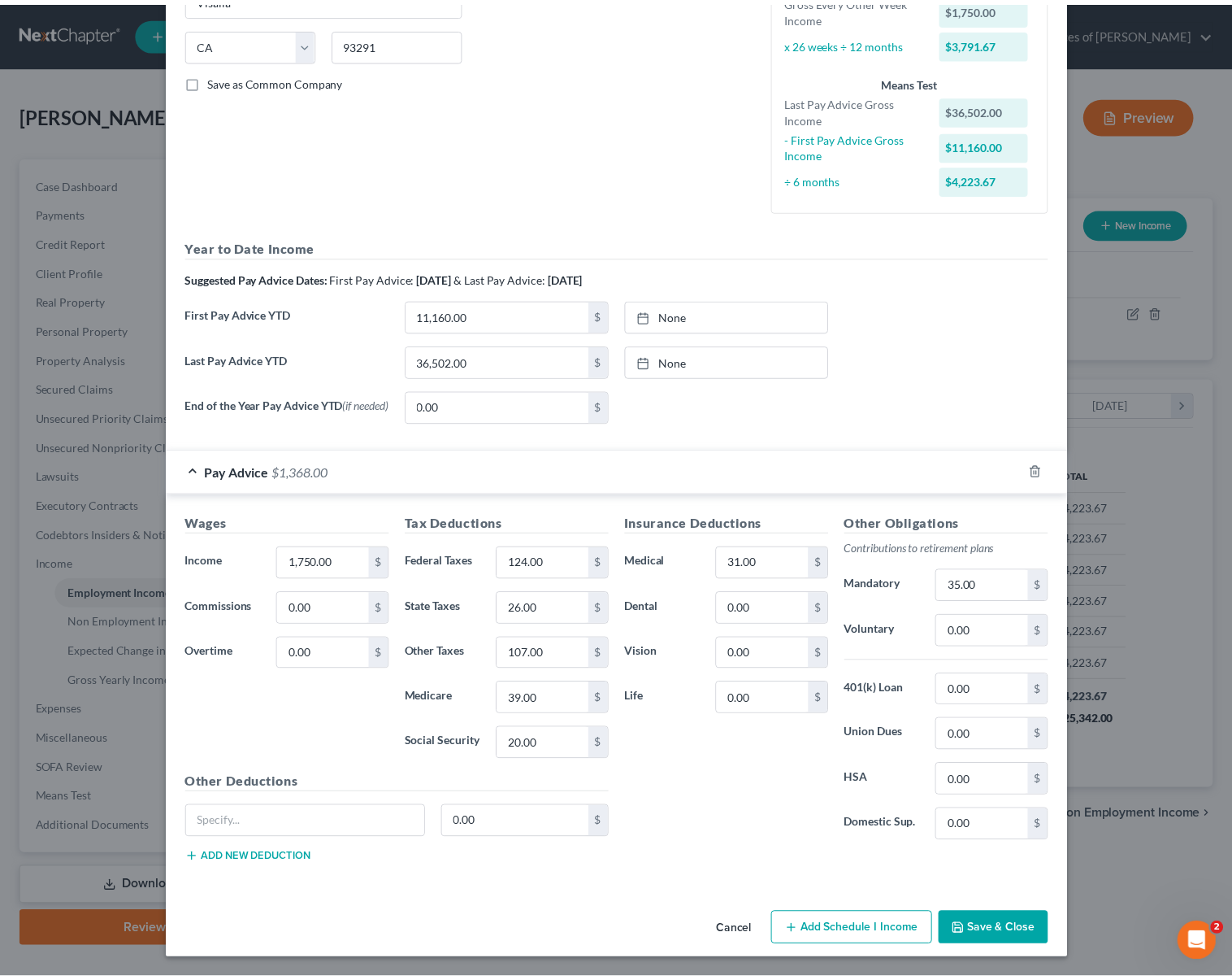
scroll to position [309, 0]
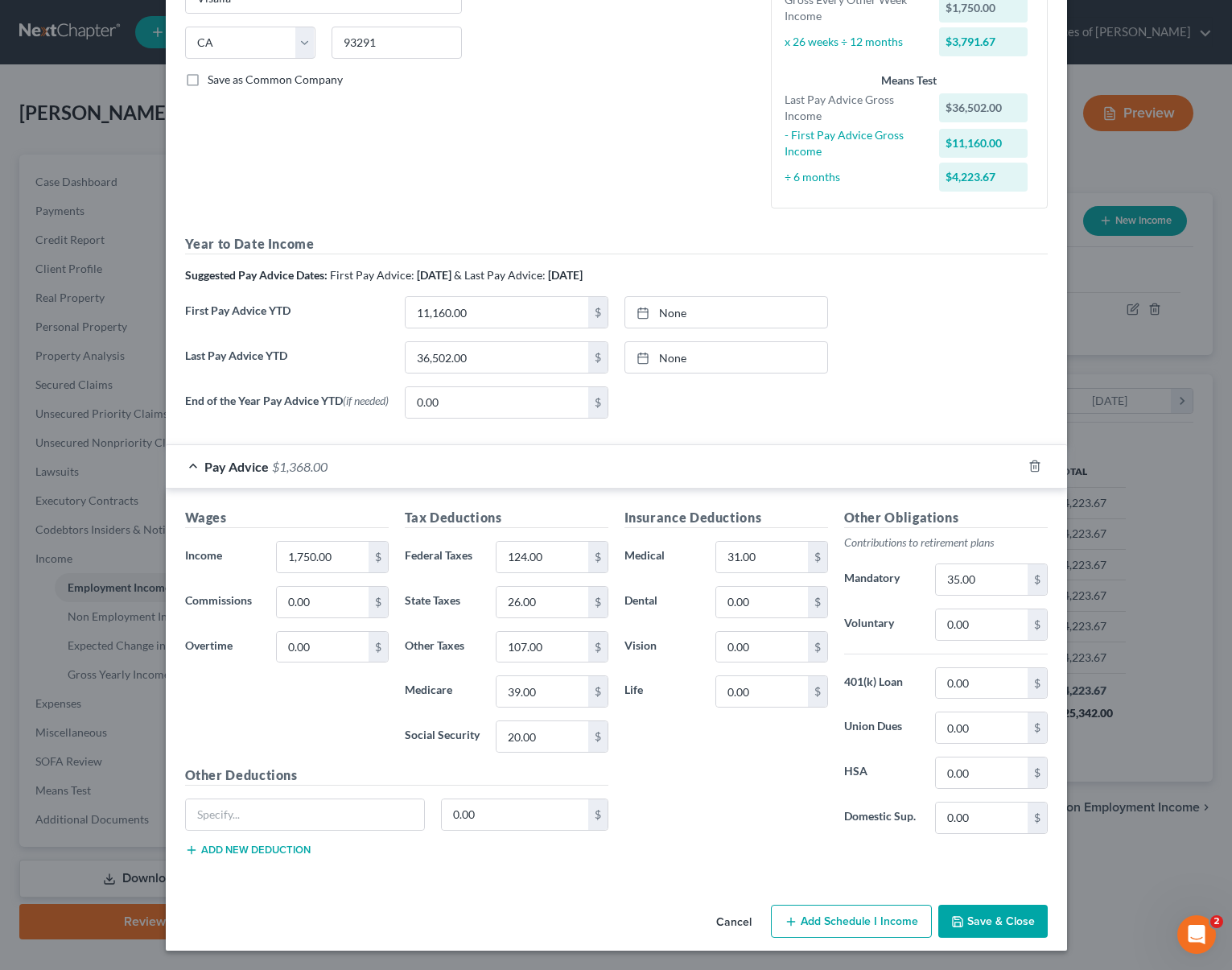
click at [975, 928] on button "Save & Close" at bounding box center [993, 921] width 109 height 34
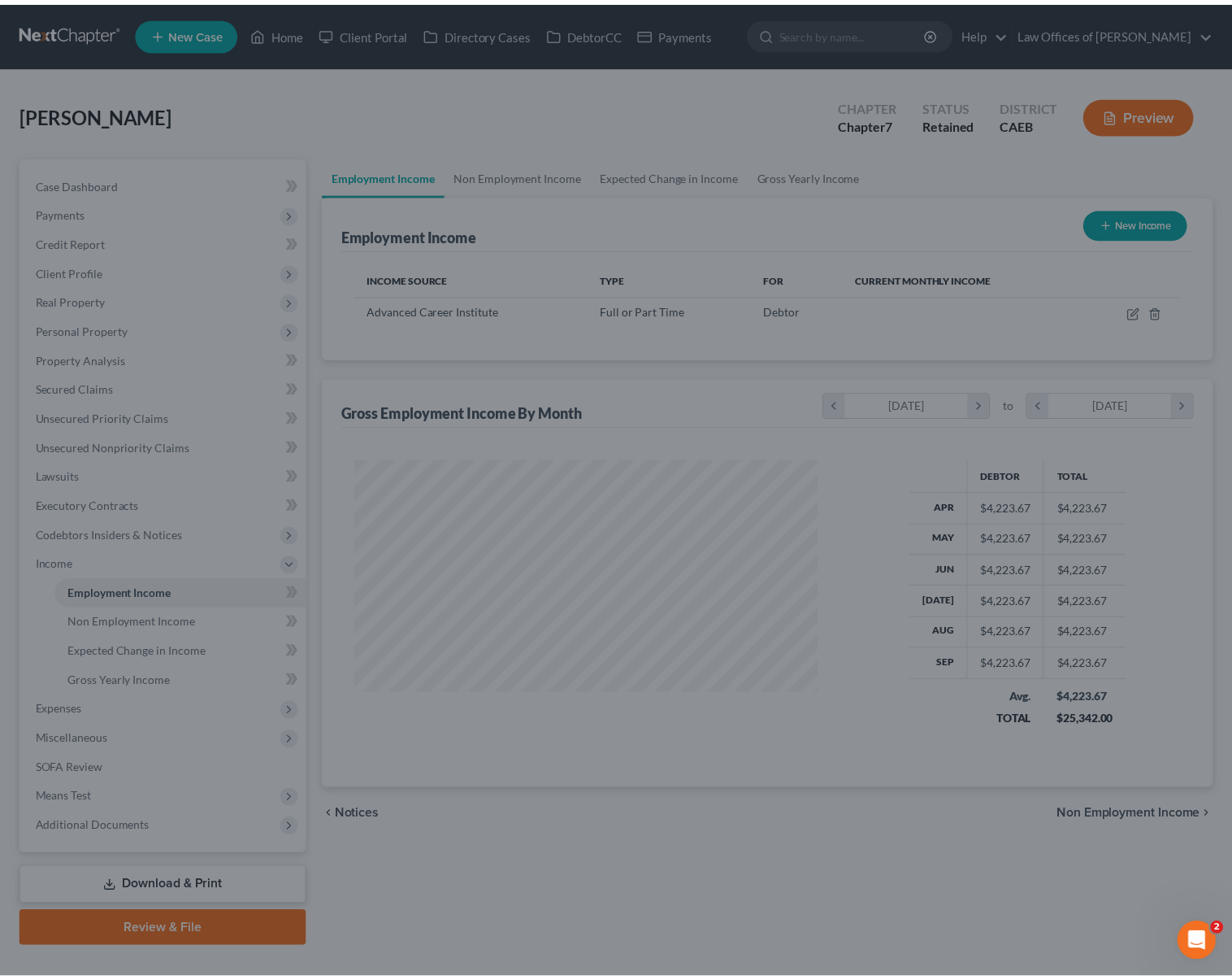
scroll to position [812723, 812106]
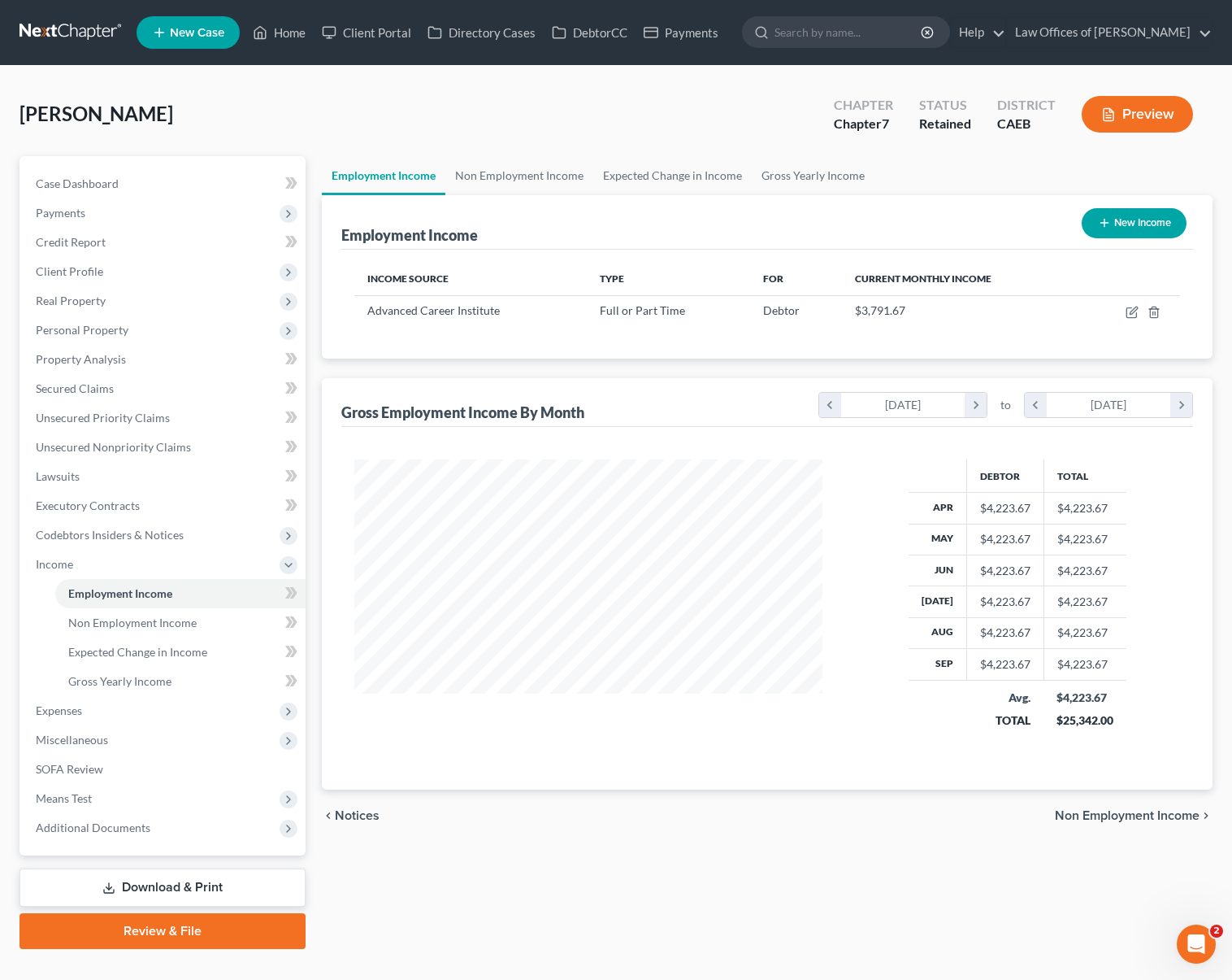
scroll to position [291, 501]
click at [135, 710] on span "Expenses" at bounding box center [164, 711] width 283 height 29
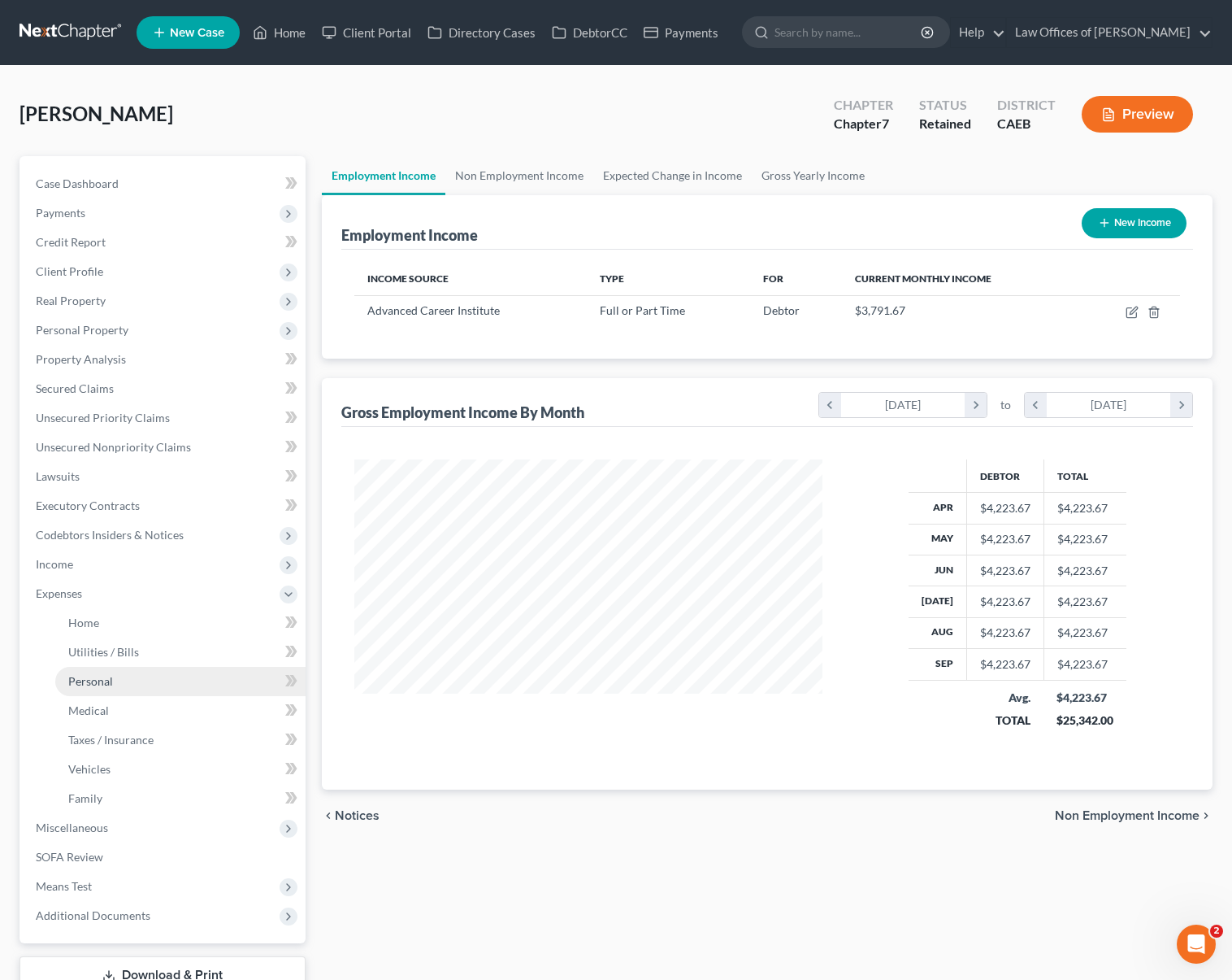
click at [174, 689] on link "Personal" at bounding box center [180, 681] width 251 height 29
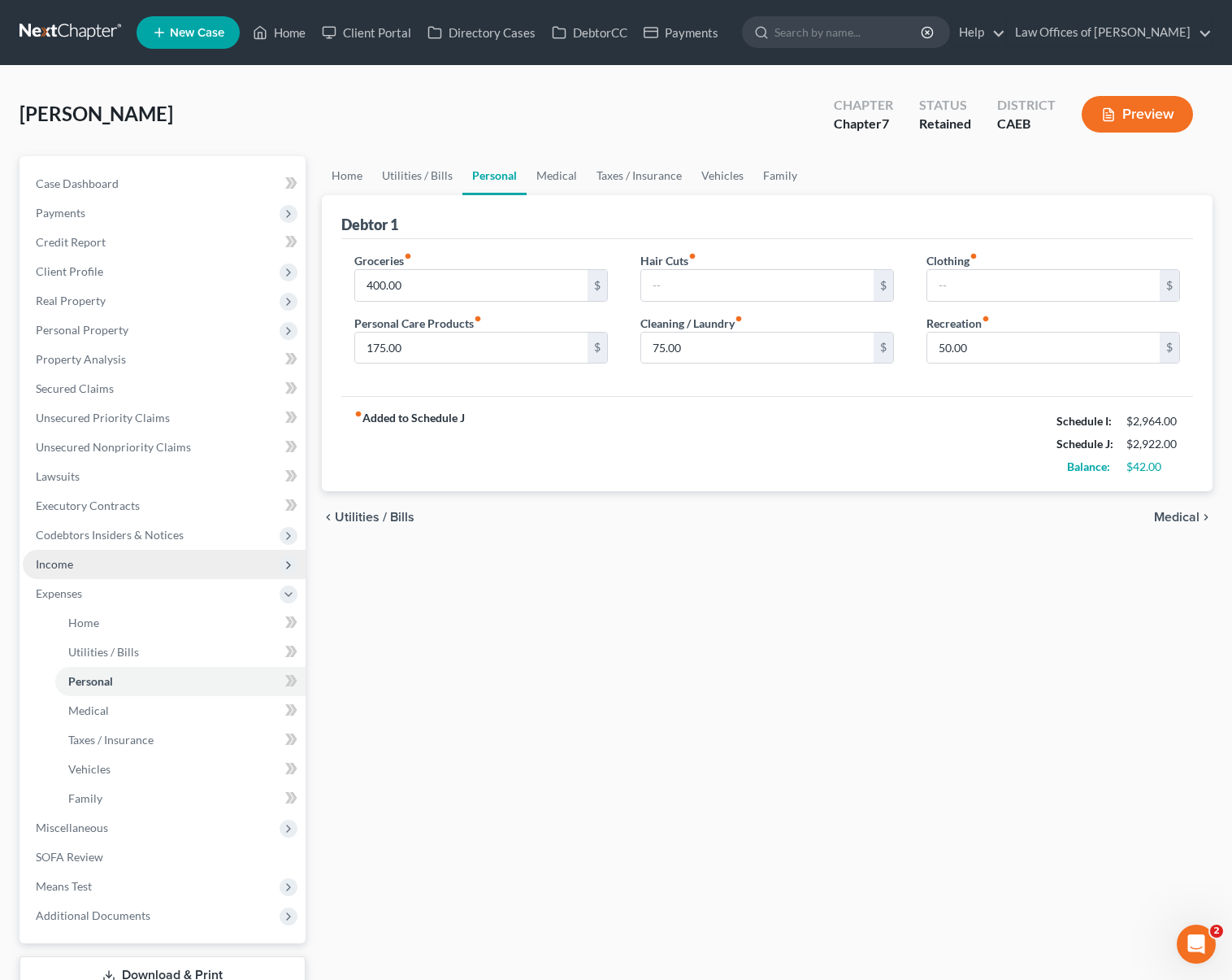
click at [112, 566] on span "Income" at bounding box center [164, 564] width 283 height 29
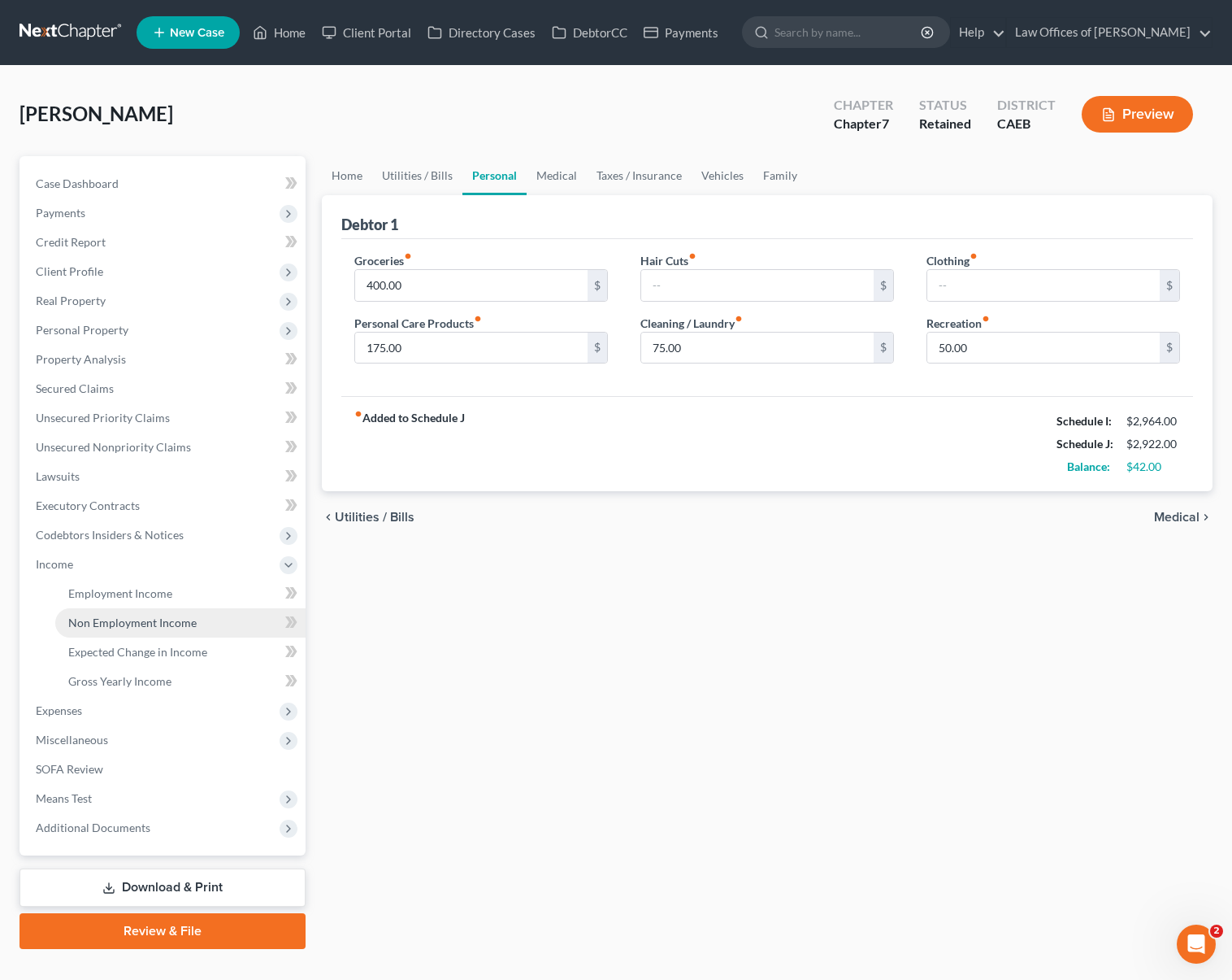
click at [197, 617] on link "Non Employment Income" at bounding box center [180, 623] width 251 height 29
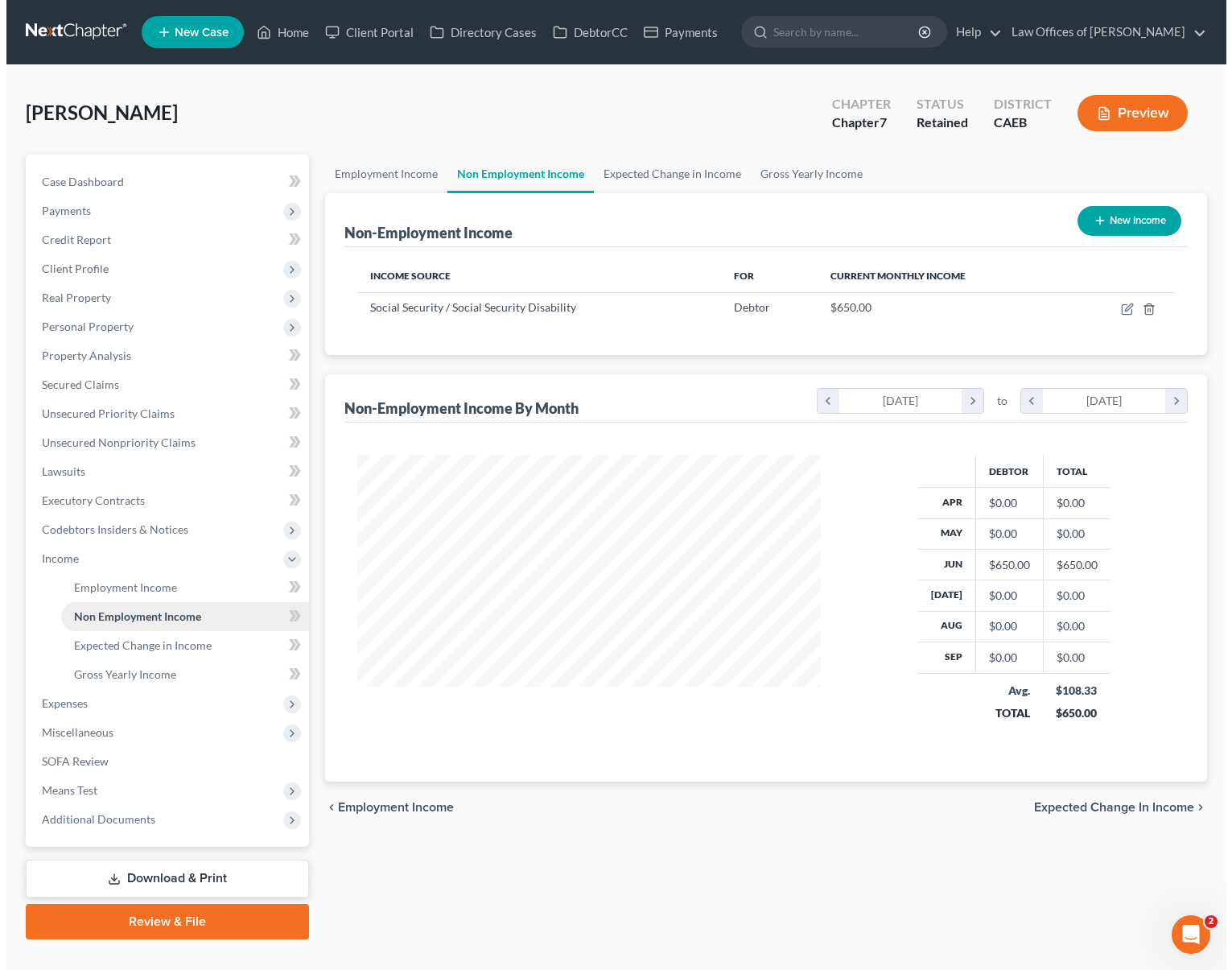
scroll to position [288, 496]
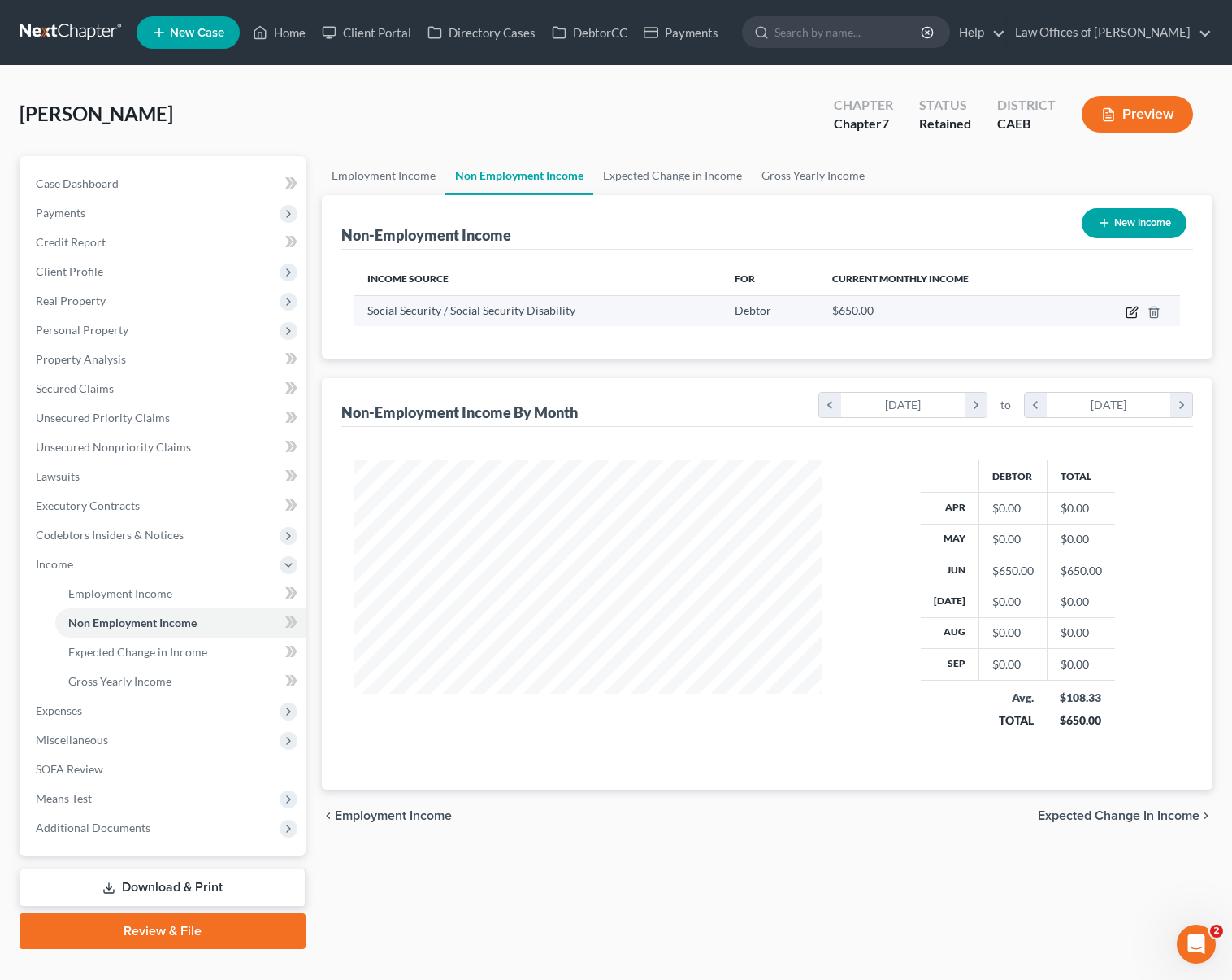
click at [1131, 308] on icon "button" at bounding box center [1132, 312] width 13 height 13
select select "4"
select select "0"
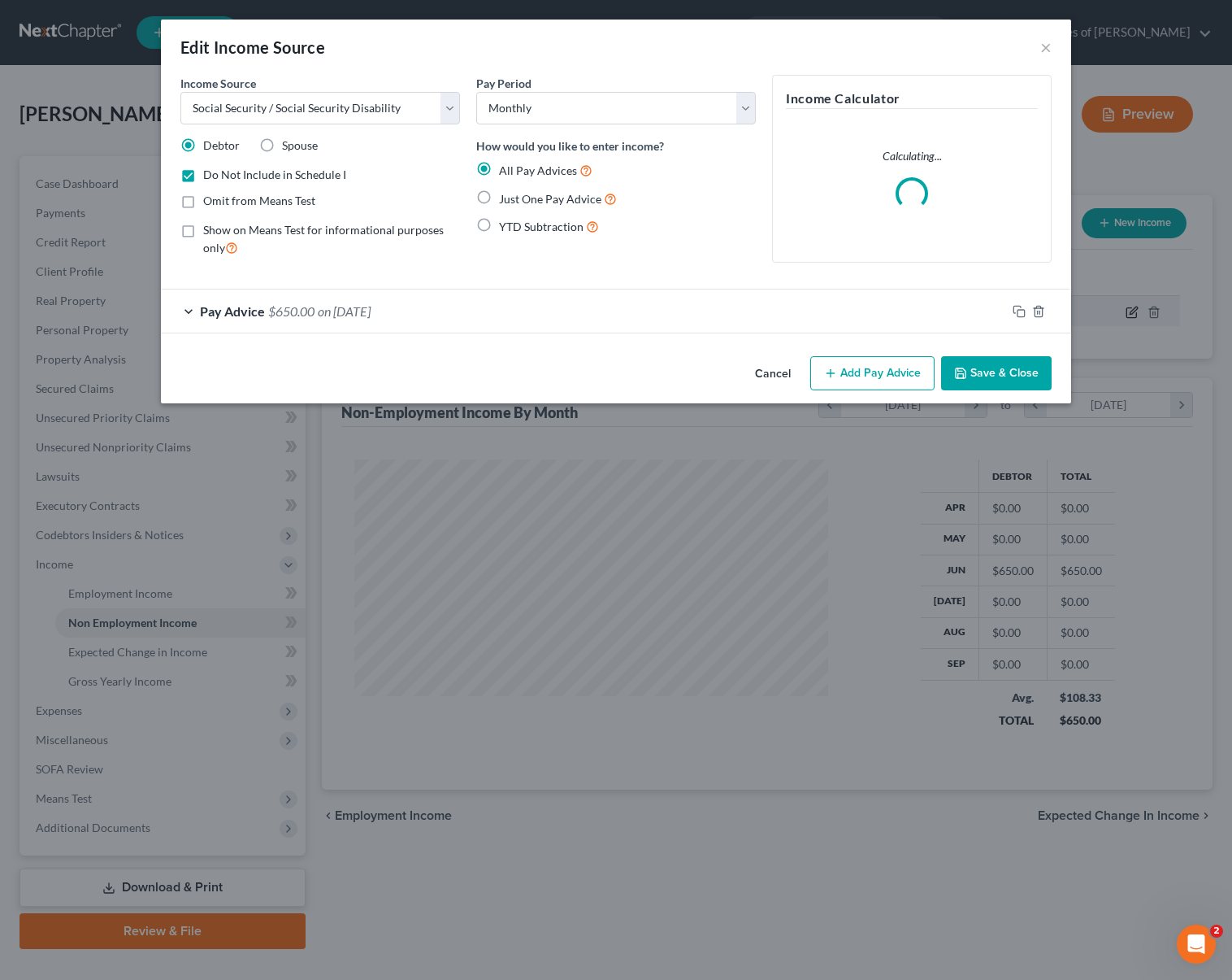
scroll to position [291, 505]
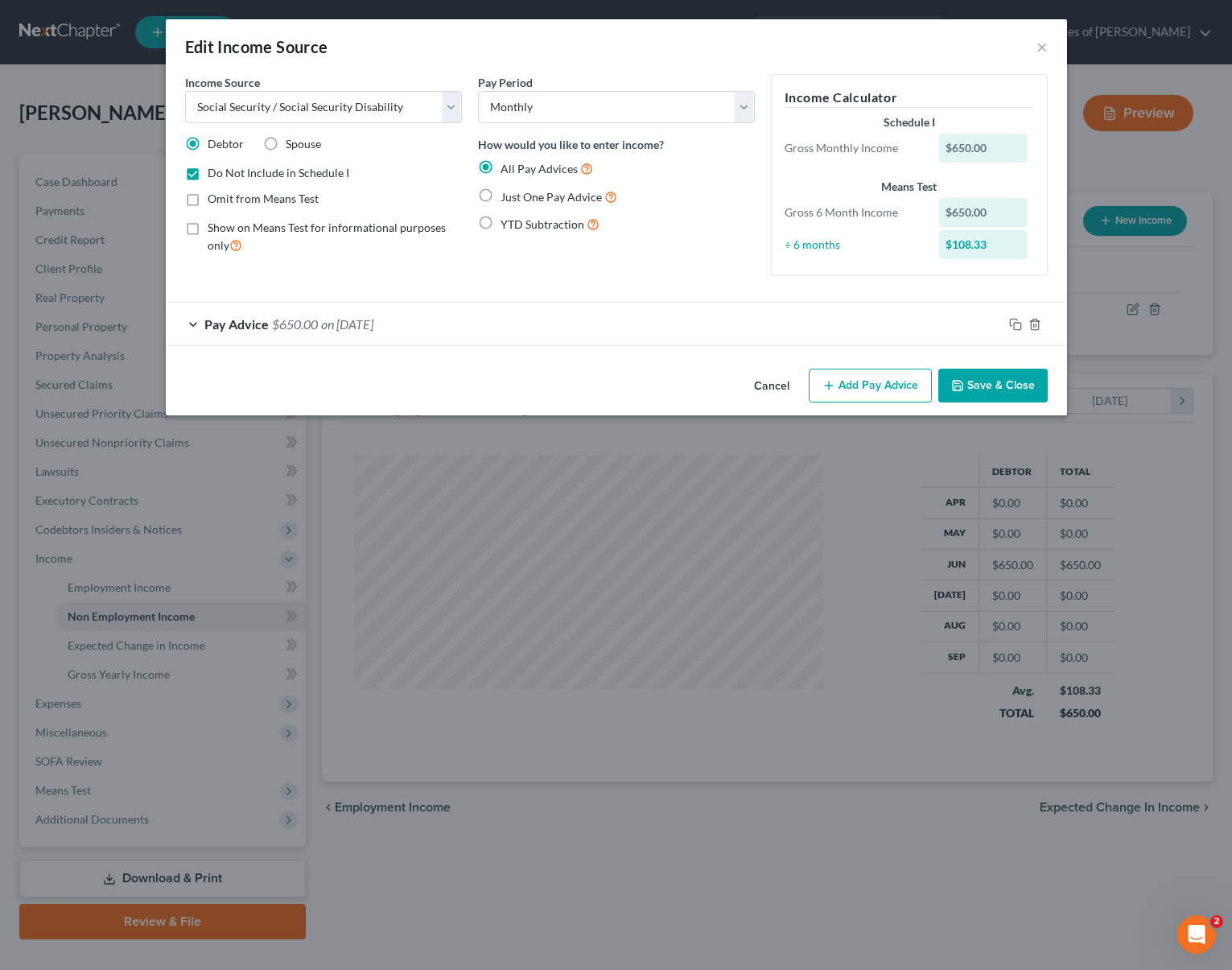
click at [962, 384] on icon "button" at bounding box center [958, 385] width 10 height 10
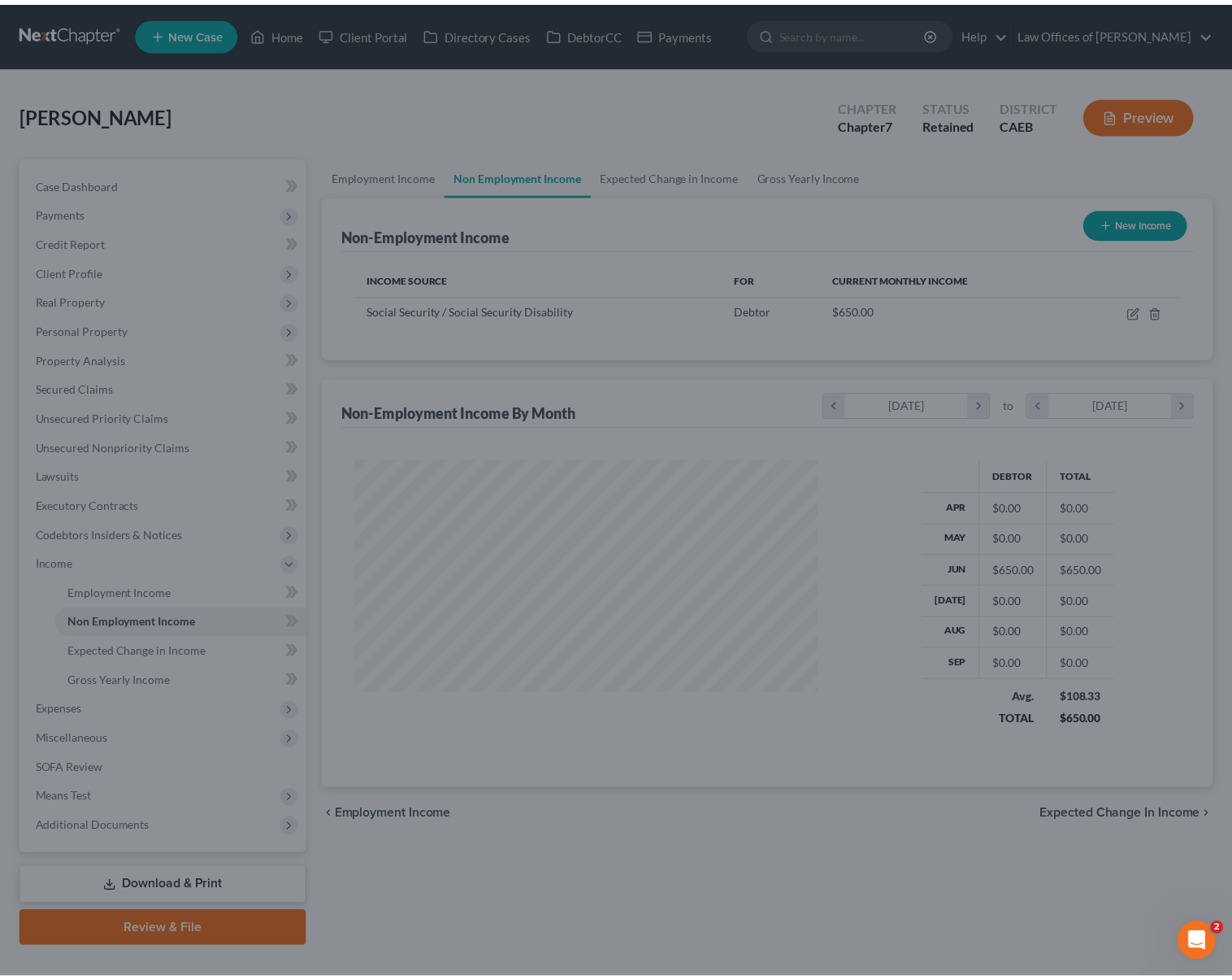
scroll to position [812723, 812106]
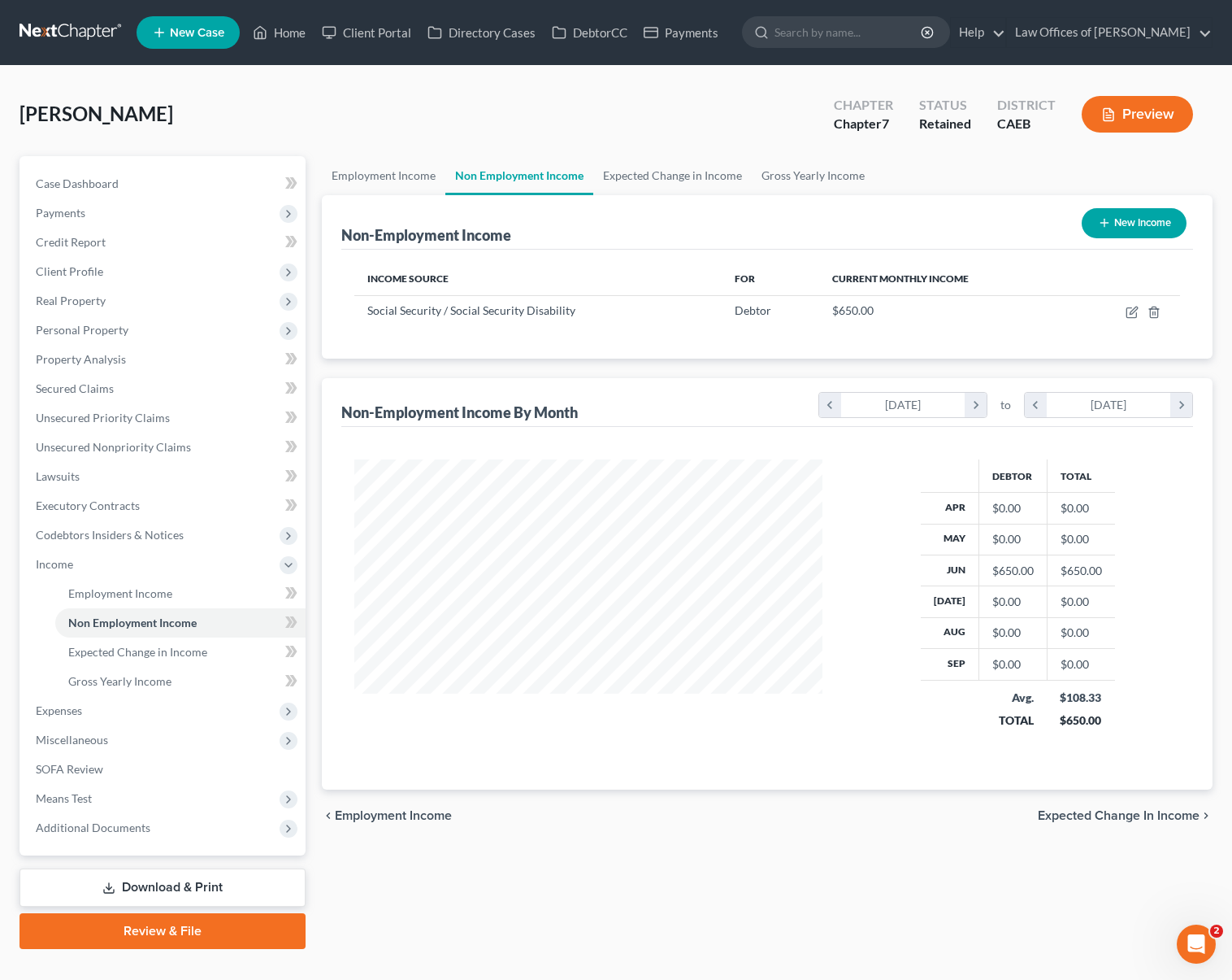
click at [150, 884] on link "Download & Print" at bounding box center [162, 887] width 286 height 38
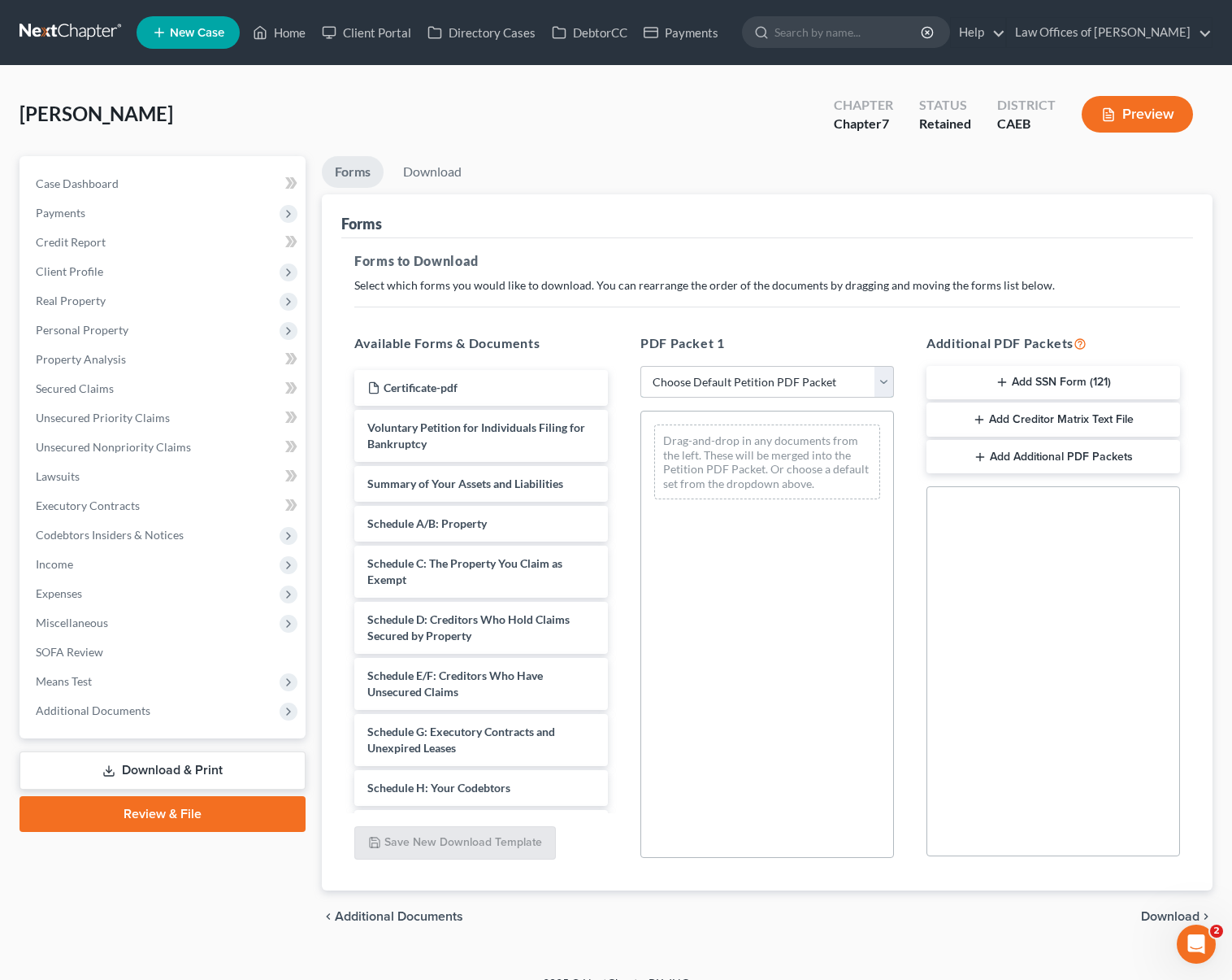
click at [887, 380] on select "Choose Default Petition PDF Packet Complete Bankruptcy Petition (all forms and …" at bounding box center [767, 381] width 253 height 32
select select "4"
click at [641, 366] on select "Choose Default Petition PDF Packet Complete Bankruptcy Petition (all forms and …" at bounding box center [767, 381] width 253 height 32
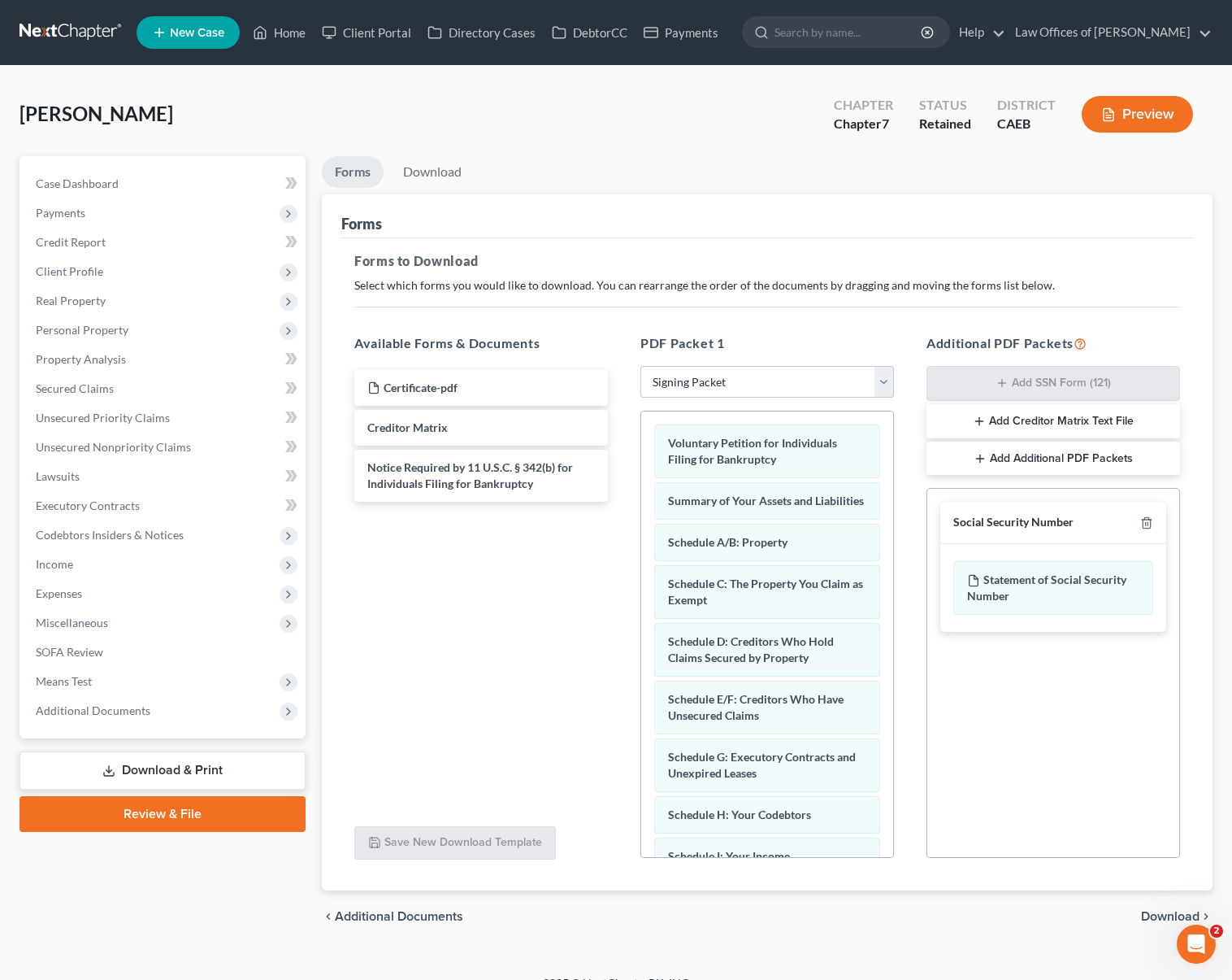
click at [1154, 913] on span "Download" at bounding box center [1170, 916] width 59 height 13
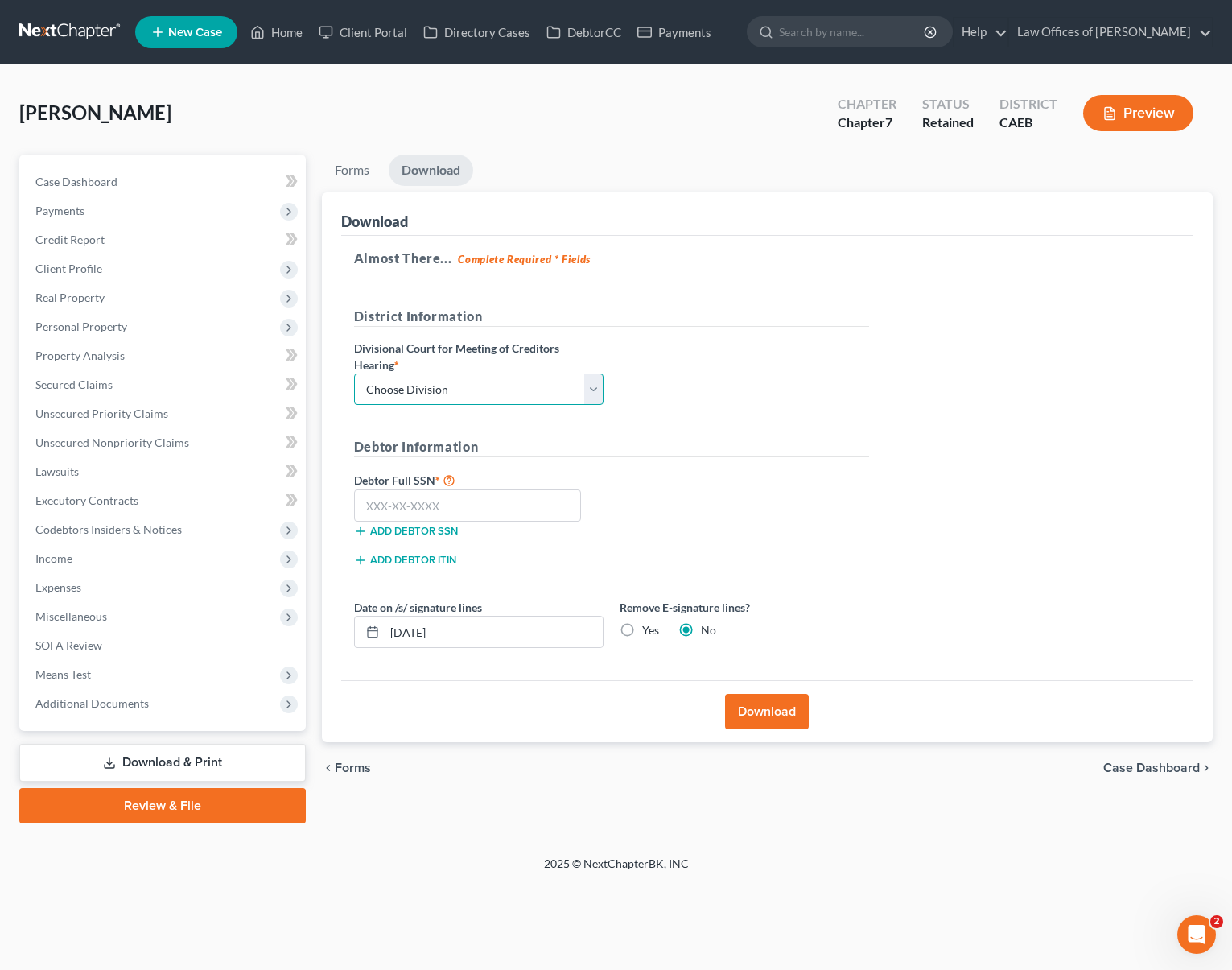
click at [598, 389] on select "Choose Division Fresno Modesto [GEOGRAPHIC_DATA]" at bounding box center [479, 389] width 249 height 32
select select "0"
click at [354, 374] on select "Choose Division Fresno Modesto [GEOGRAPHIC_DATA]" at bounding box center [479, 389] width 249 height 32
click at [487, 490] on input "text" at bounding box center [468, 505] width 228 height 32
type input "111-11-1111"
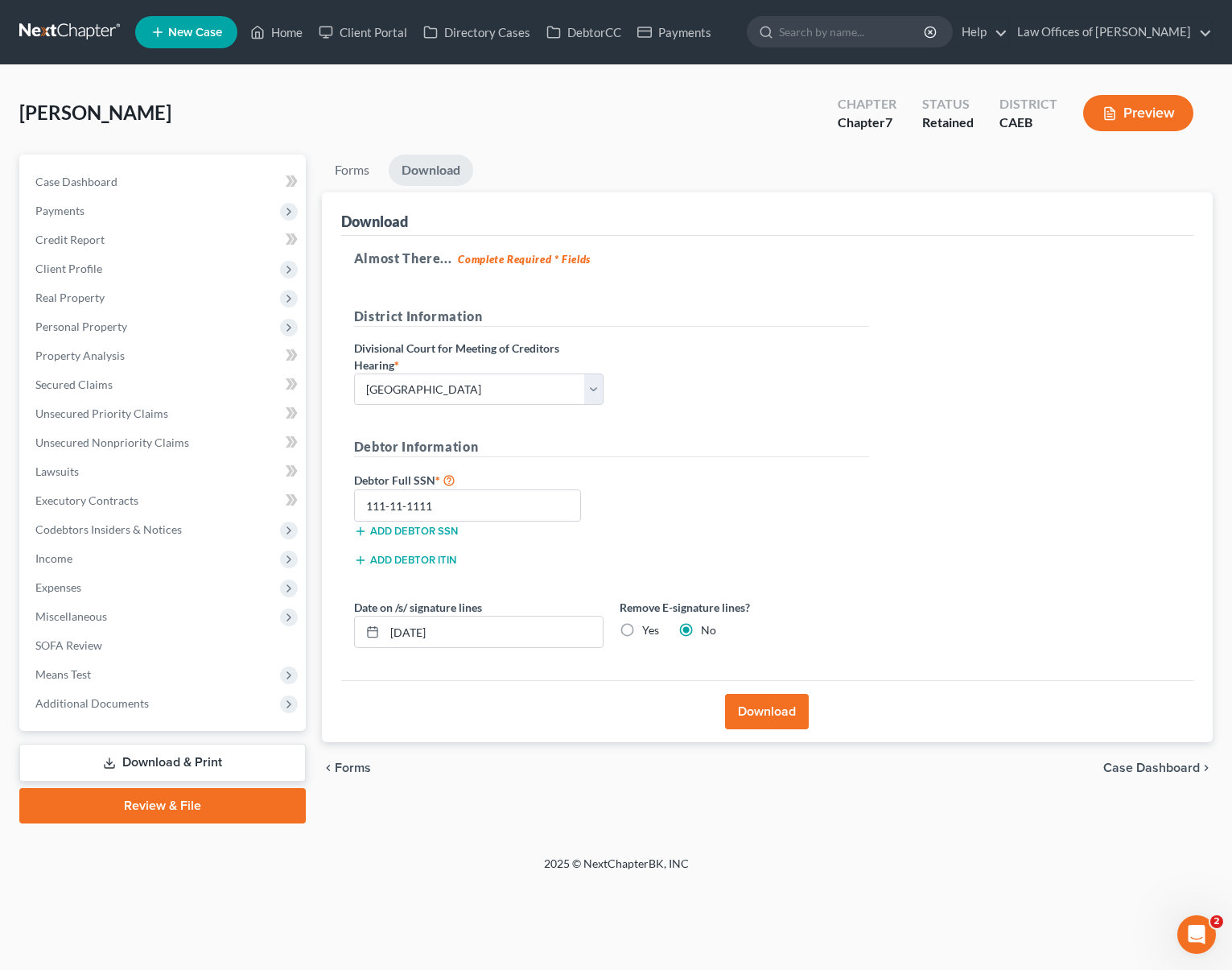
click at [756, 712] on button "Download" at bounding box center [767, 711] width 84 height 35
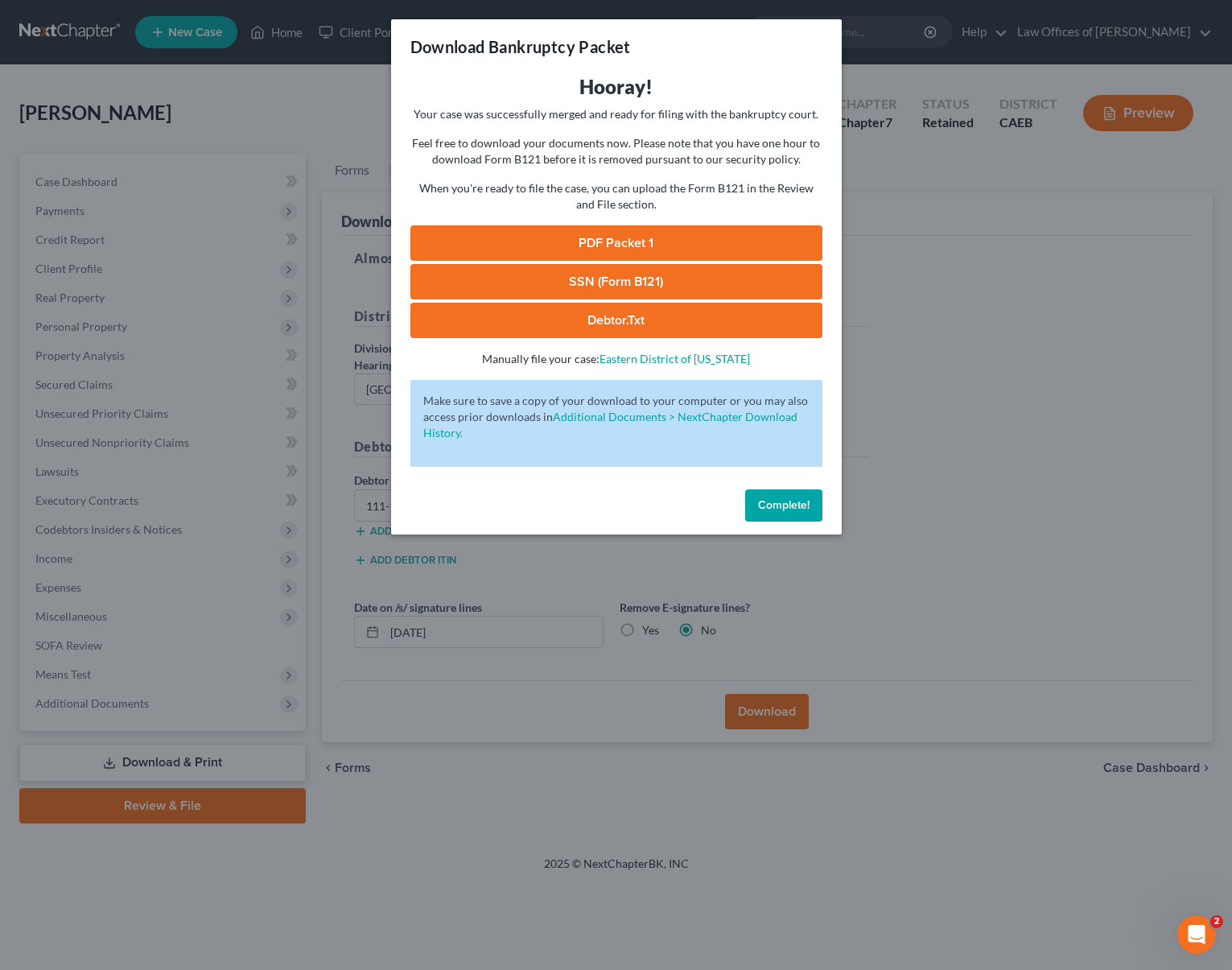
click at [631, 249] on link "PDF Packet 1" at bounding box center [616, 243] width 412 height 35
click at [769, 492] on button "Complete!" at bounding box center [783, 505] width 77 height 32
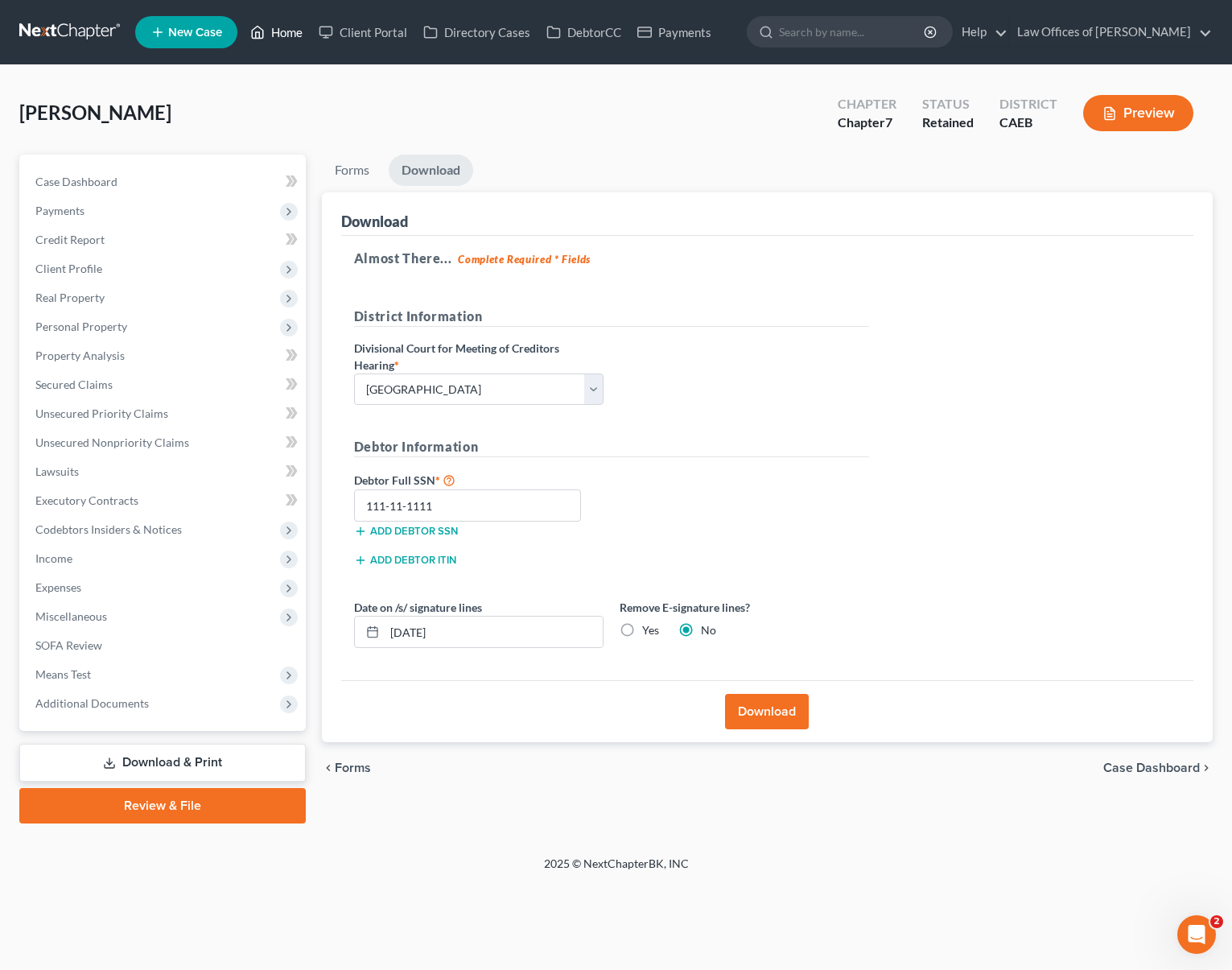
click at [284, 38] on link "Home" at bounding box center [276, 32] width 68 height 29
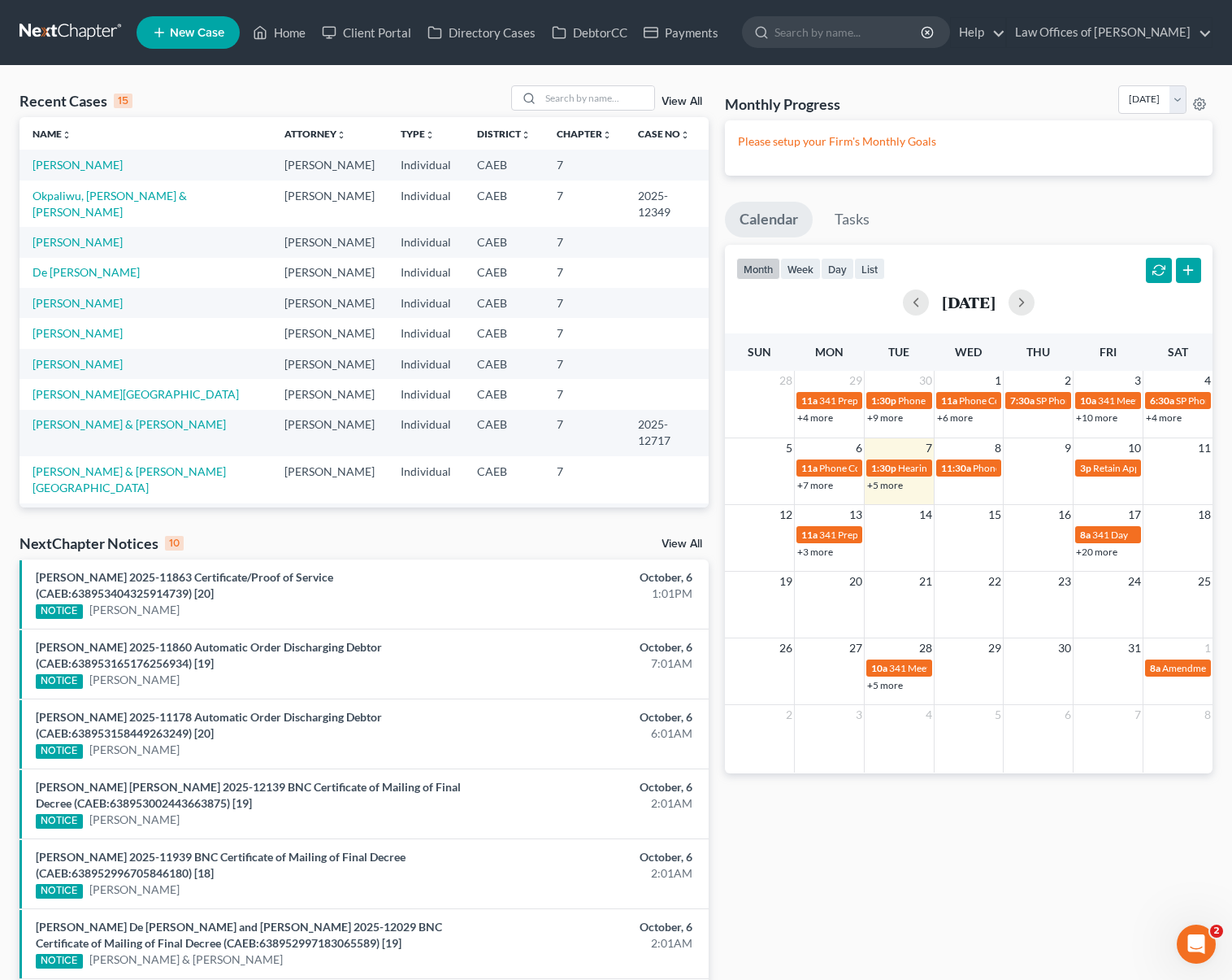
click at [1087, 552] on link "+20 more" at bounding box center [1096, 551] width 41 height 12
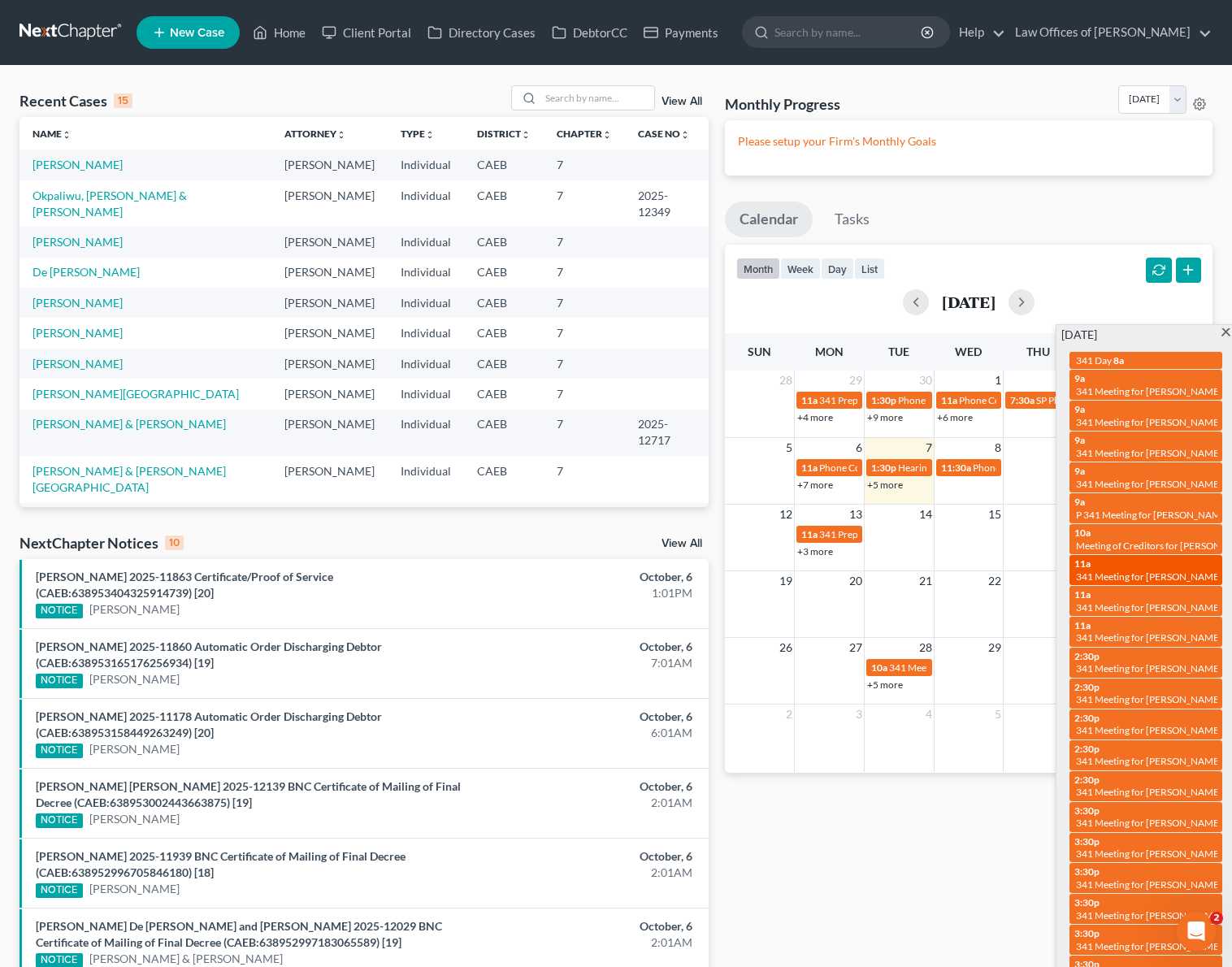
click at [1081, 571] on span "341 Meeting for [PERSON_NAME]" at bounding box center [1148, 577] width 146 height 12
select select "Days"
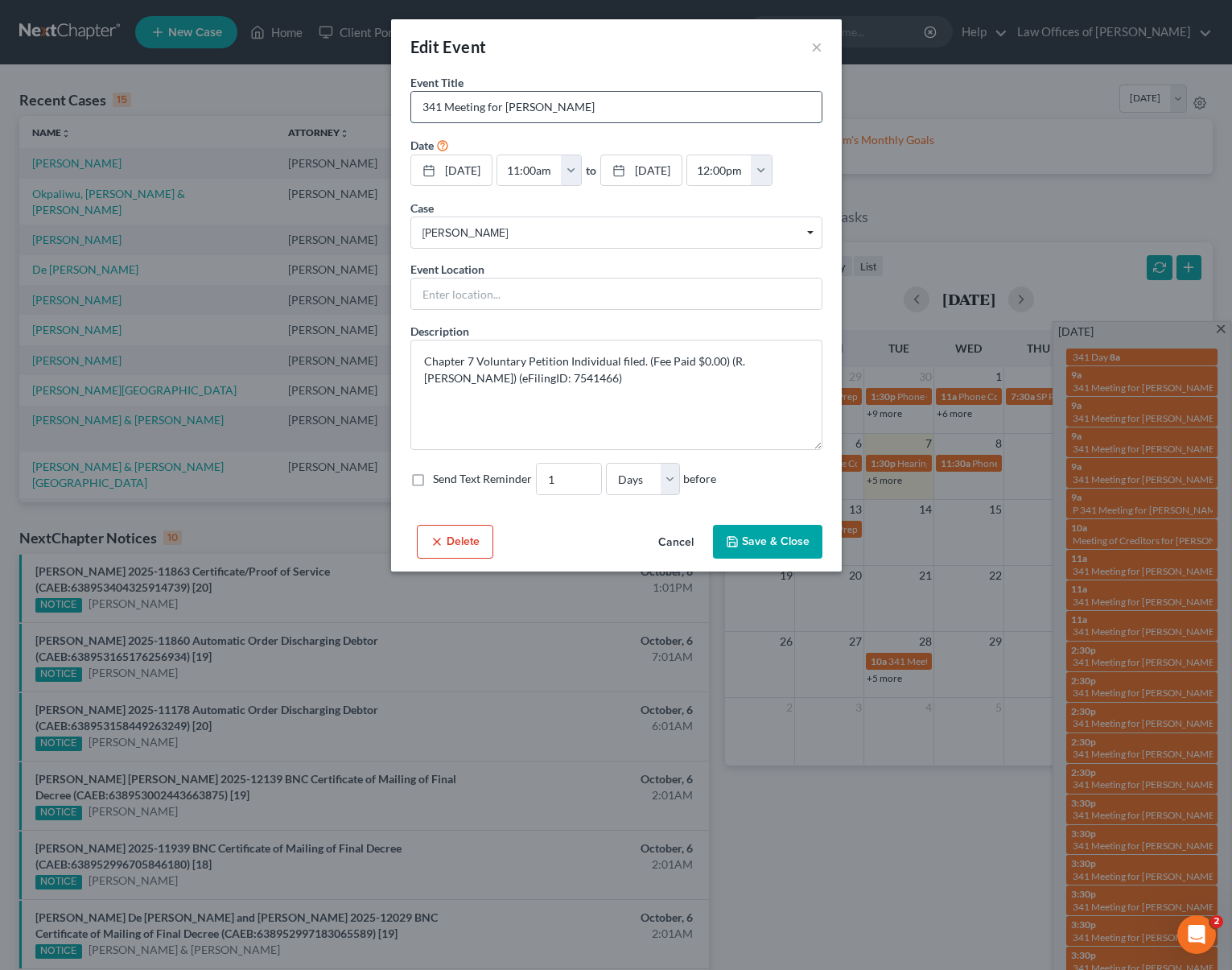
click at [417, 110] on input "341 Meeting for [PERSON_NAME]" at bounding box center [617, 106] width 411 height 30
type input "C 341 Meeting for Darcy Burns"
click at [747, 558] on button "Save & Close" at bounding box center [768, 541] width 109 height 34
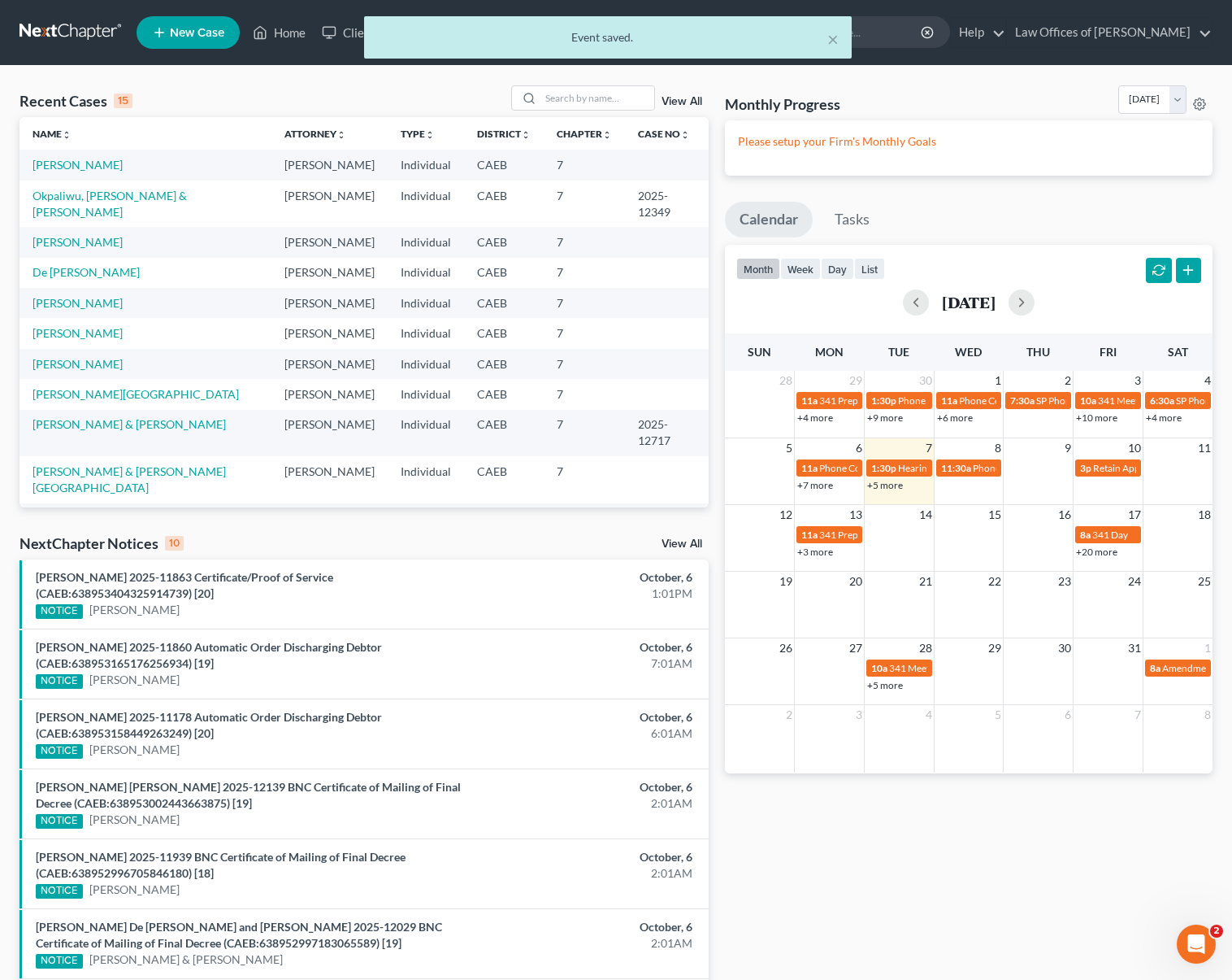
click at [1103, 550] on link "+20 more" at bounding box center [1096, 551] width 41 height 12
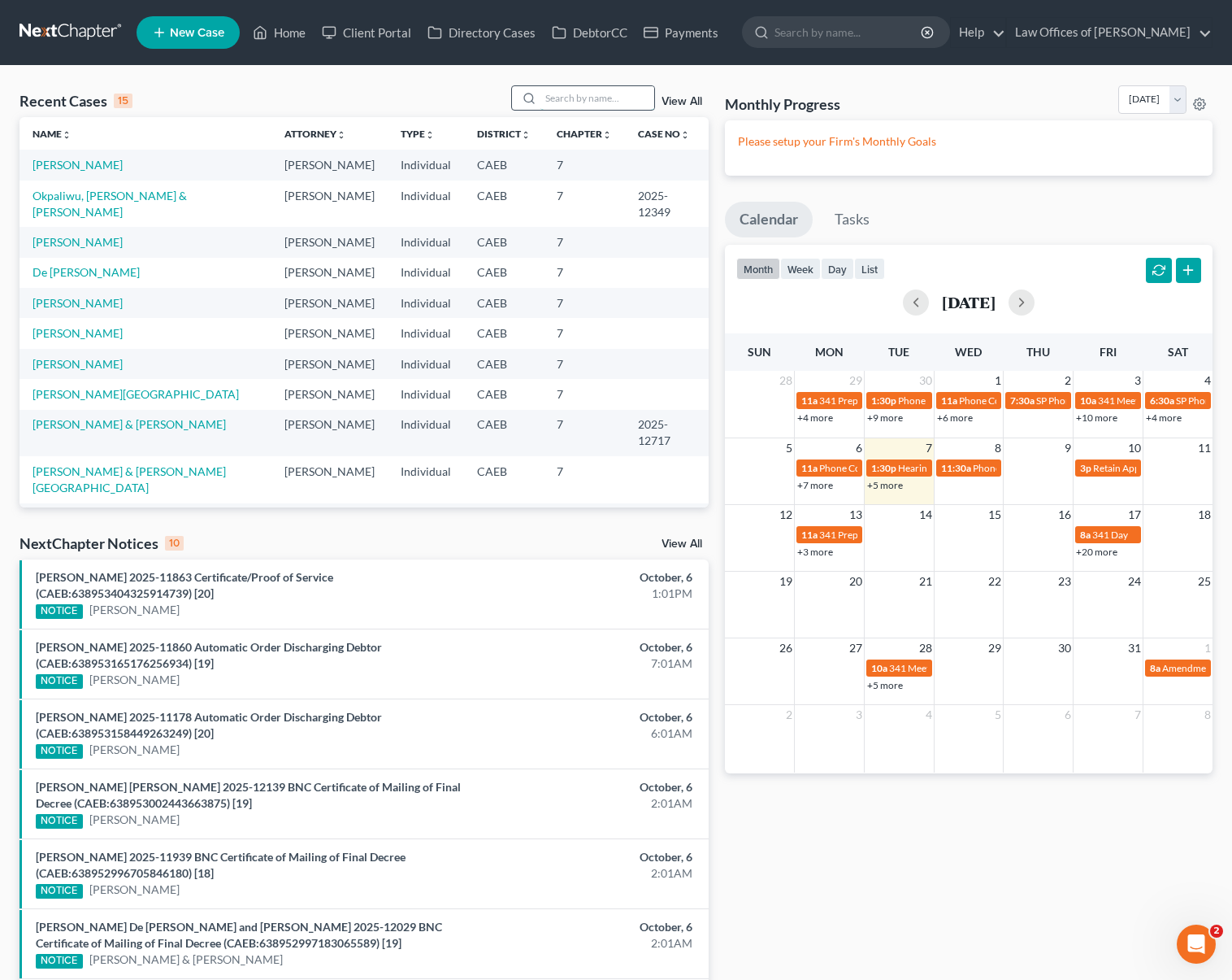
click at [605, 95] on input "search" at bounding box center [597, 98] width 114 height 24
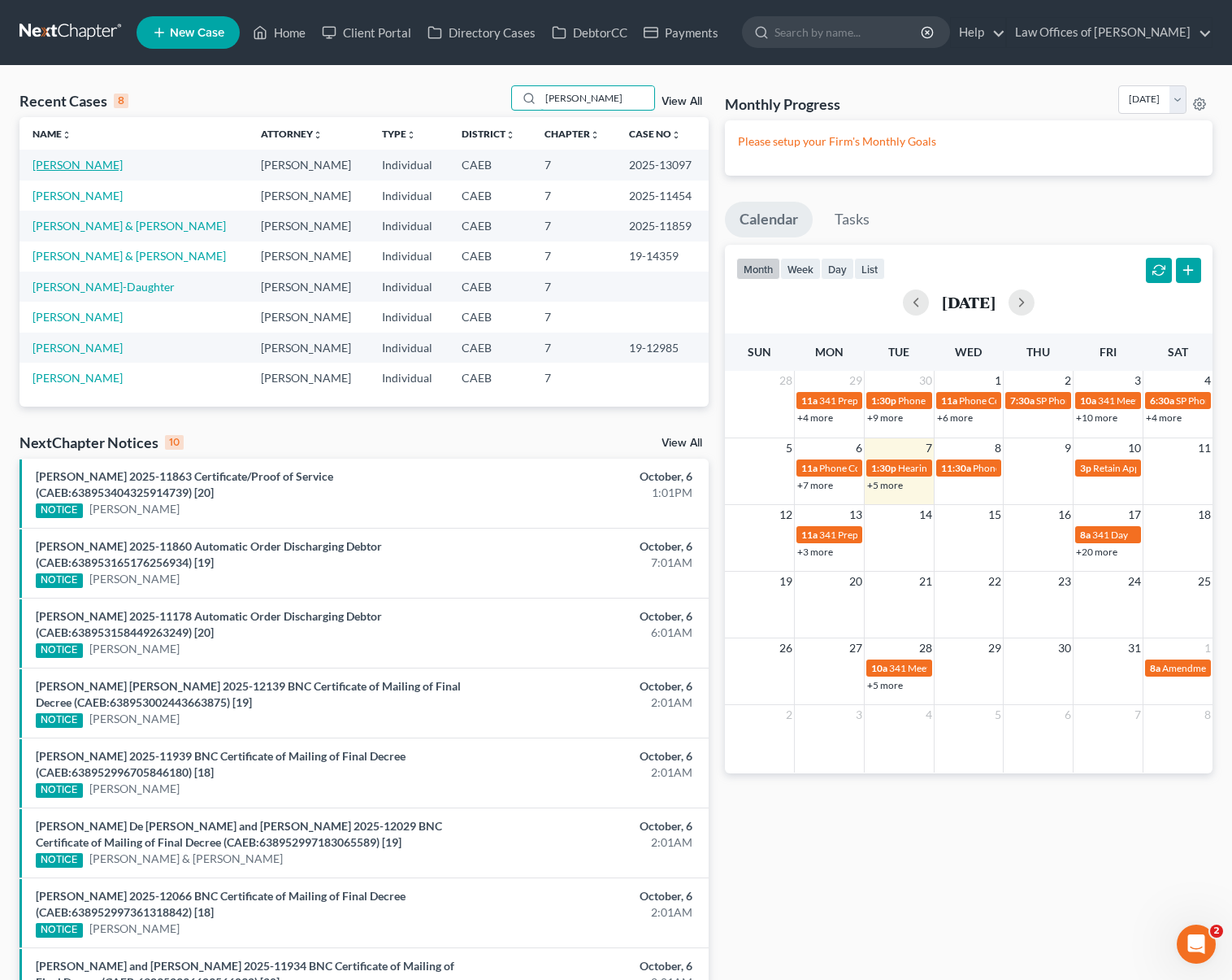
type input "Raquel"
click at [103, 168] on link "Ayala-Garcia, Raquel" at bounding box center [78, 164] width 90 height 14
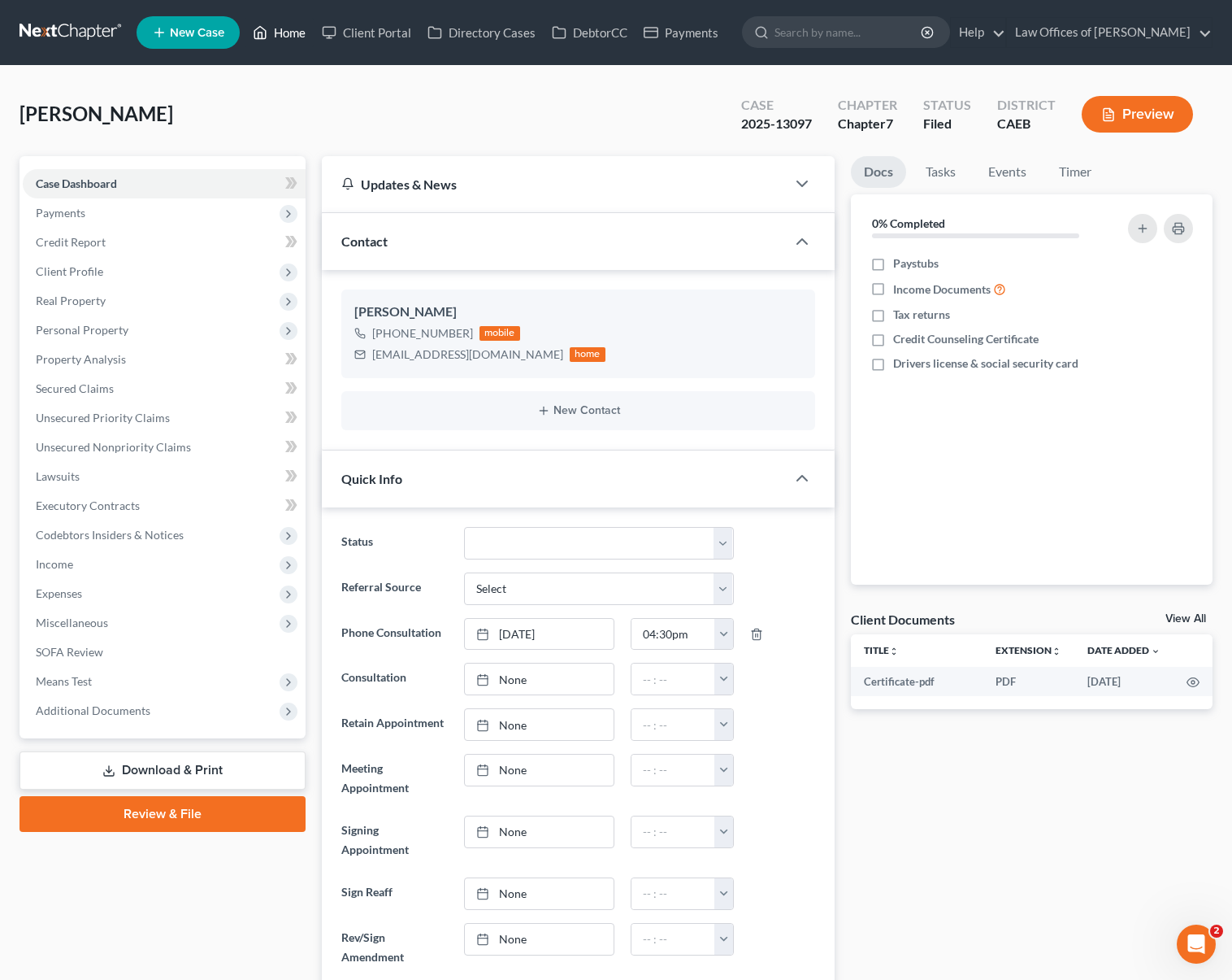
click at [298, 40] on link "Home" at bounding box center [279, 32] width 69 height 29
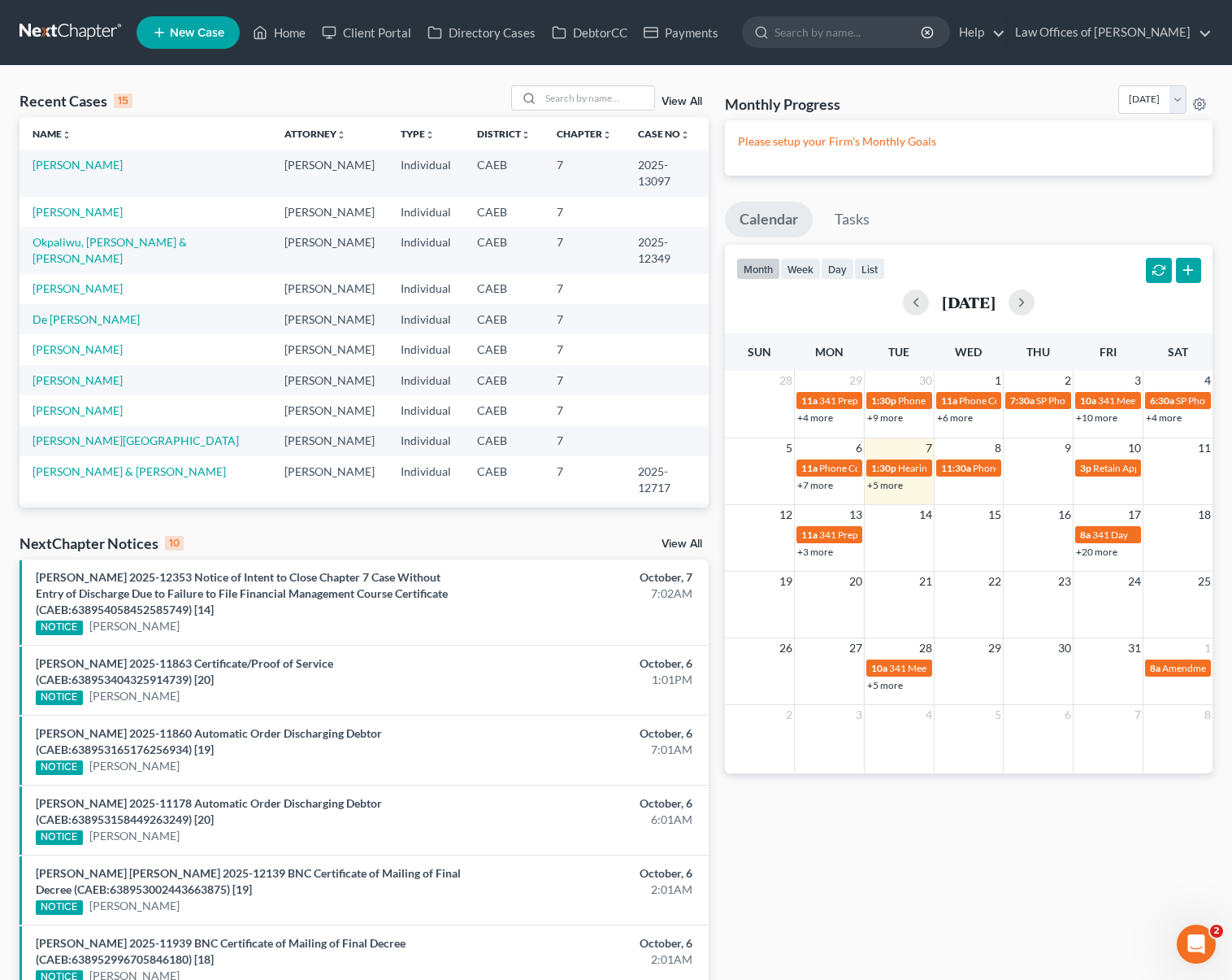
click at [821, 550] on link "+3 more" at bounding box center [814, 551] width 35 height 12
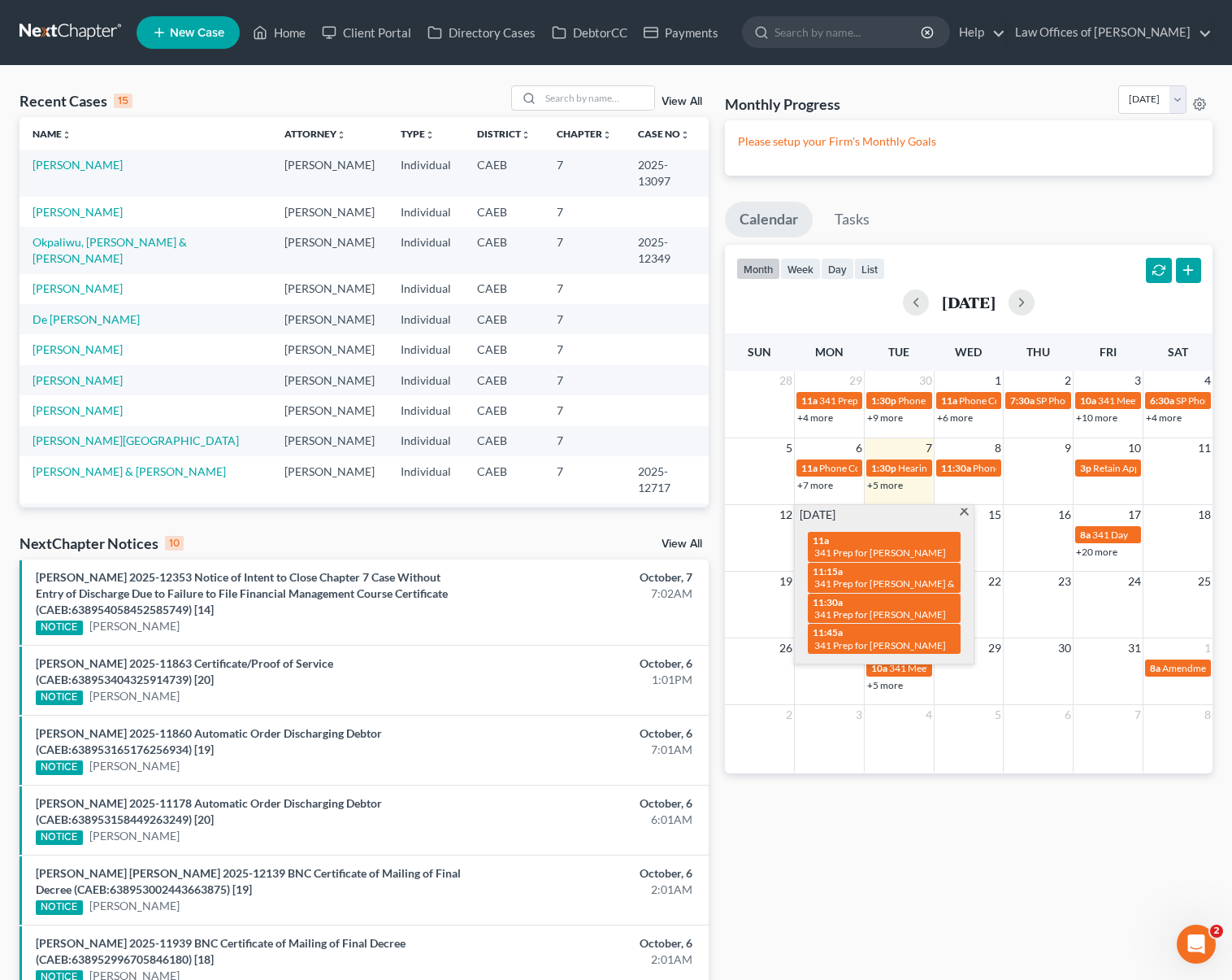
click at [1091, 553] on link "+20 more" at bounding box center [1096, 551] width 41 height 12
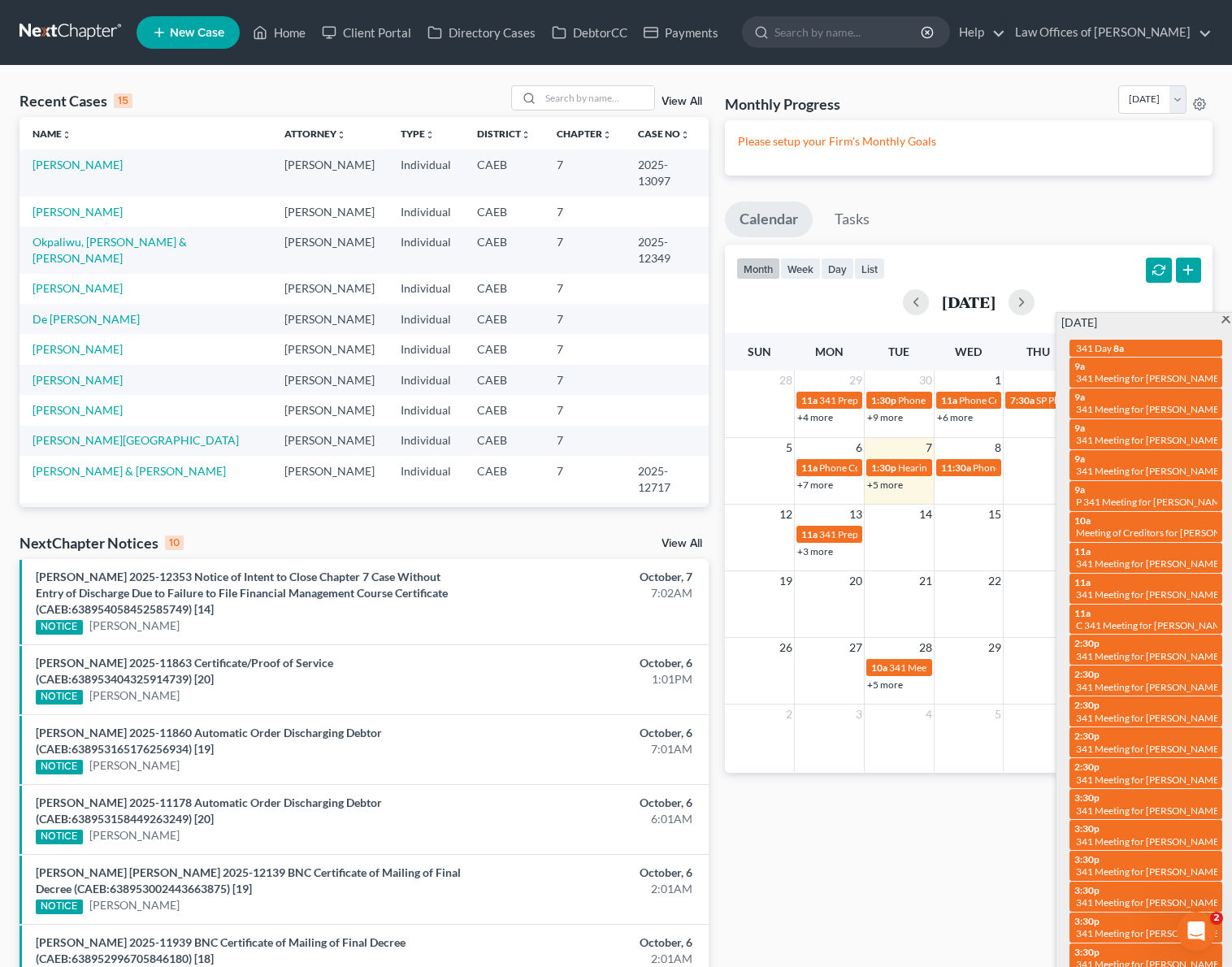
click at [583, 112] on div "Recent Cases 15 View All" at bounding box center [364, 101] width 689 height 31
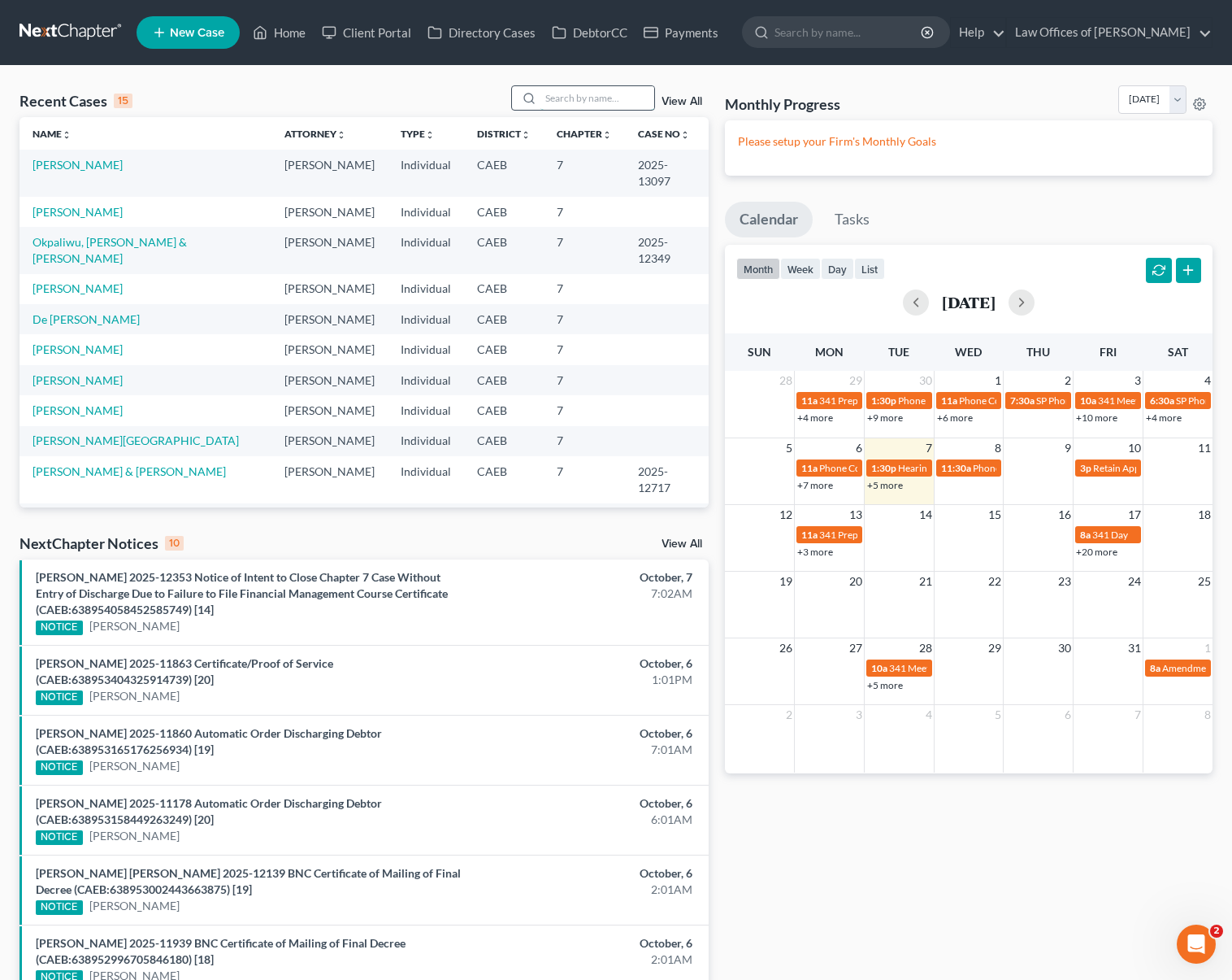
click at [599, 88] on input "search" at bounding box center [597, 98] width 114 height 24
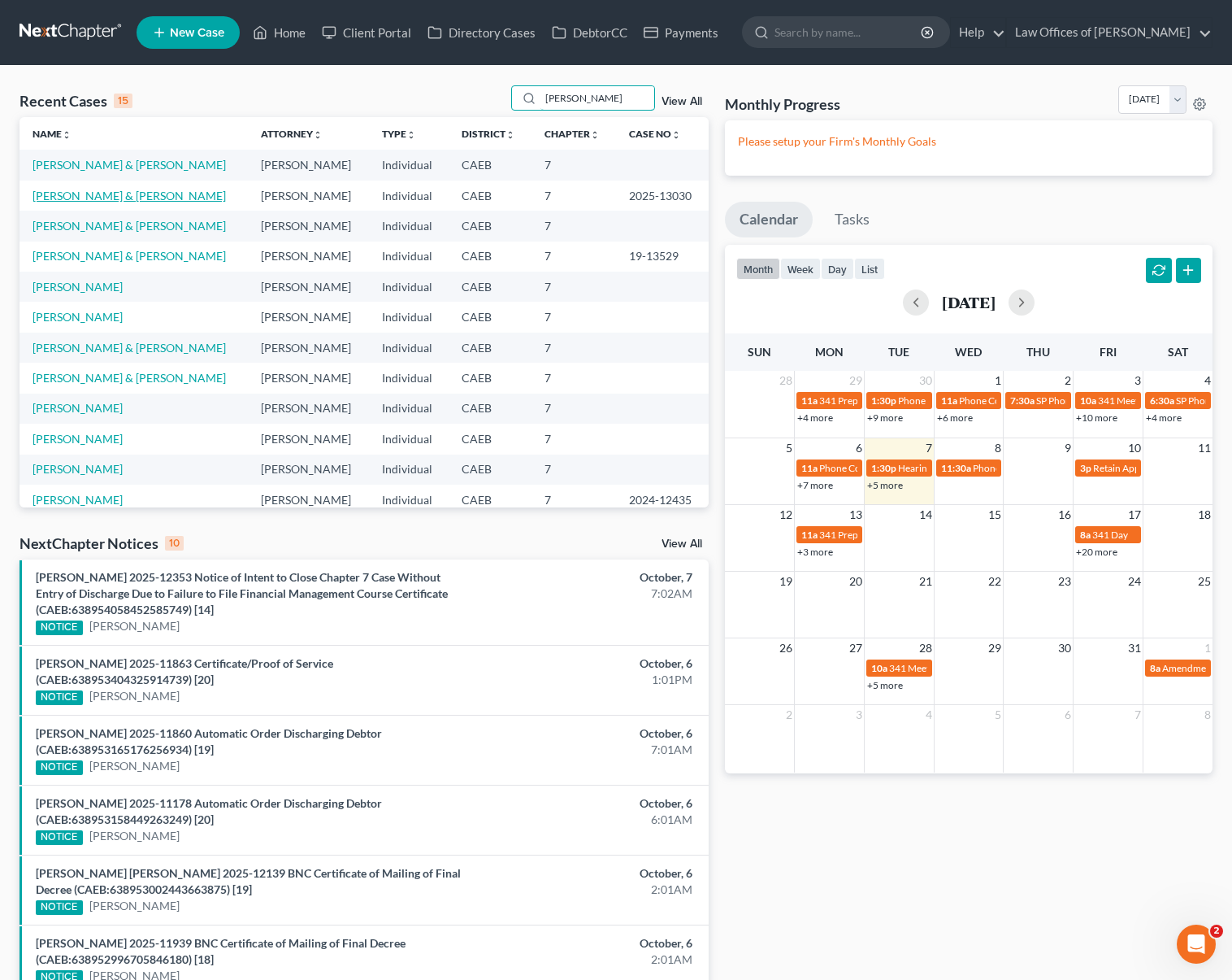
type input "Smith"
click at [115, 200] on link "Smith, Michael & Camilla" at bounding box center [129, 196] width 194 height 14
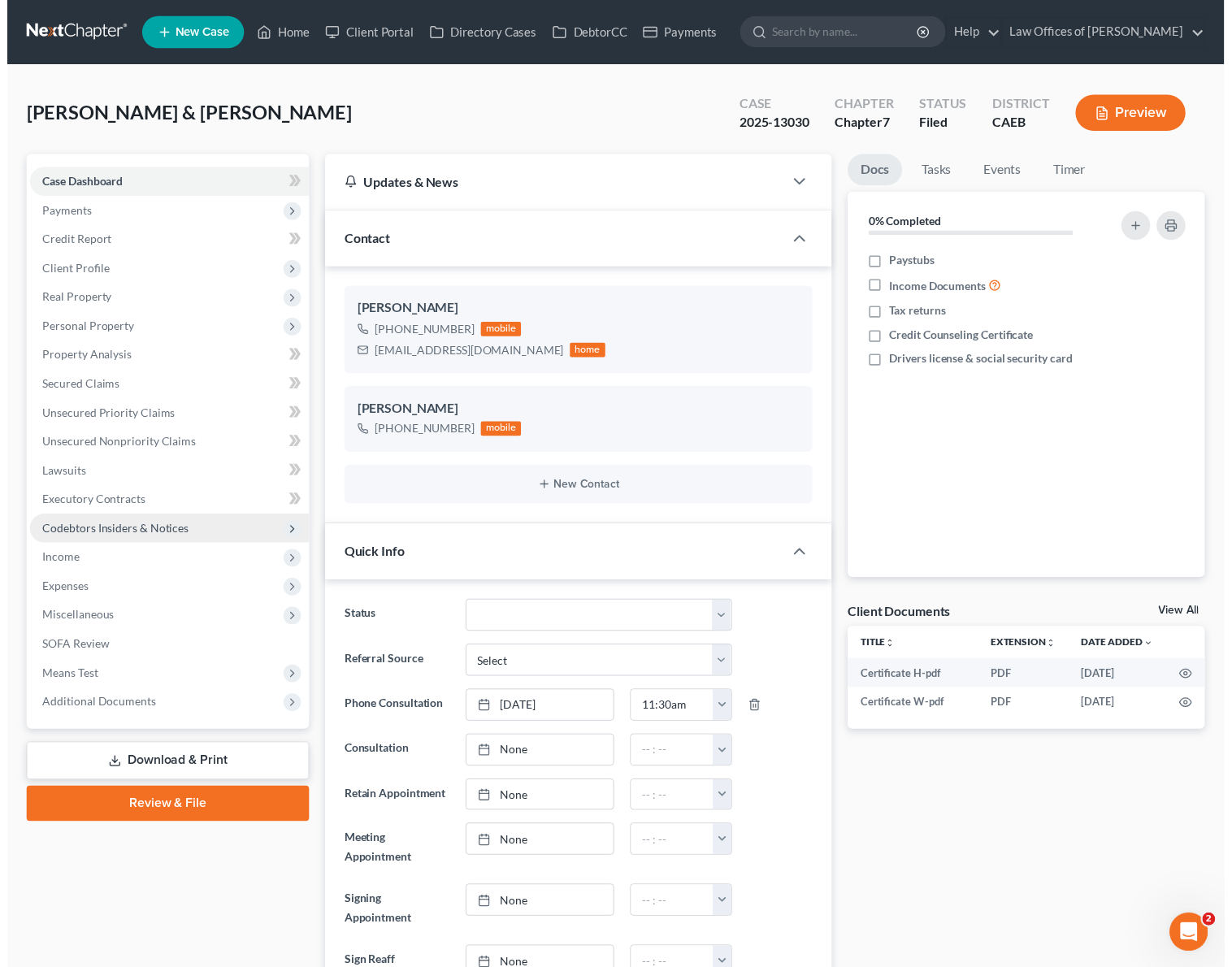
scroll to position [4912, 0]
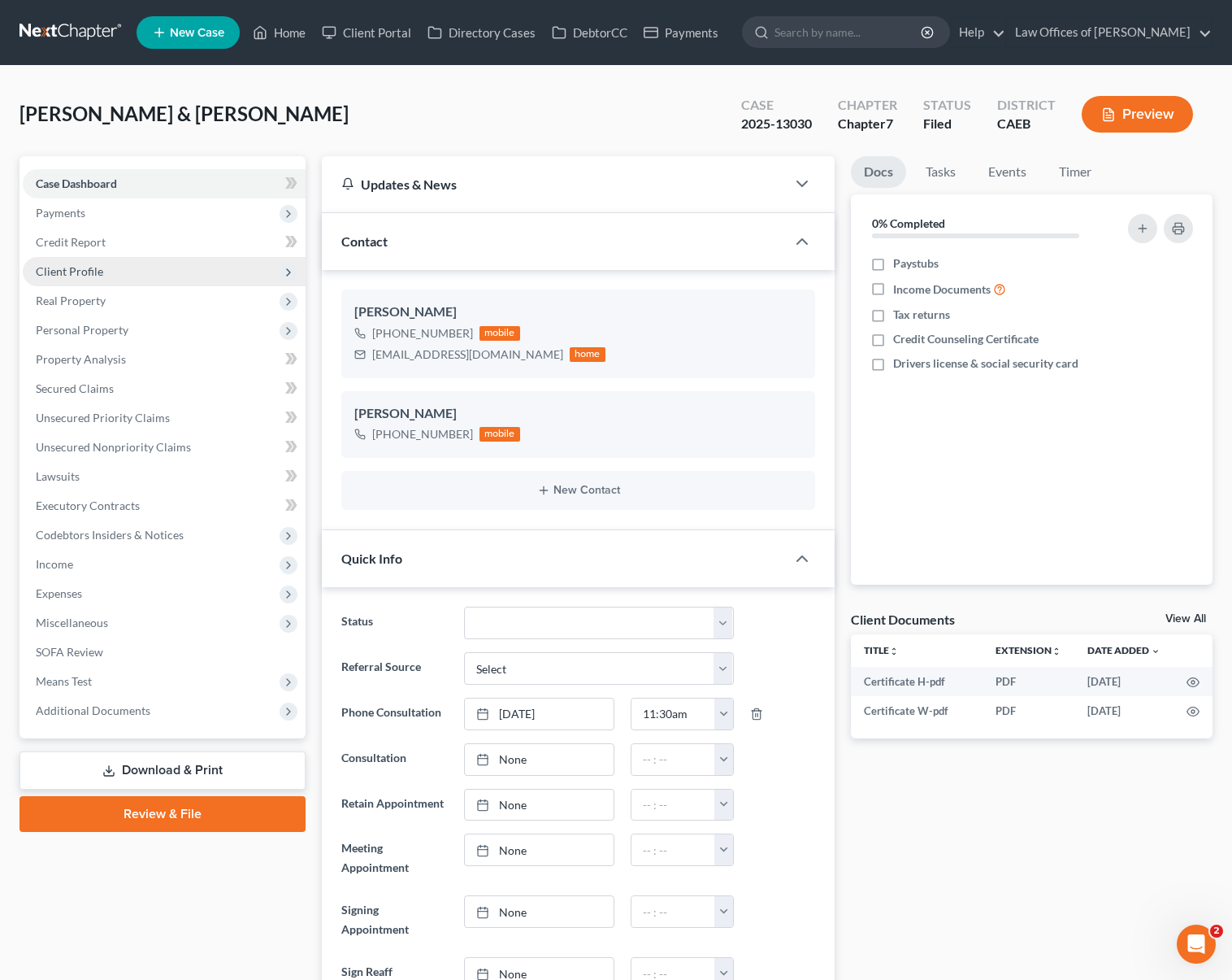
click at [111, 272] on span "Client Profile" at bounding box center [164, 271] width 283 height 29
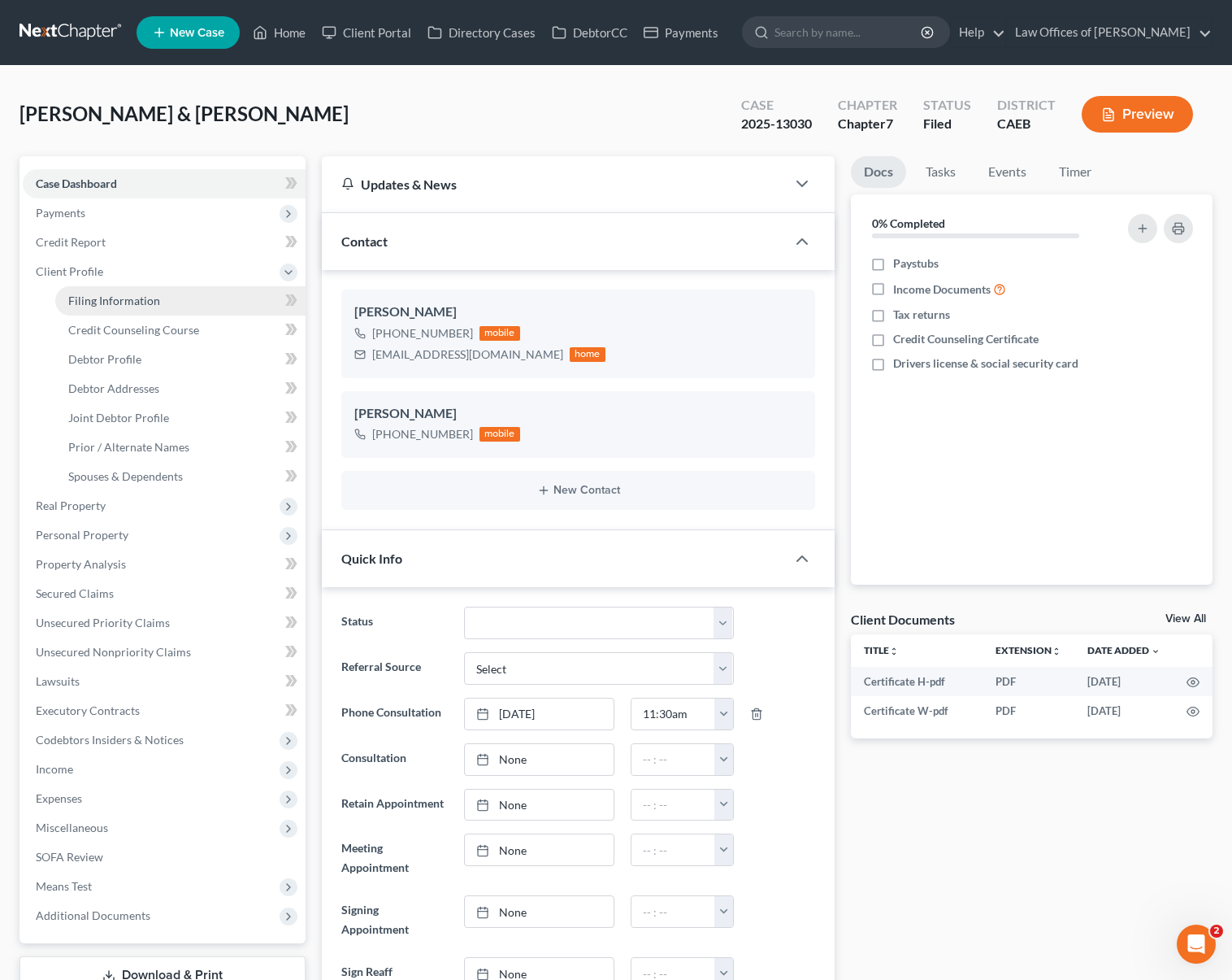
click at [139, 302] on span "Filing Information" at bounding box center [113, 301] width 91 height 14
select select "1"
select select "0"
select select "4"
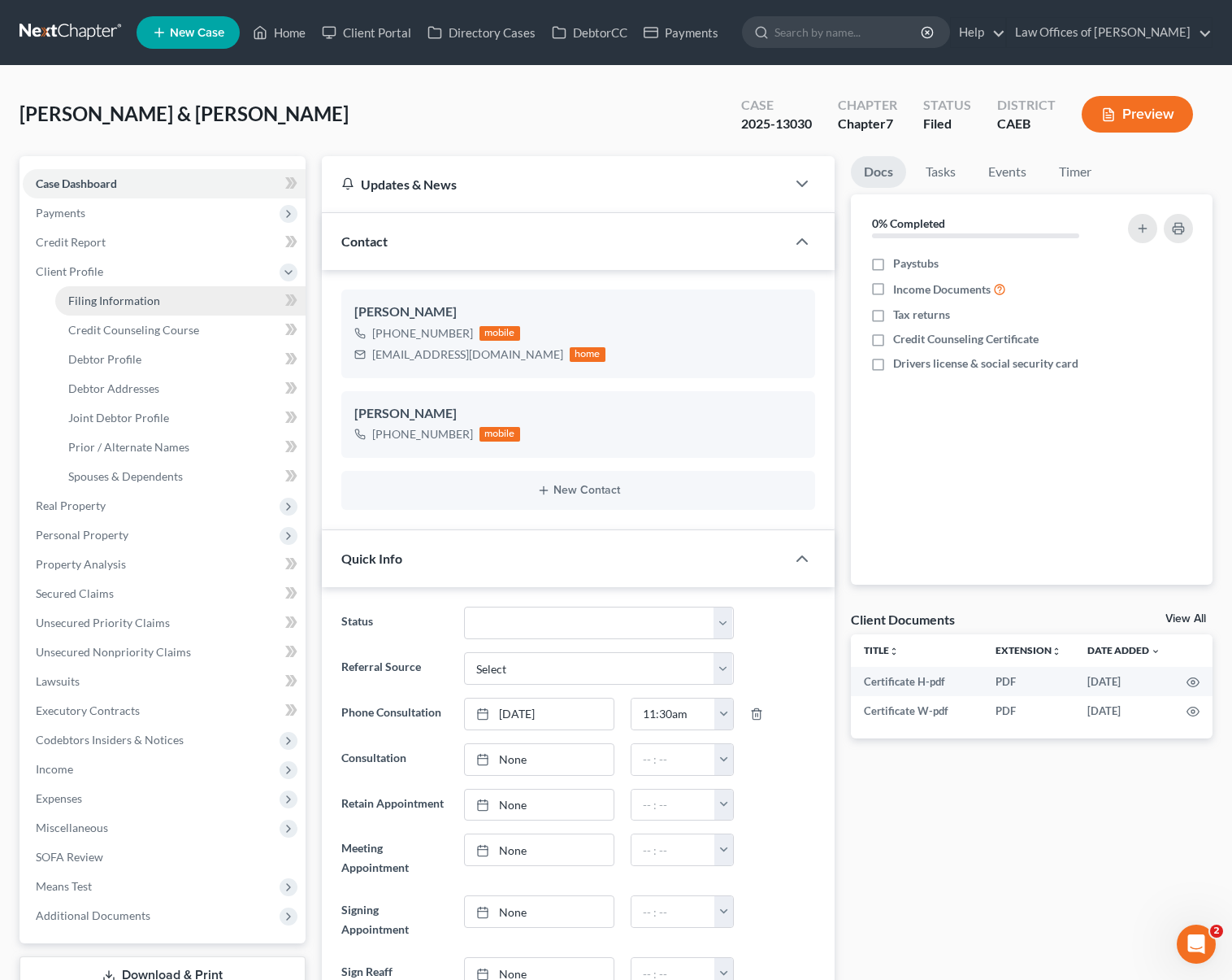
select select "1"
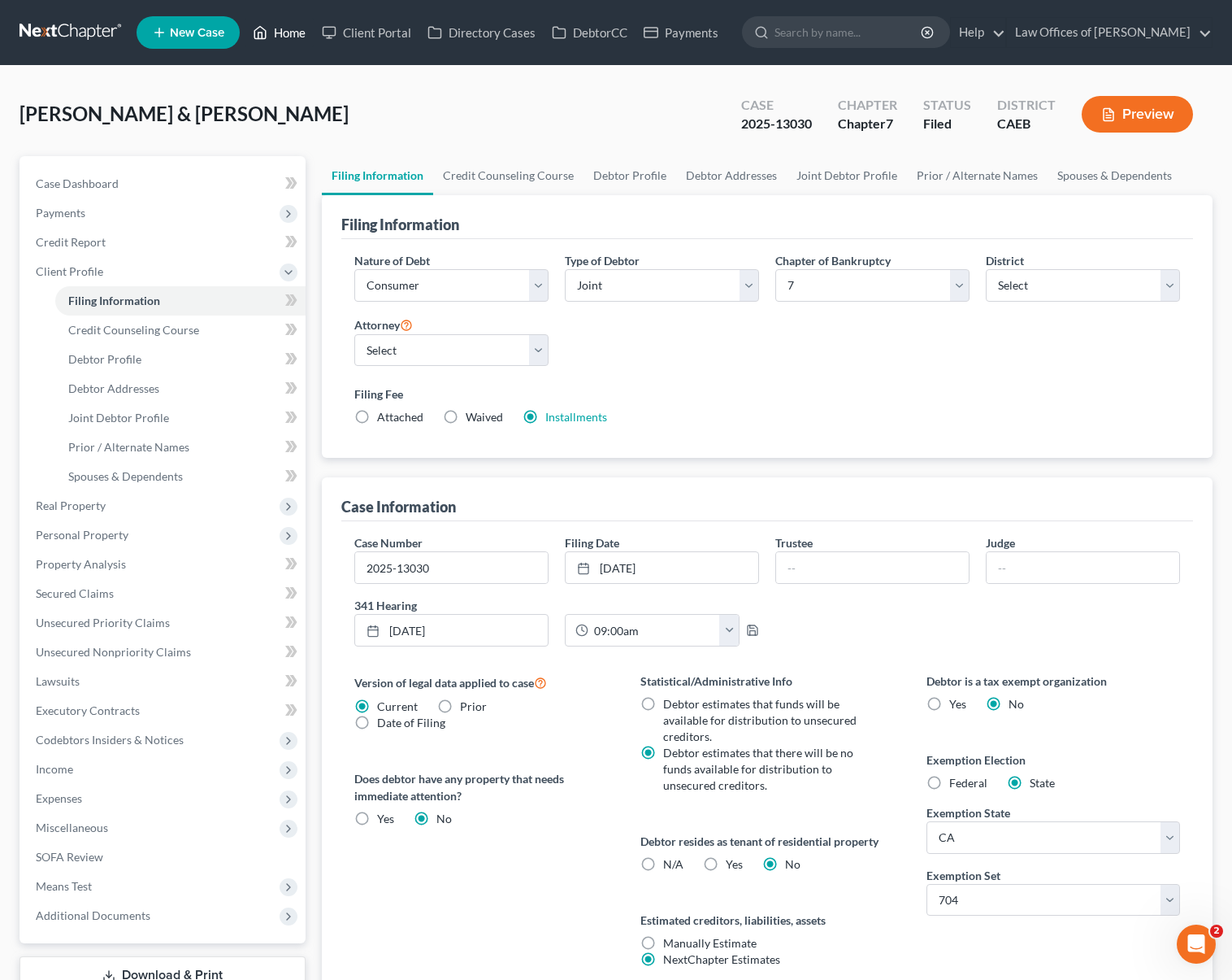
click at [285, 40] on link "Home" at bounding box center [279, 32] width 69 height 29
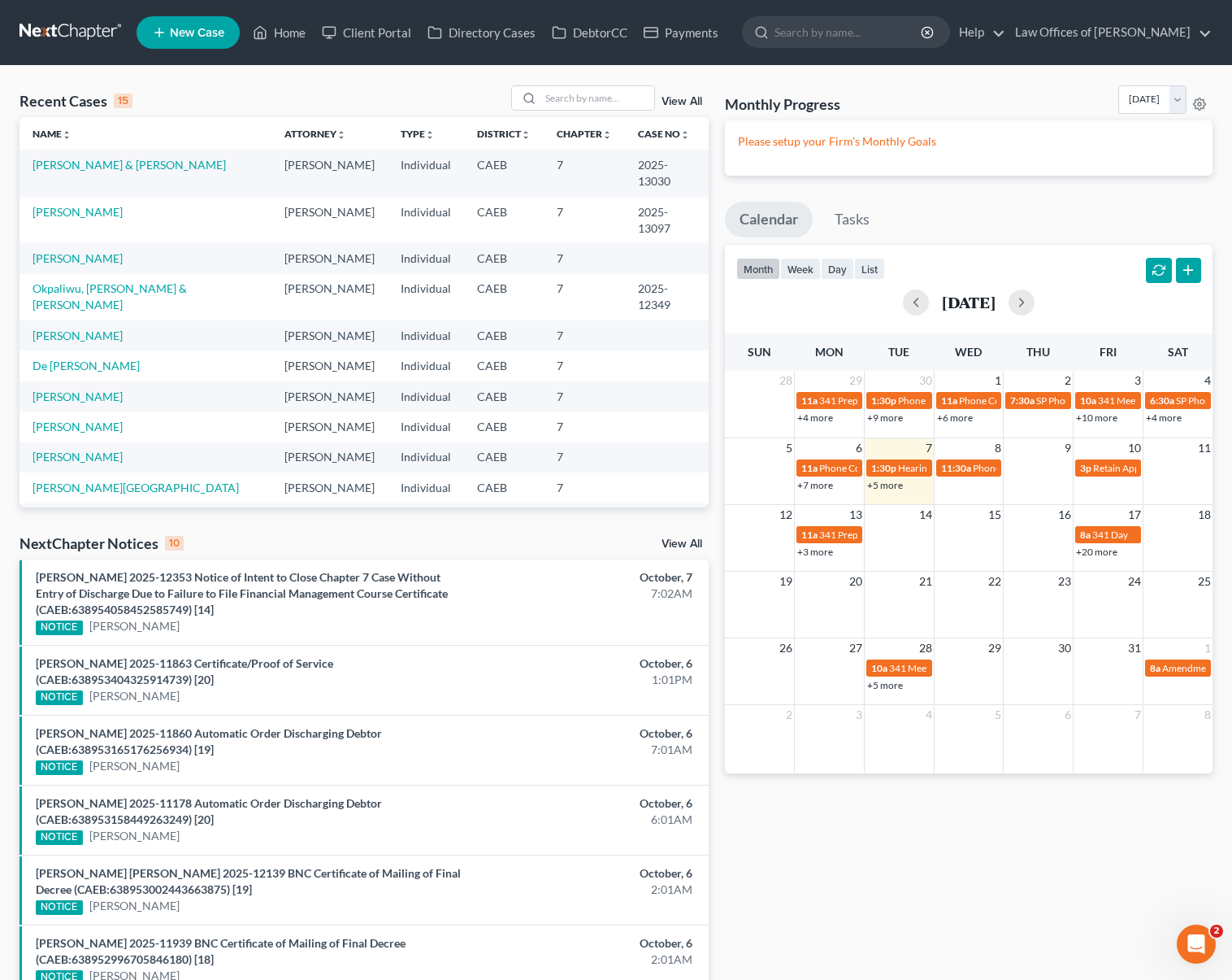
click at [810, 553] on link "+3 more" at bounding box center [814, 551] width 35 height 12
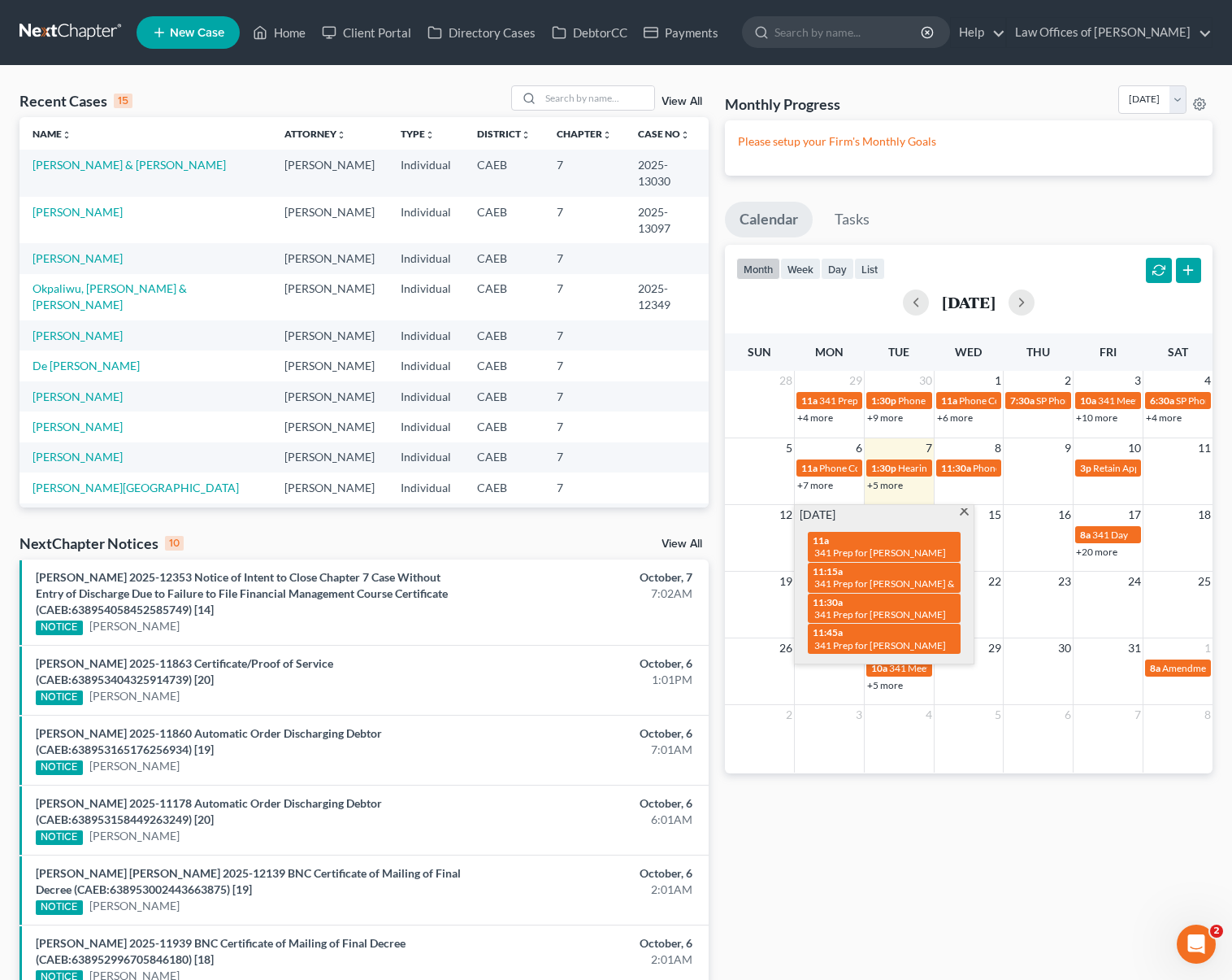
click at [964, 512] on span at bounding box center [964, 513] width 12 height 11
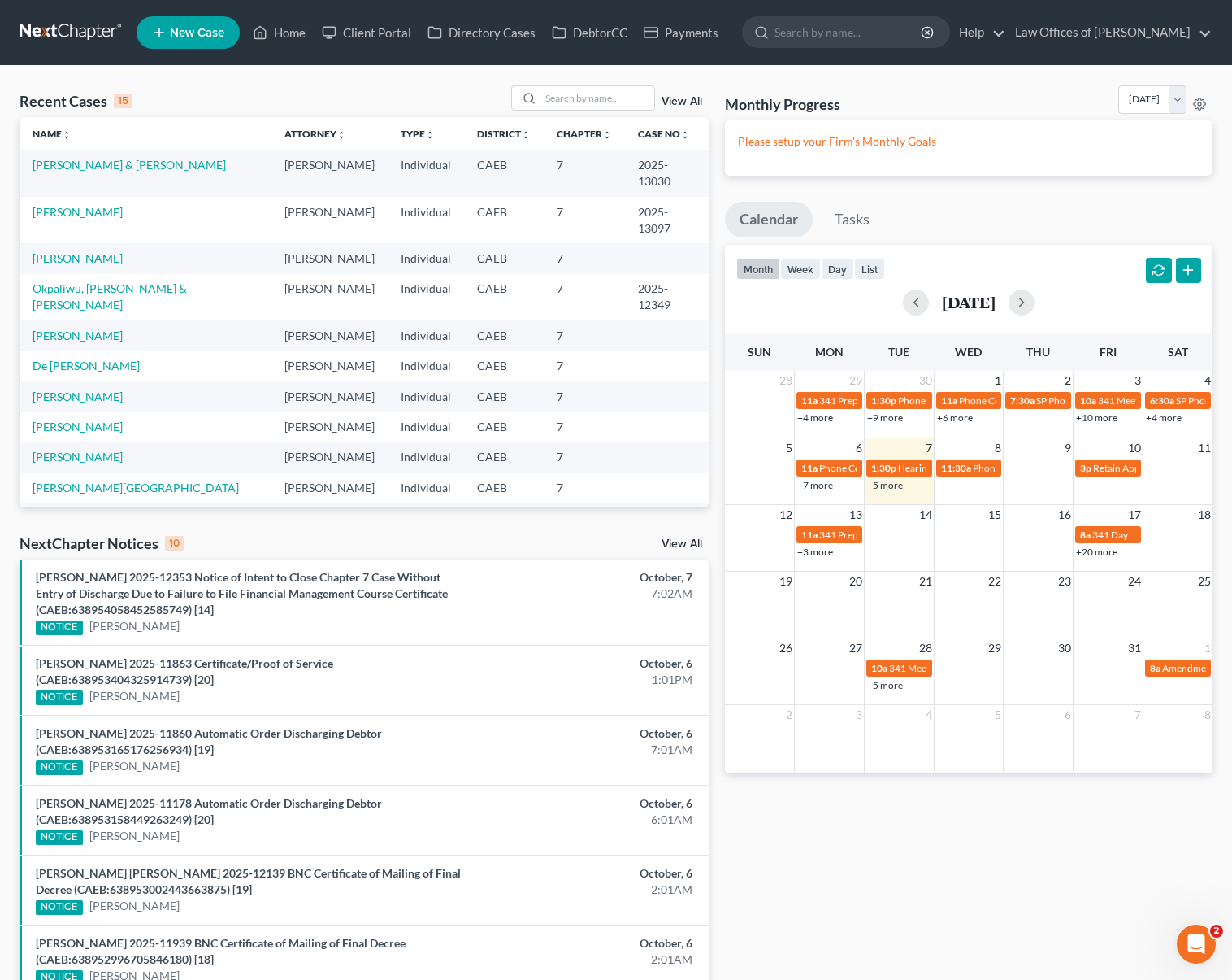
click at [816, 554] on link "+3 more" at bounding box center [814, 551] width 35 height 12
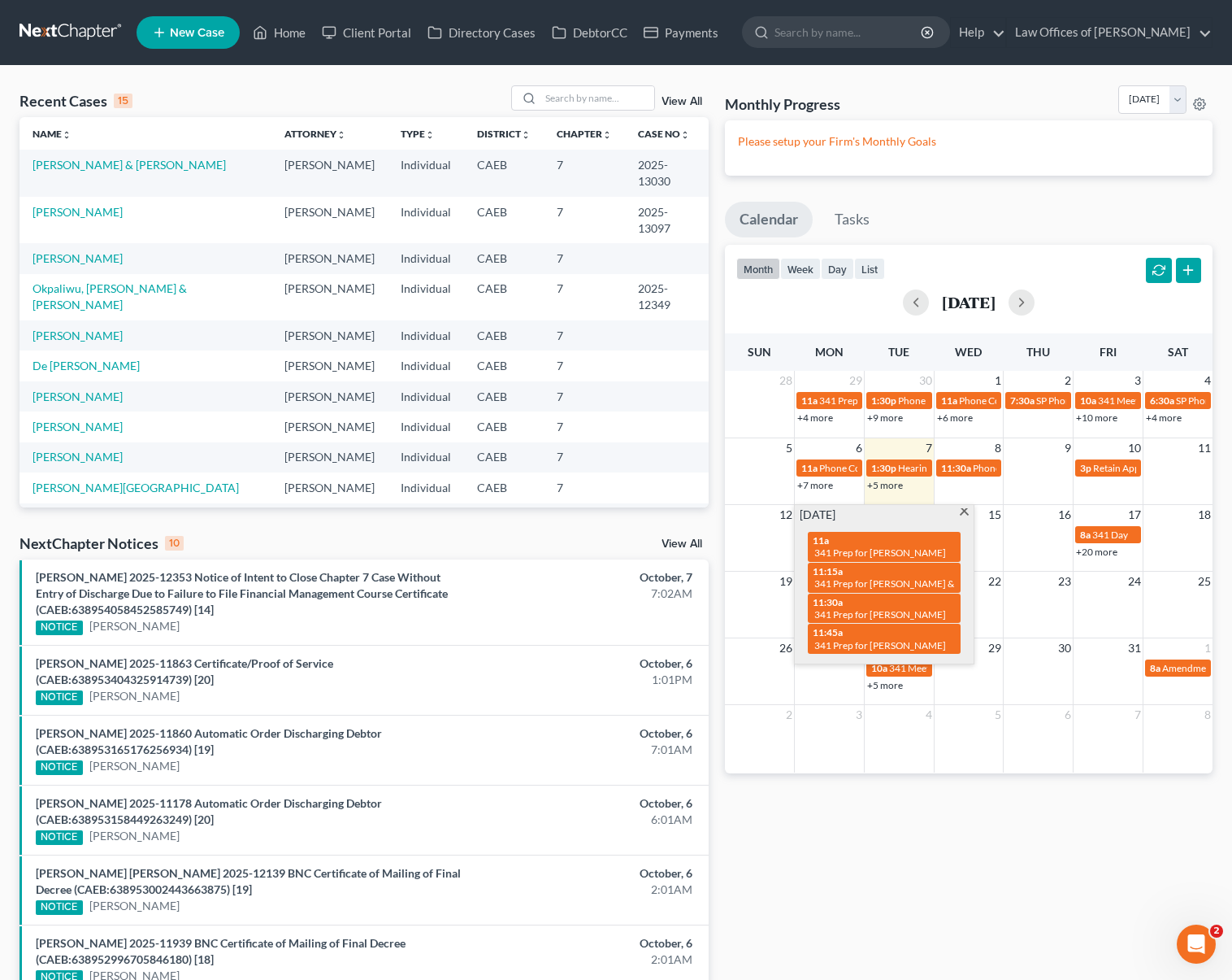
click at [962, 515] on span at bounding box center [964, 513] width 12 height 11
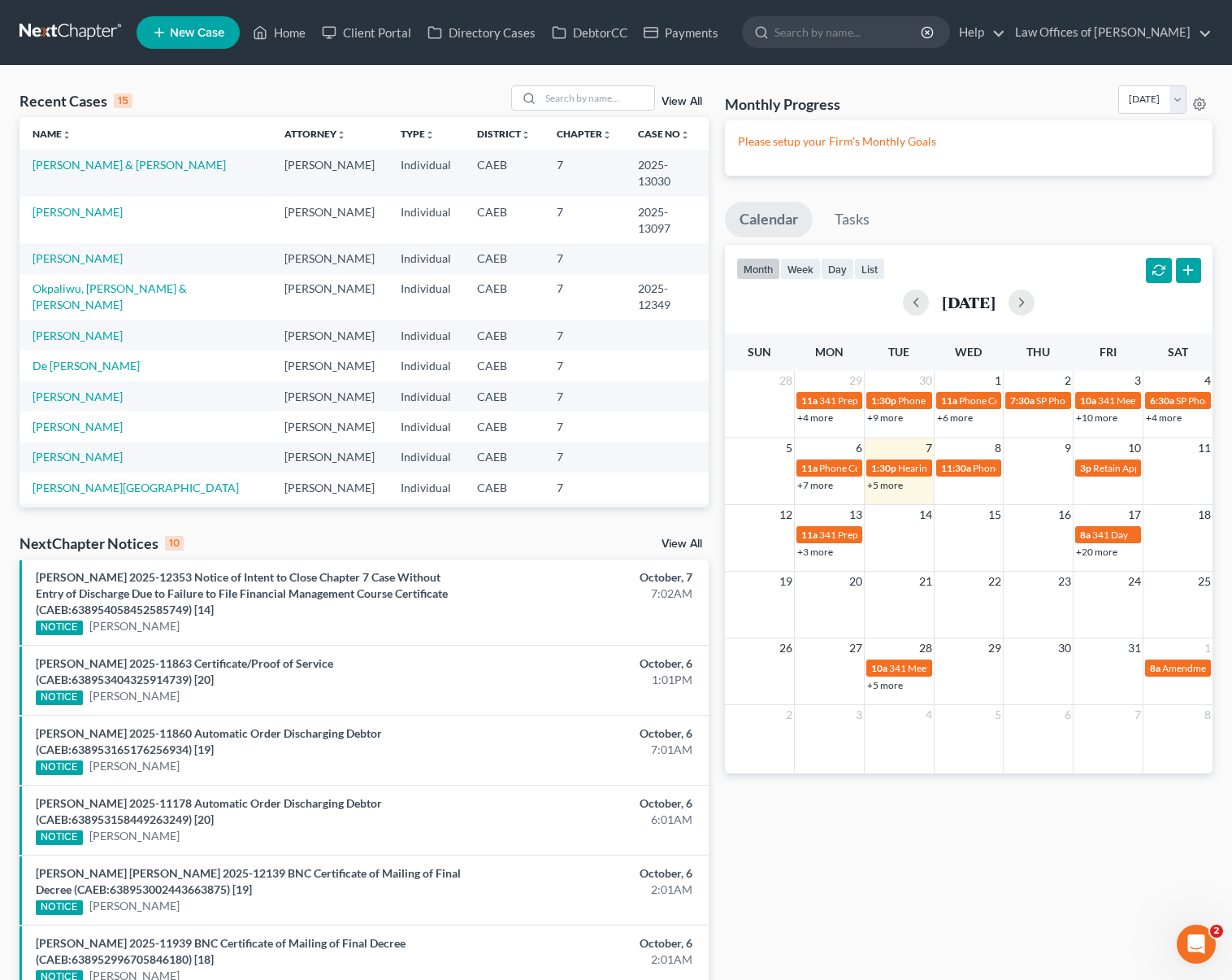
click at [1090, 548] on link "+20 more" at bounding box center [1096, 551] width 41 height 12
